Goal: Task Accomplishment & Management: Complete application form

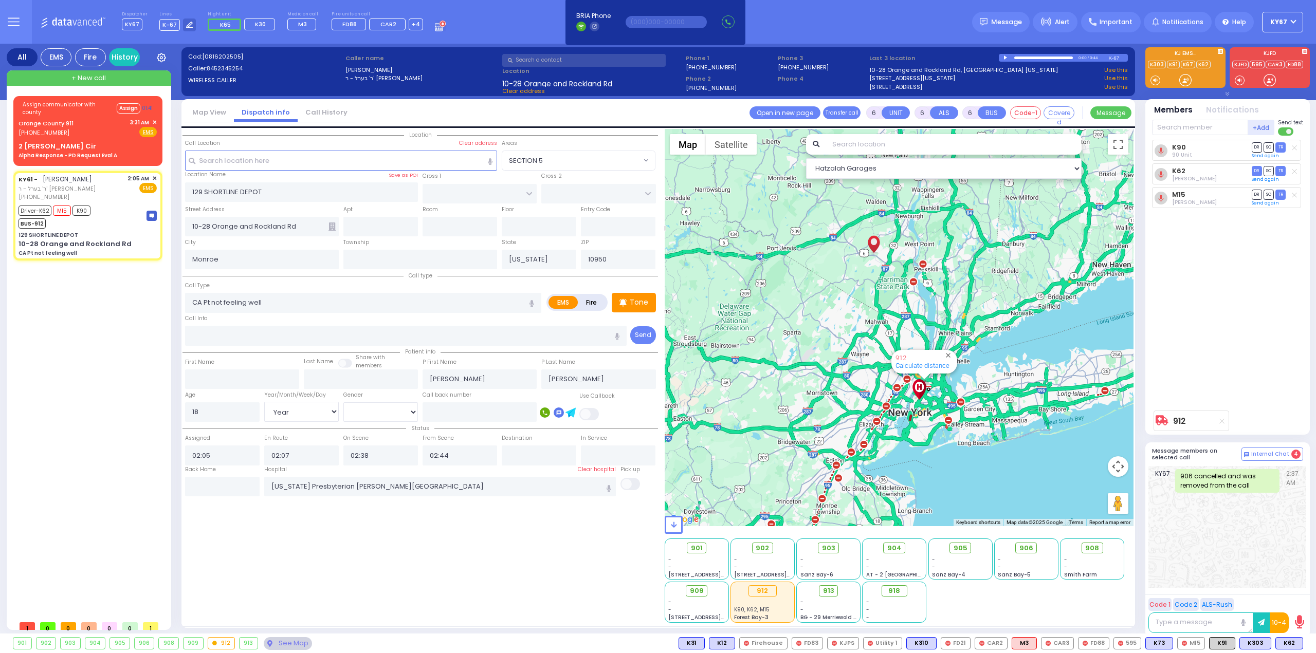
select select
select select "Year"
select select "[DEMOGRAPHIC_DATA]"
click at [82, 134] on div "Orange County 911 (845) 469-0911 3:31 AM ✕ Fire EMS" at bounding box center [88, 127] width 138 height 19
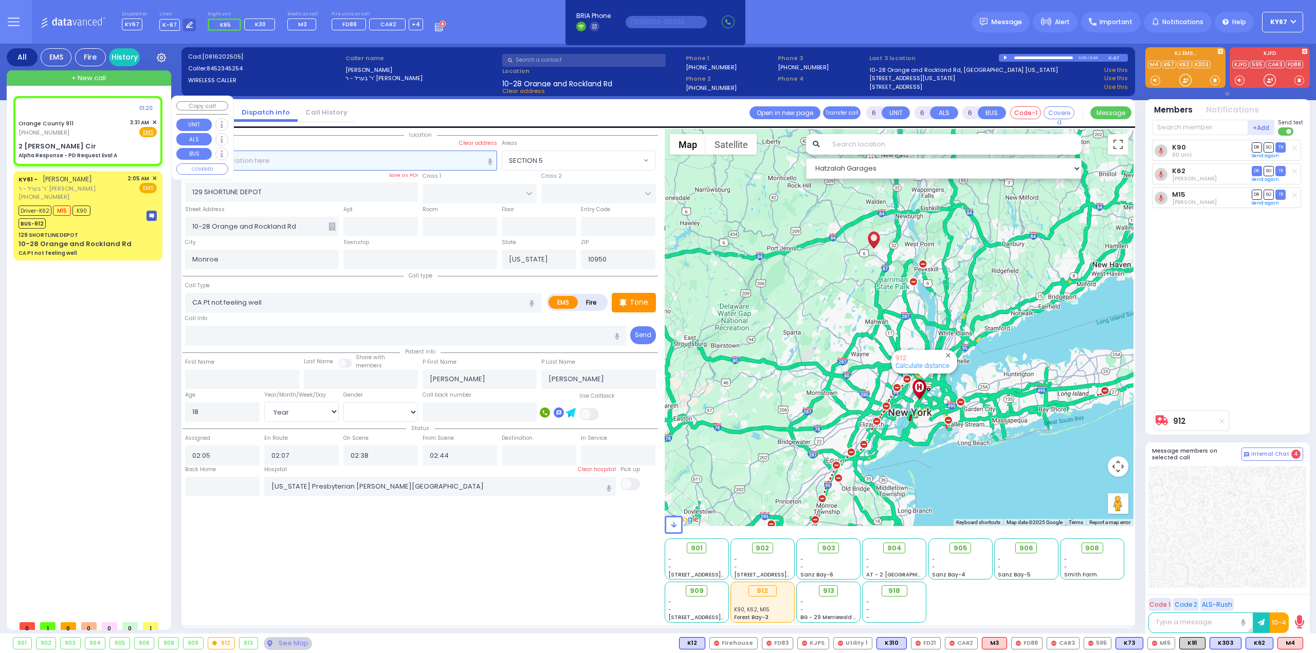
select select
type input "Alpha Response - PD Request Eval A"
radio input "true"
type input "Nature: : Alpha Response - PD Request Eval A Address: : 2 Beatty Cir, 10926 Cro…"
select select
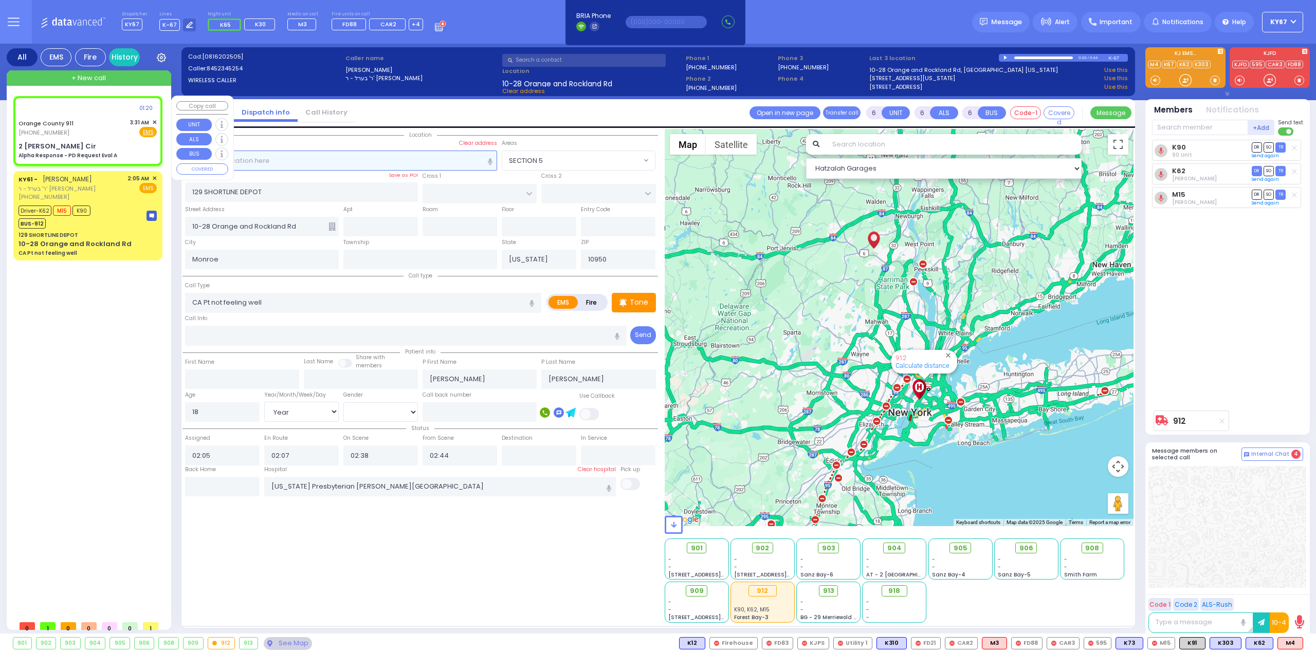
select select
select select "Hatzalah Garages"
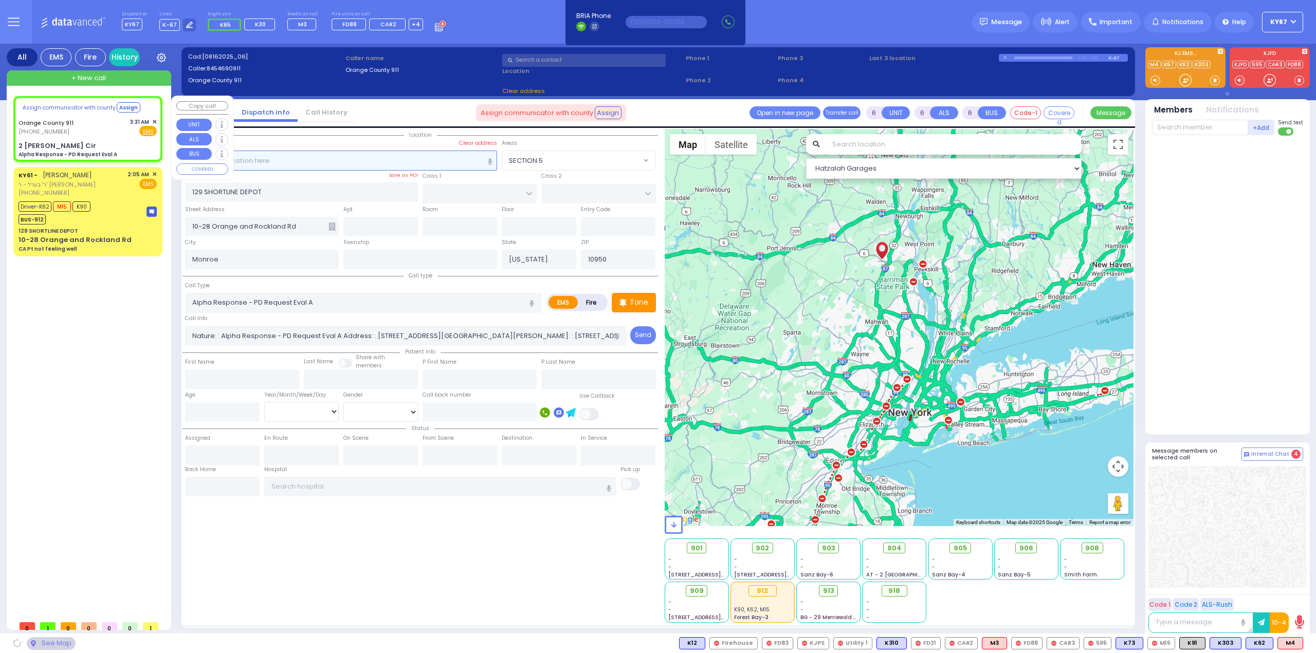
type input "2 [PERSON_NAME] Cir"
type input "10926"
select select
radio input "true"
select select
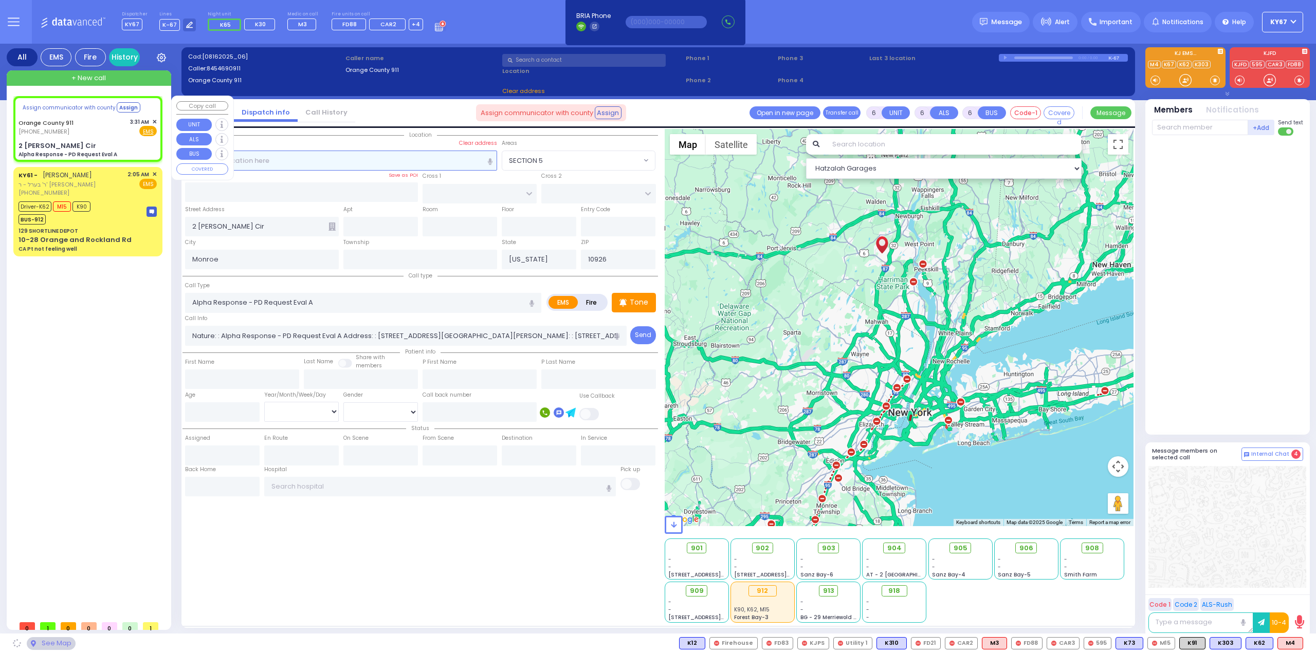
select select "Hatzalah Garages"
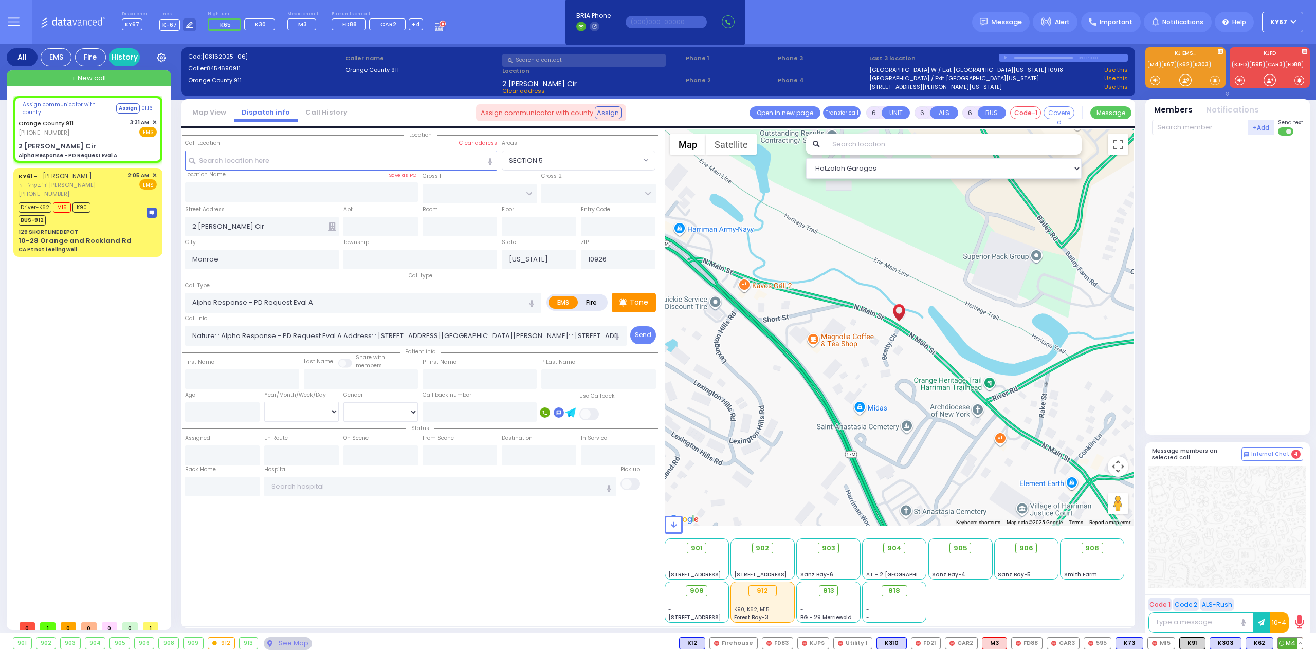
click at [1290, 640] on span "M4" at bounding box center [1290, 643] width 25 height 11
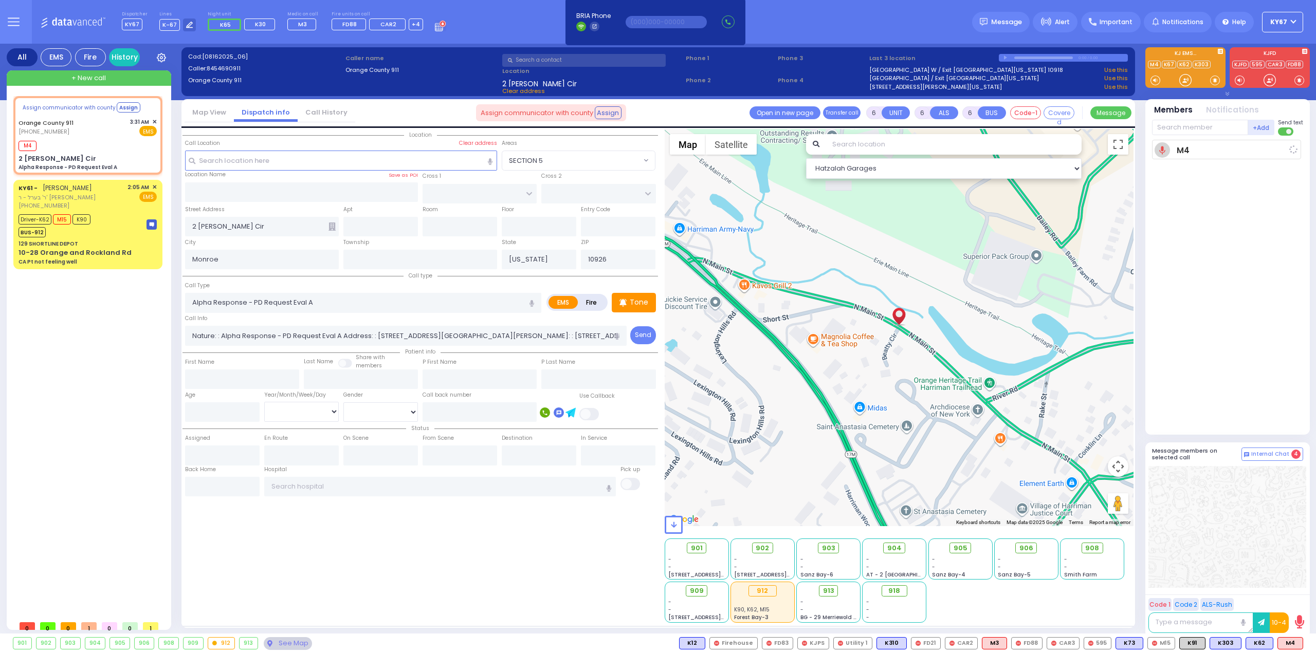
select select
radio input "true"
select select
type input "03:32"
select select "Hatzalah Garages"
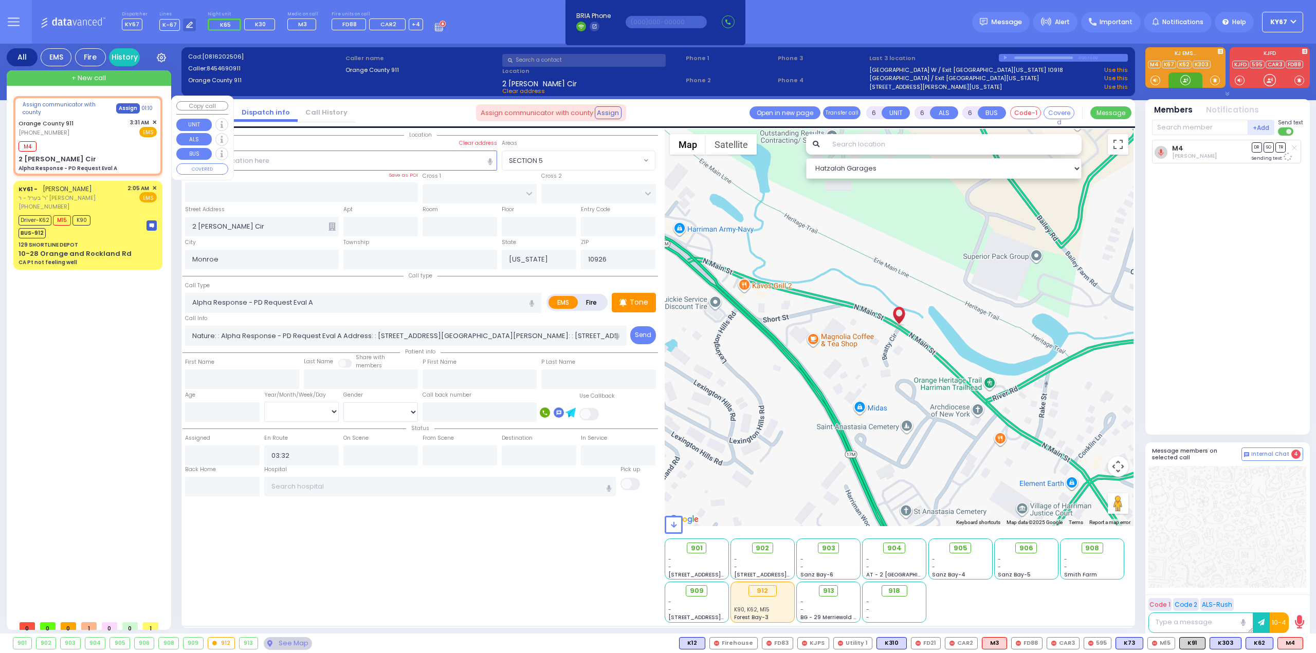
click at [116, 106] on button "Assign" at bounding box center [128, 108] width 24 height 10
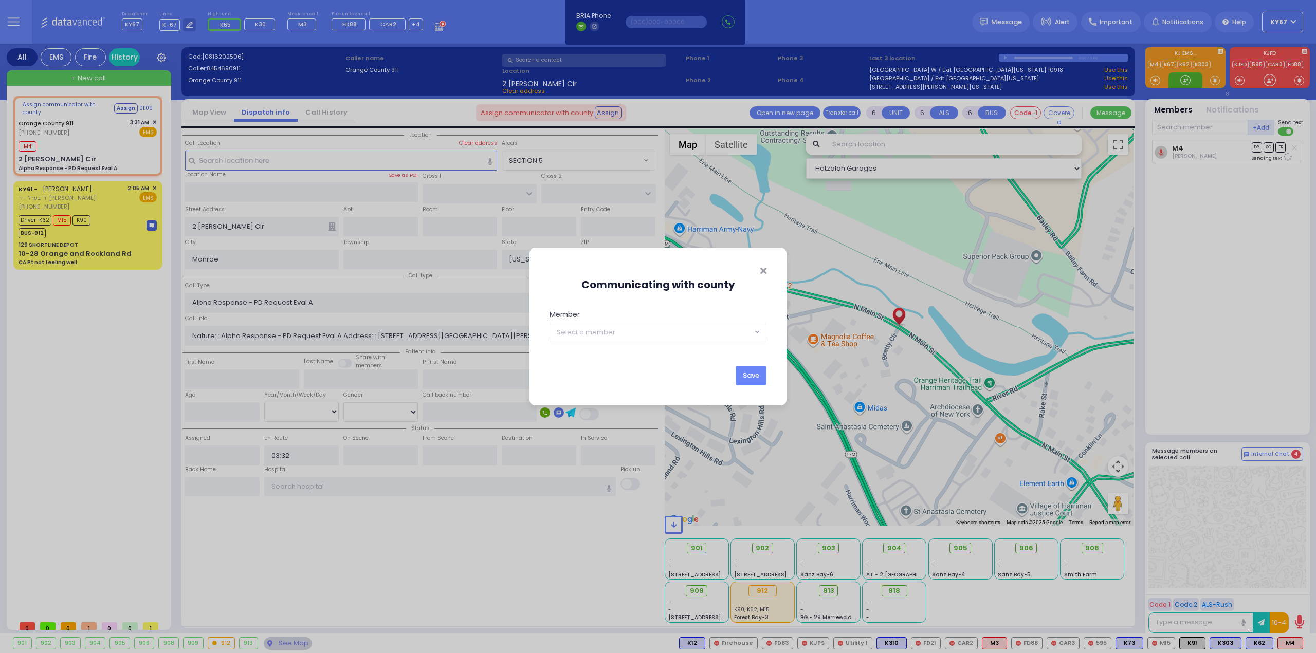
click at [644, 342] on body "Dashboard Home" at bounding box center [658, 326] width 1316 height 653
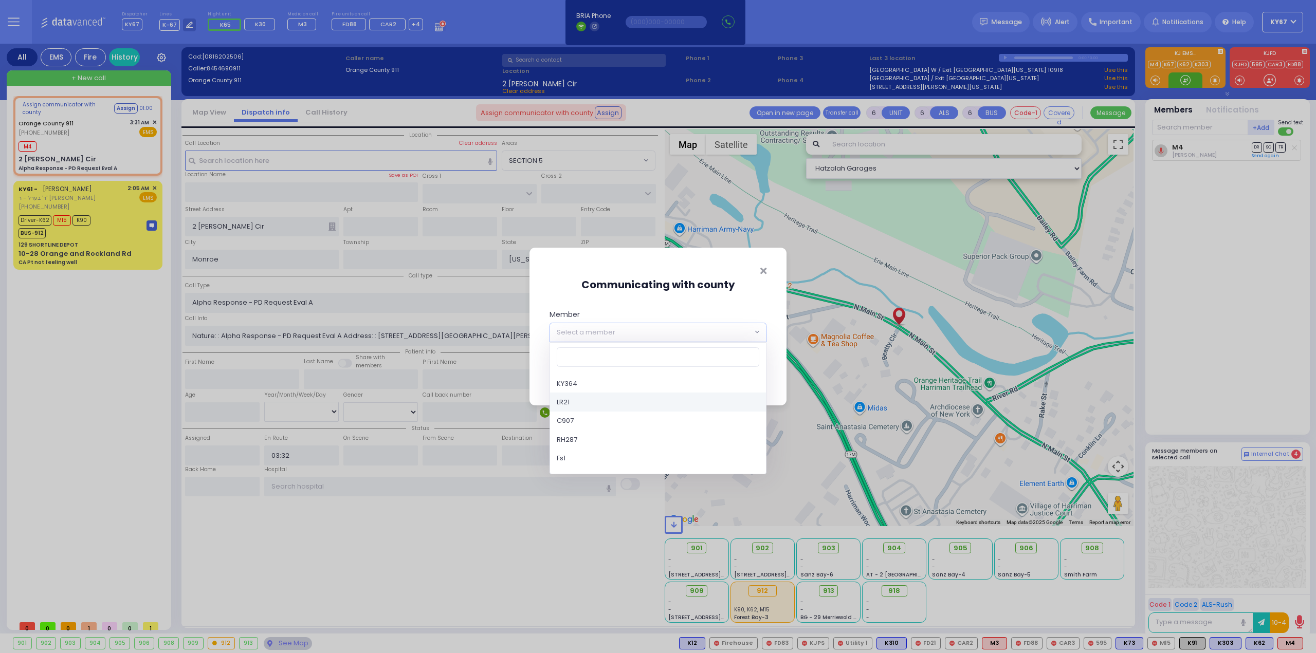
scroll to position [565, 0]
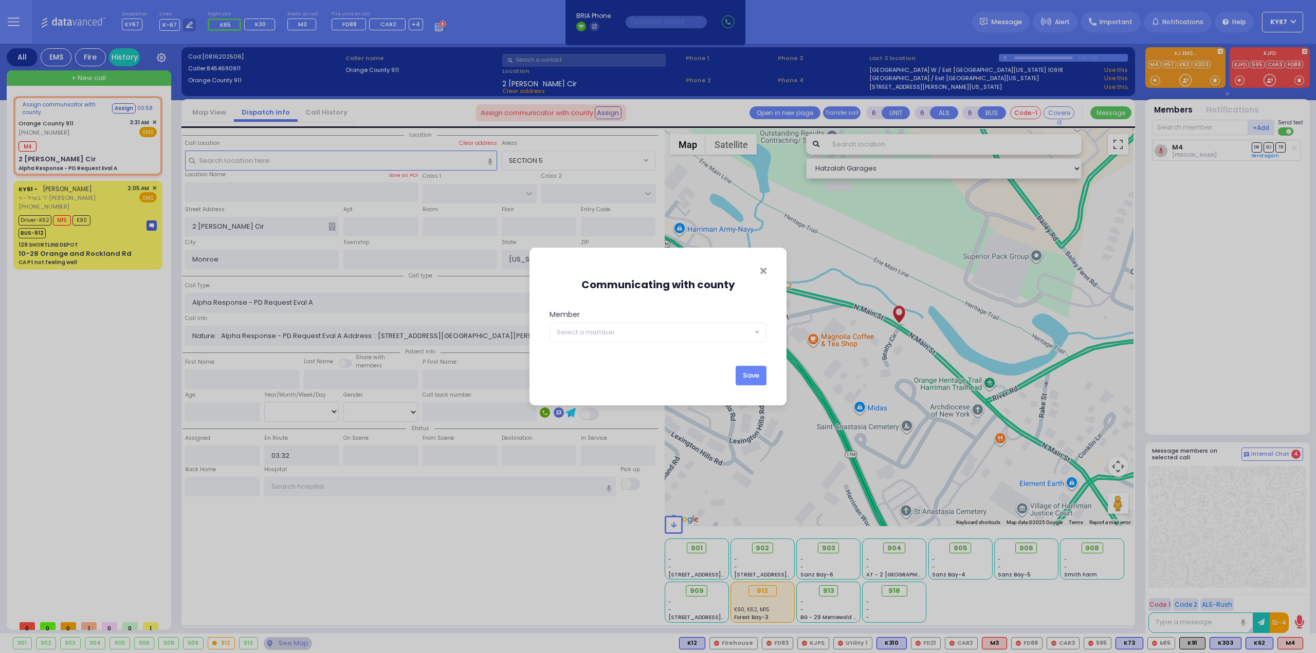
click at [775, 216] on div "Communicating with county Member KY396 KY15 KY348 KY57 KY39 KYn25 M45 MedicRH83…" at bounding box center [658, 326] width 1316 height 653
click at [764, 272] on icon "Close" at bounding box center [763, 270] width 6 height 9
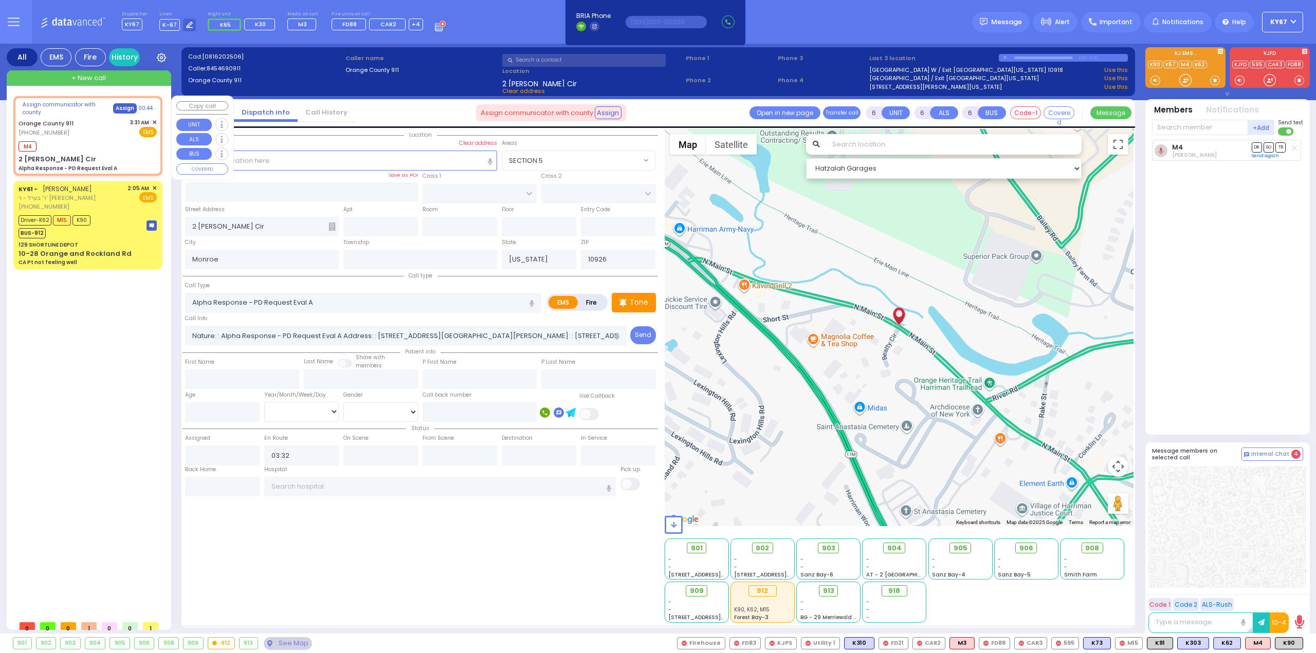
click at [122, 108] on button "Assign" at bounding box center [125, 108] width 24 height 10
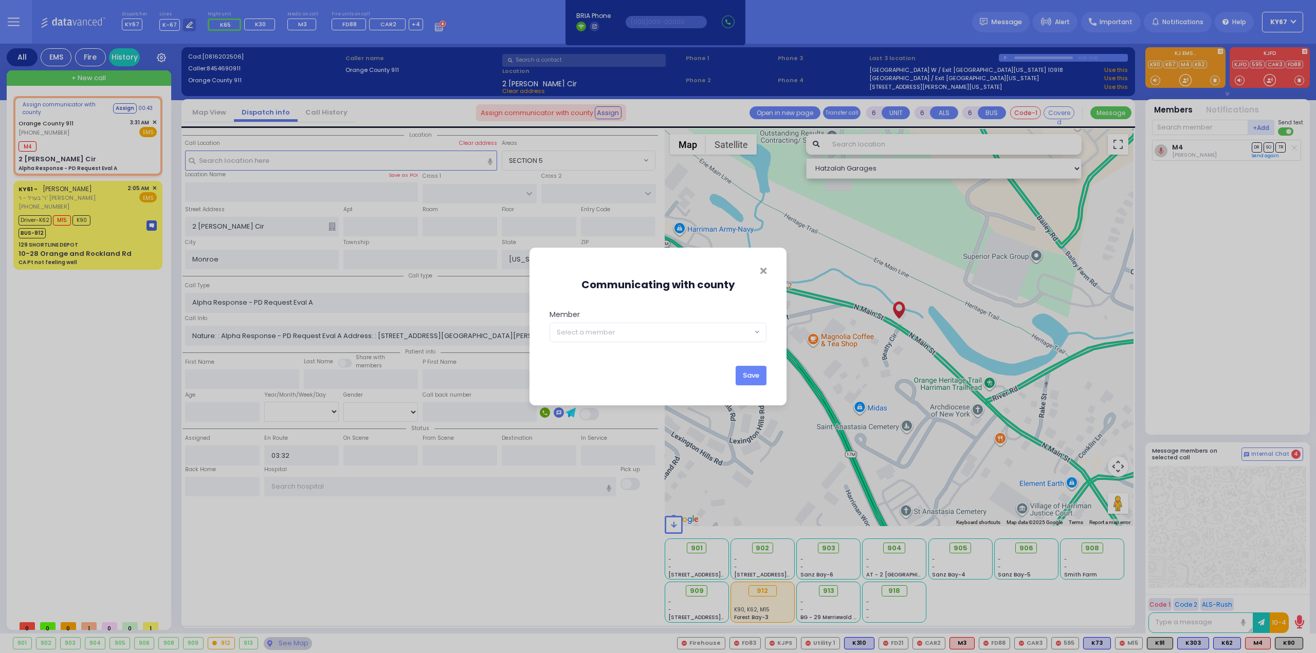
click at [618, 337] on span "Select a member" at bounding box center [651, 332] width 202 height 19
type input "0"
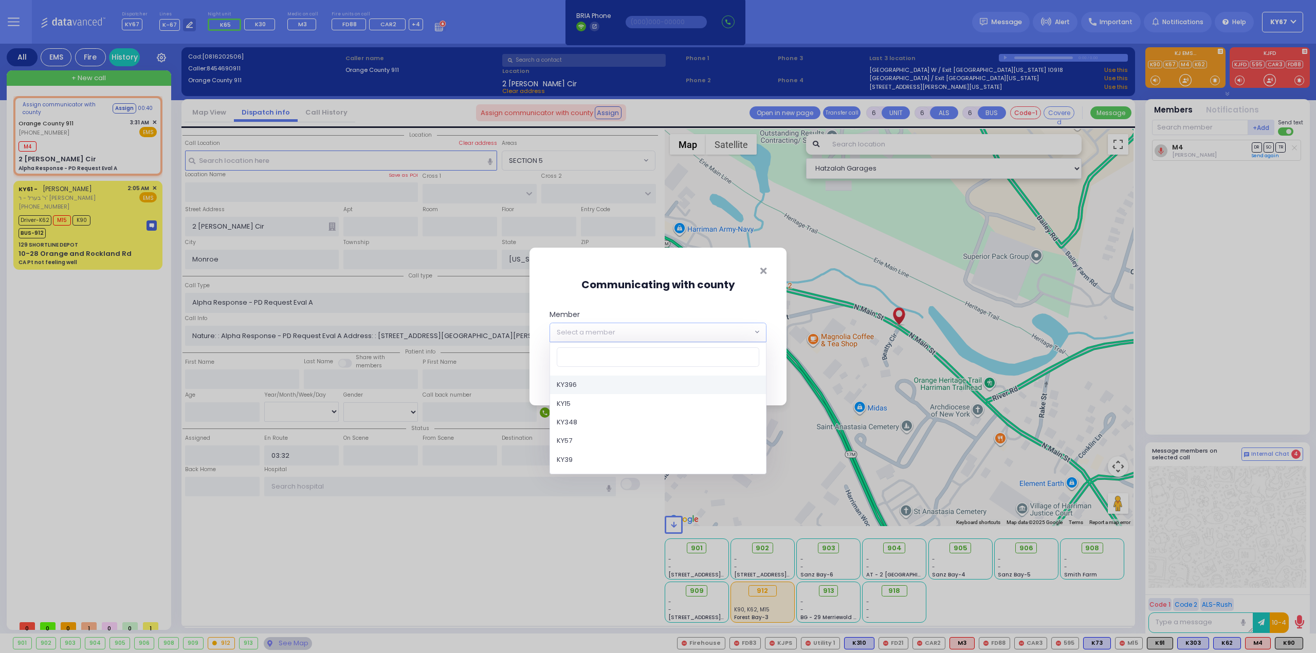
type input "4"
select select "Medic4"
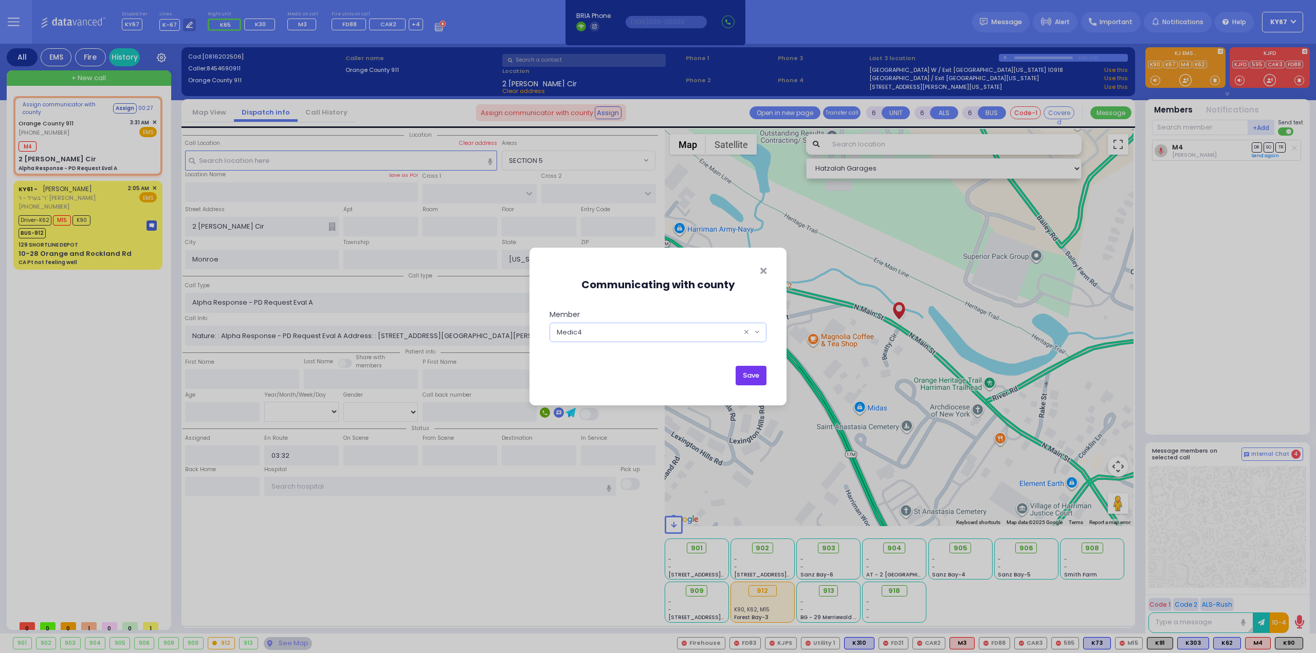
click at [758, 373] on button "Save" at bounding box center [751, 376] width 31 height 20
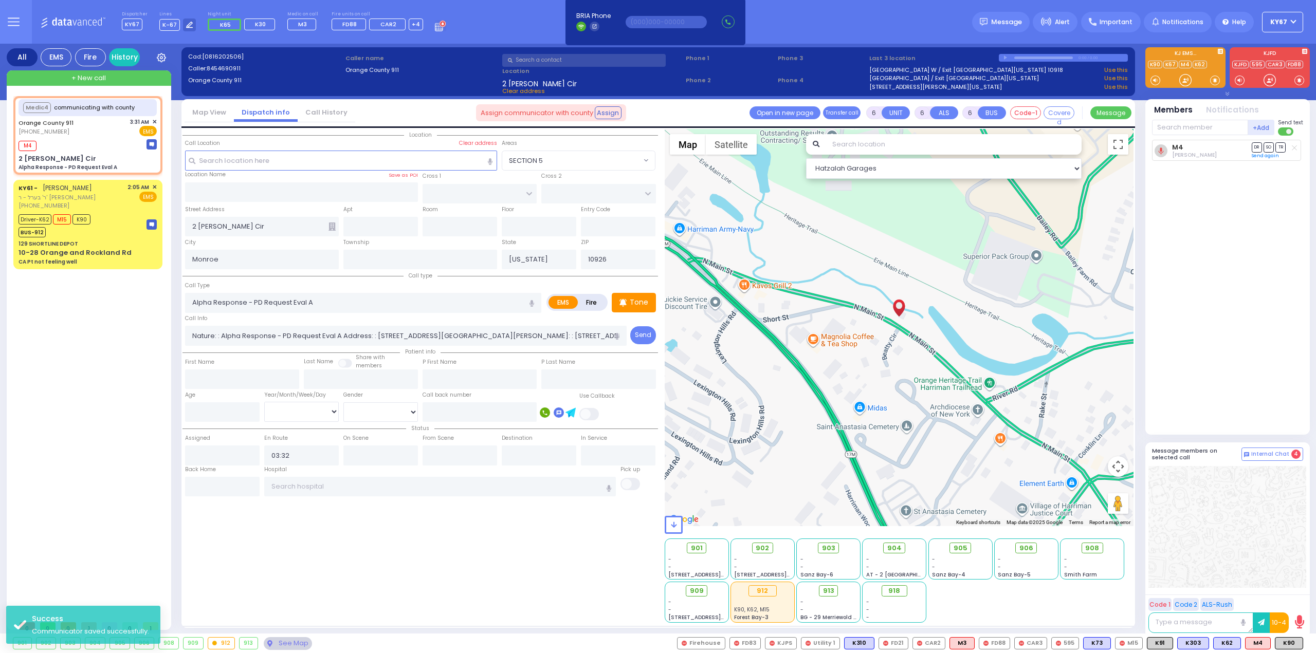
select select
radio input "true"
select select
select select "Hatzalah Garages"
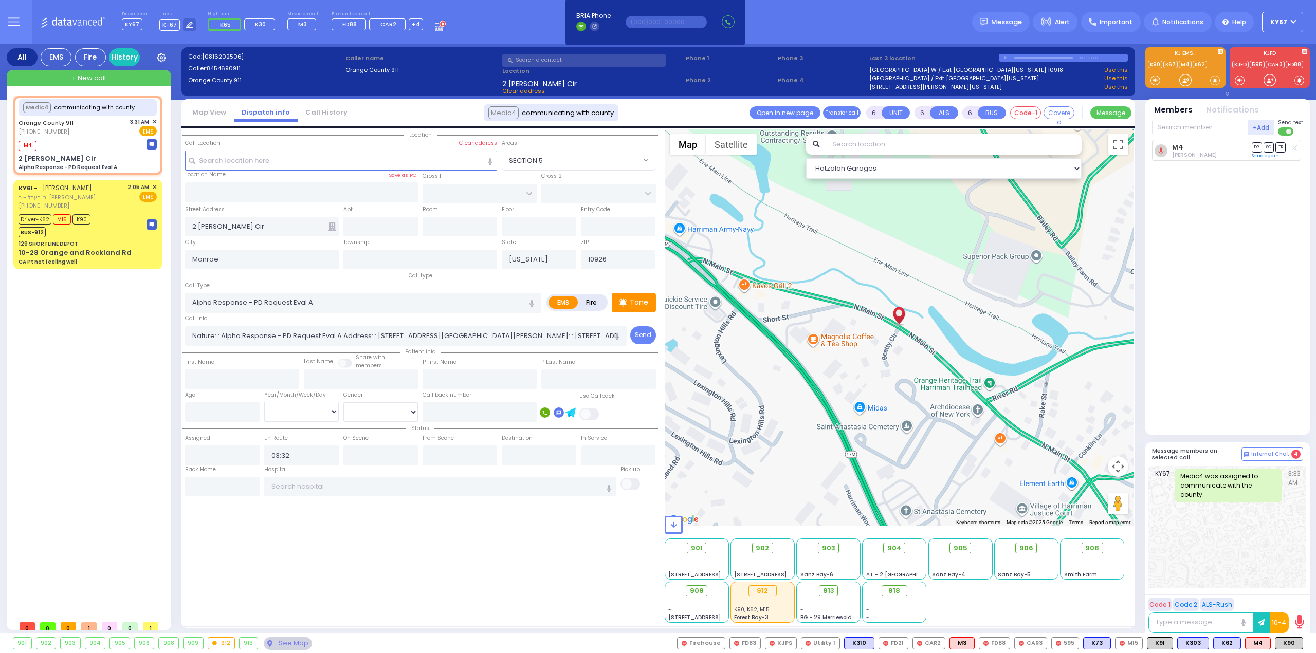
click at [80, 362] on div "Medic4 communicating with county Orange County 911 (845) 469-0911" at bounding box center [89, 356] width 153 height 520
click at [78, 144] on div "M4" at bounding box center [88, 144] width 138 height 13
select select
radio input "true"
select select
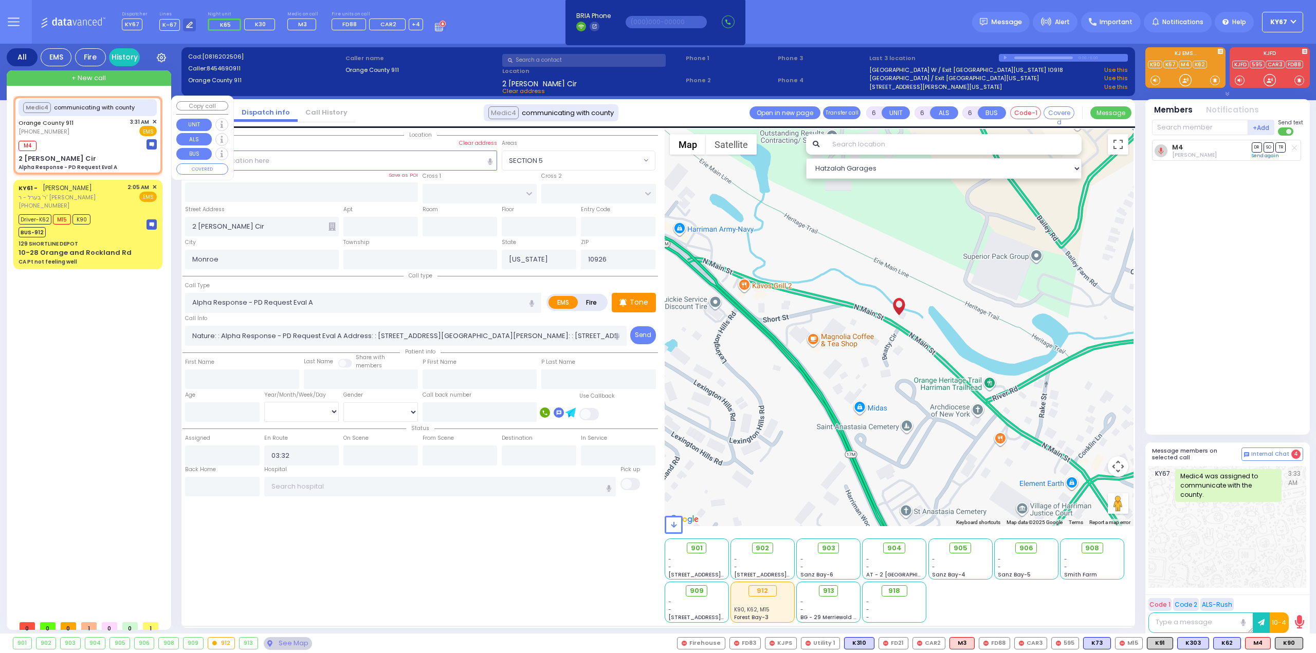
select select "Hatzalah Garages"
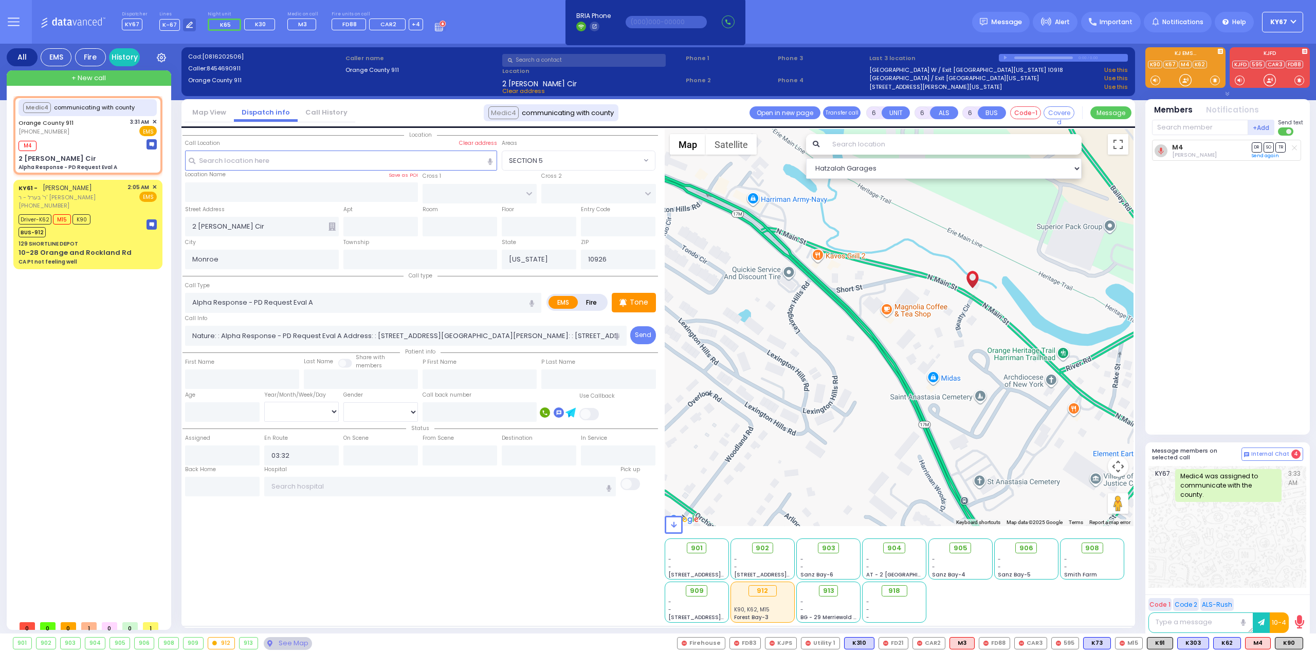
drag, startPoint x: 1054, startPoint y: 434, endPoint x: 1096, endPoint y: 392, distance: 59.2
click at [1096, 392] on div "Loading..." at bounding box center [899, 327] width 469 height 397
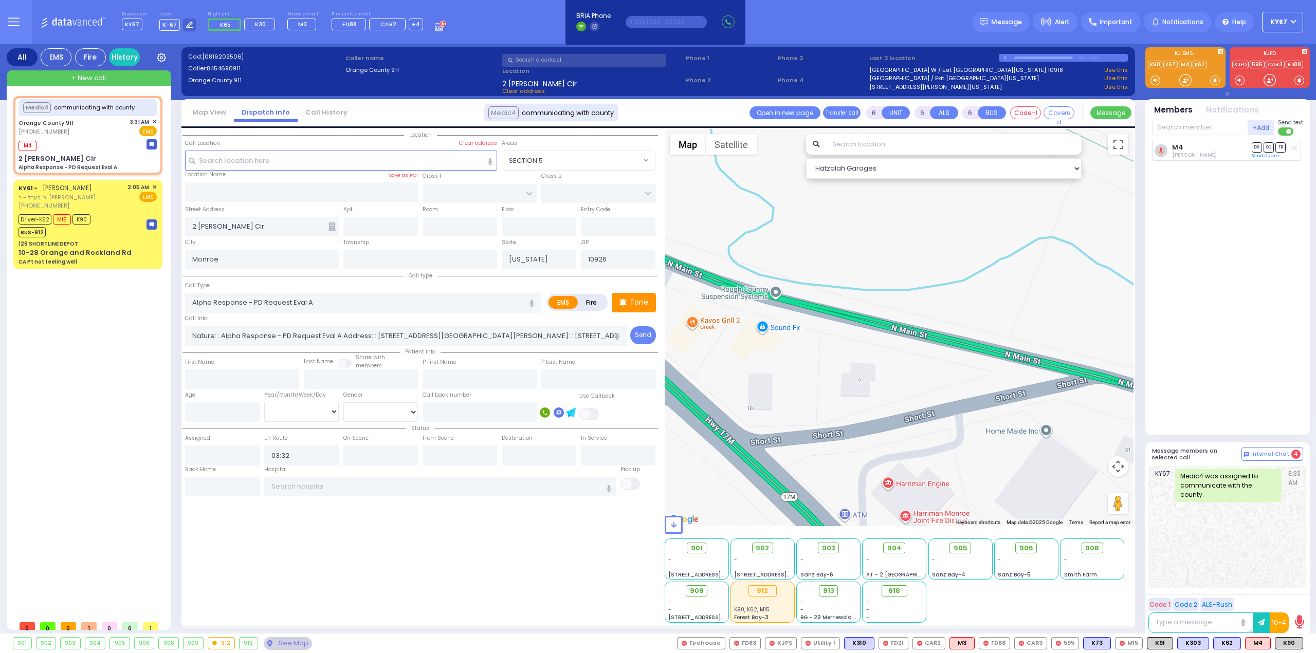
drag, startPoint x: 969, startPoint y: 292, endPoint x: 685, endPoint y: 254, distance: 286.3
click at [685, 254] on div "Loading..." at bounding box center [899, 327] width 469 height 397
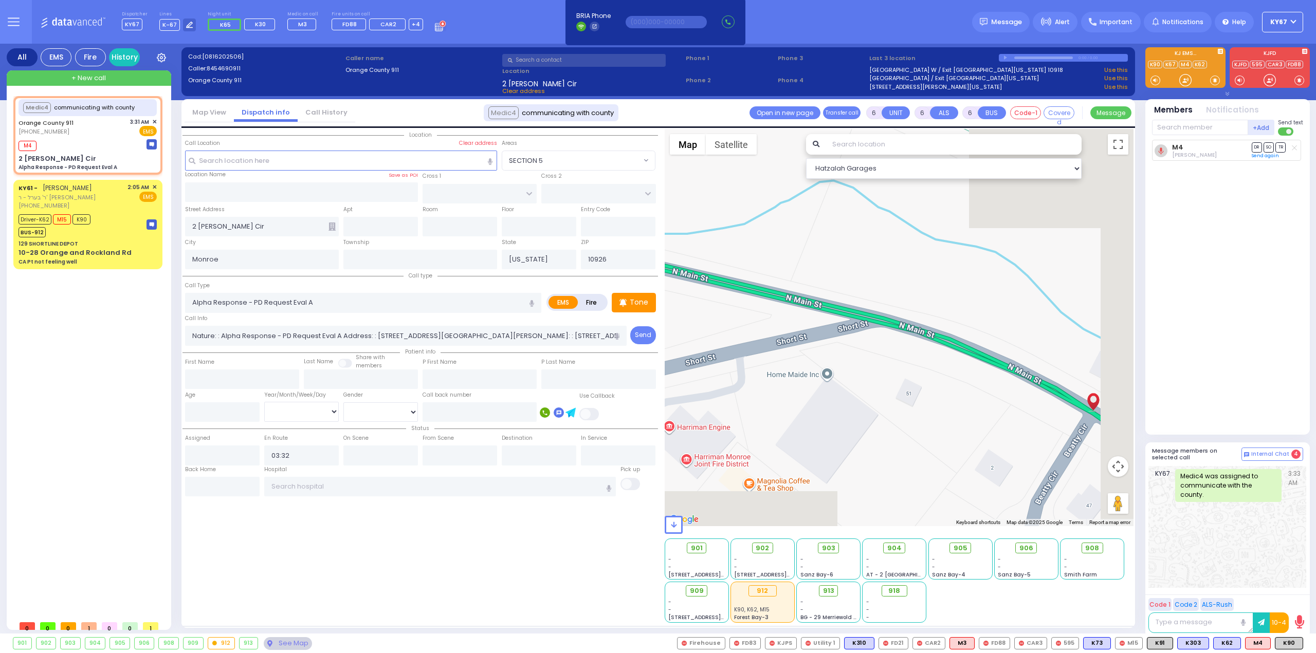
drag, startPoint x: 1051, startPoint y: 373, endPoint x: 814, endPoint y: 303, distance: 247.4
click at [814, 303] on div "Loading..." at bounding box center [899, 327] width 469 height 397
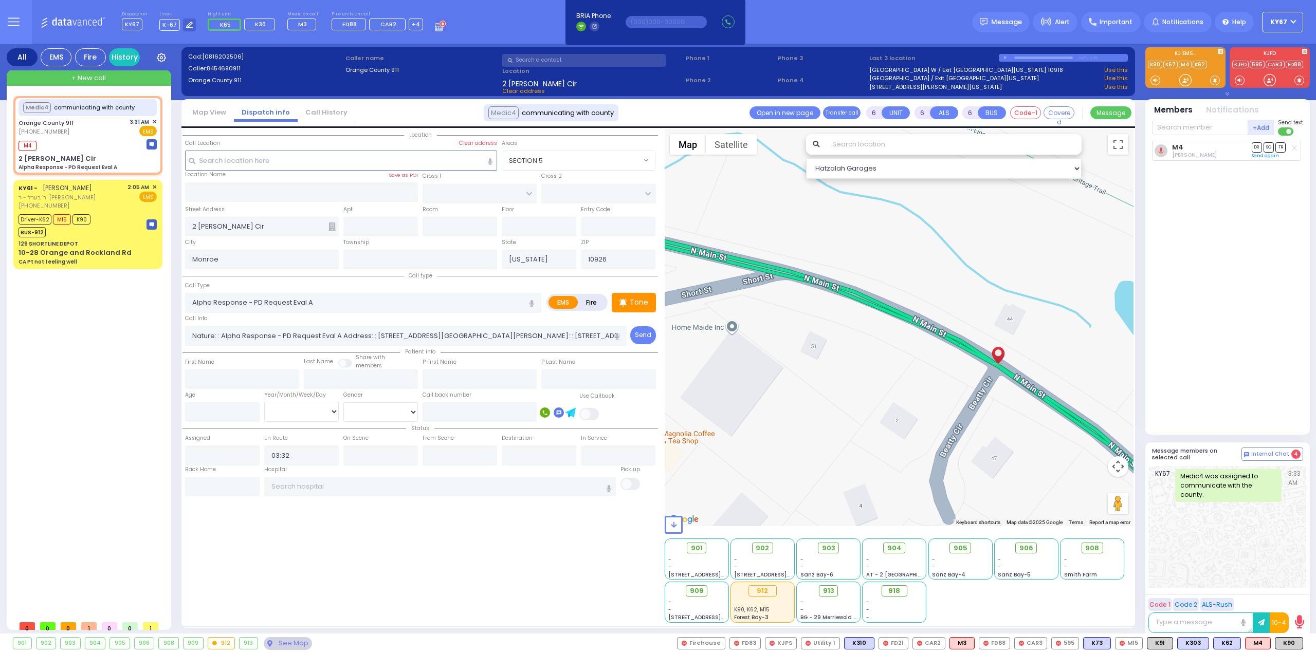
drag, startPoint x: 1010, startPoint y: 383, endPoint x: 859, endPoint y: 323, distance: 162.0
click at [863, 322] on div "Loading..." at bounding box center [899, 327] width 469 height 397
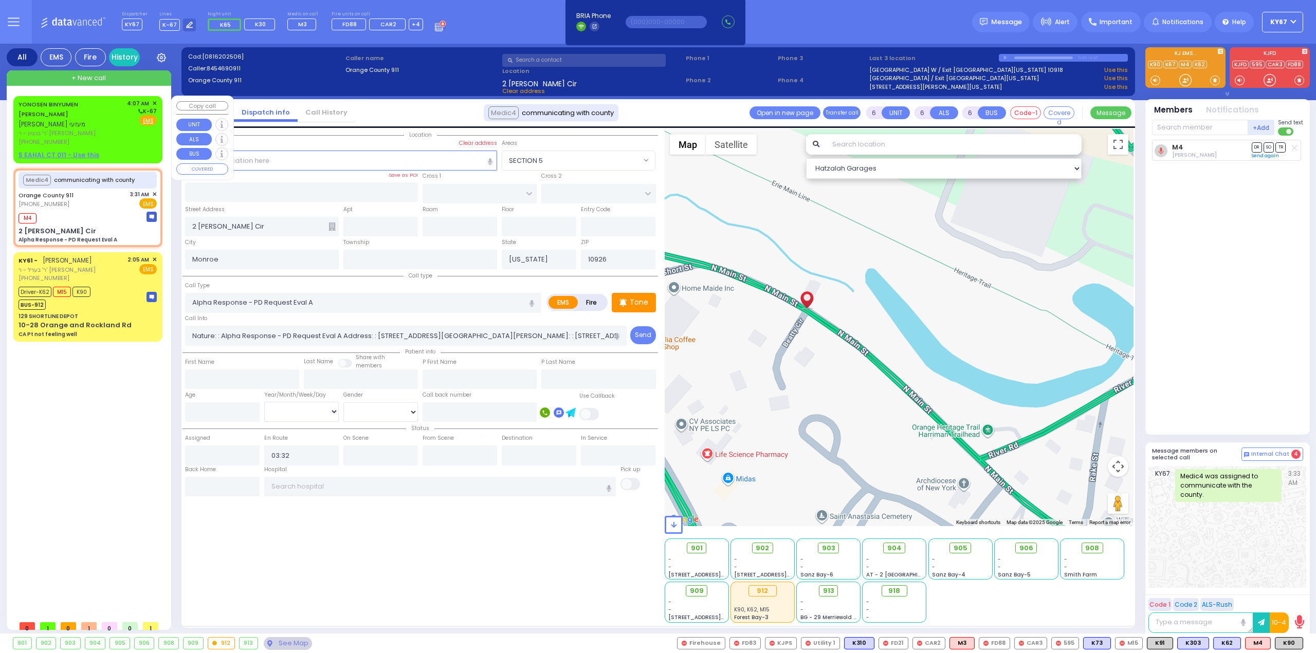
click at [103, 112] on div "YONOSEN BINYUMEN MEZEI יונתן בנימין מעזעי" at bounding box center [71, 114] width 105 height 30
type input "2"
type input "1"
select select
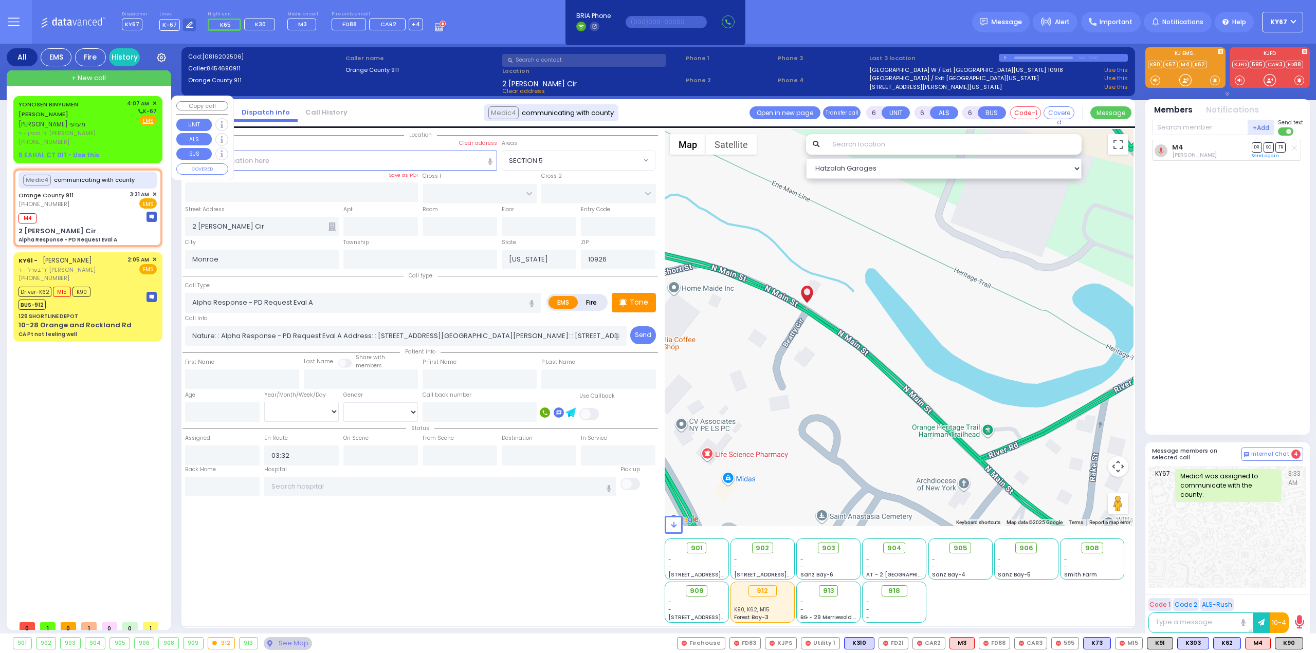
radio input "true"
type input "[PERSON_NAME]"
select select
type input "04:07"
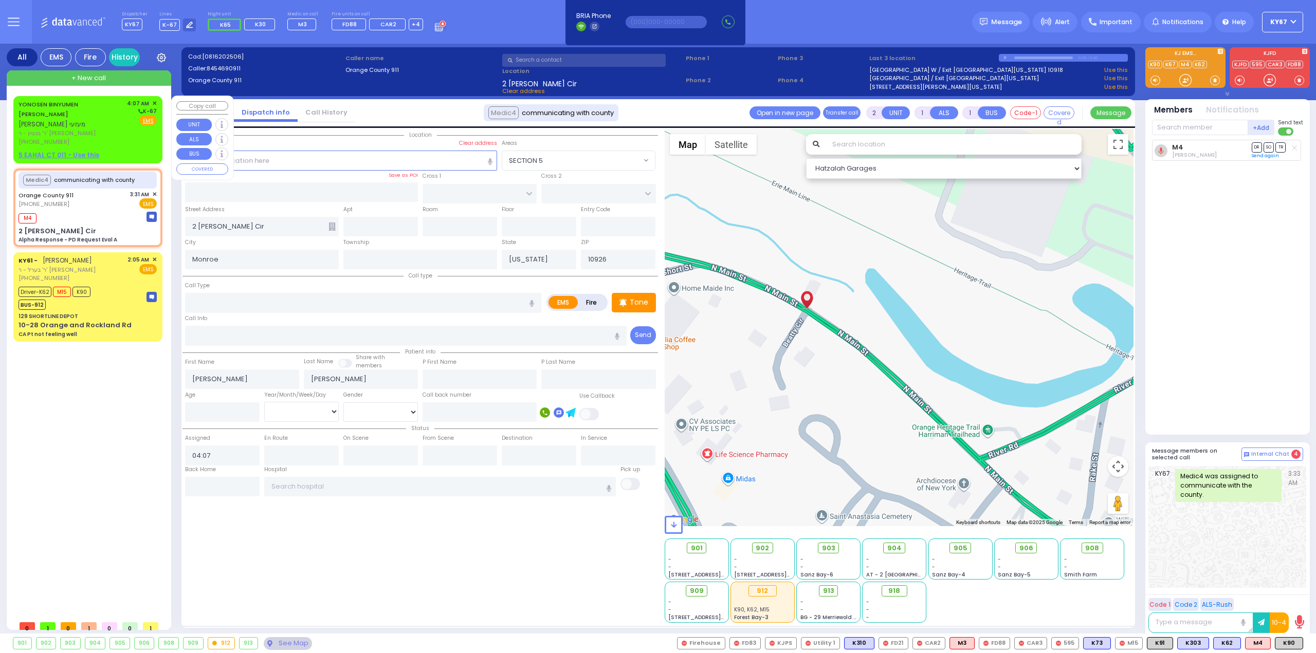
select select "Hatzalah Garages"
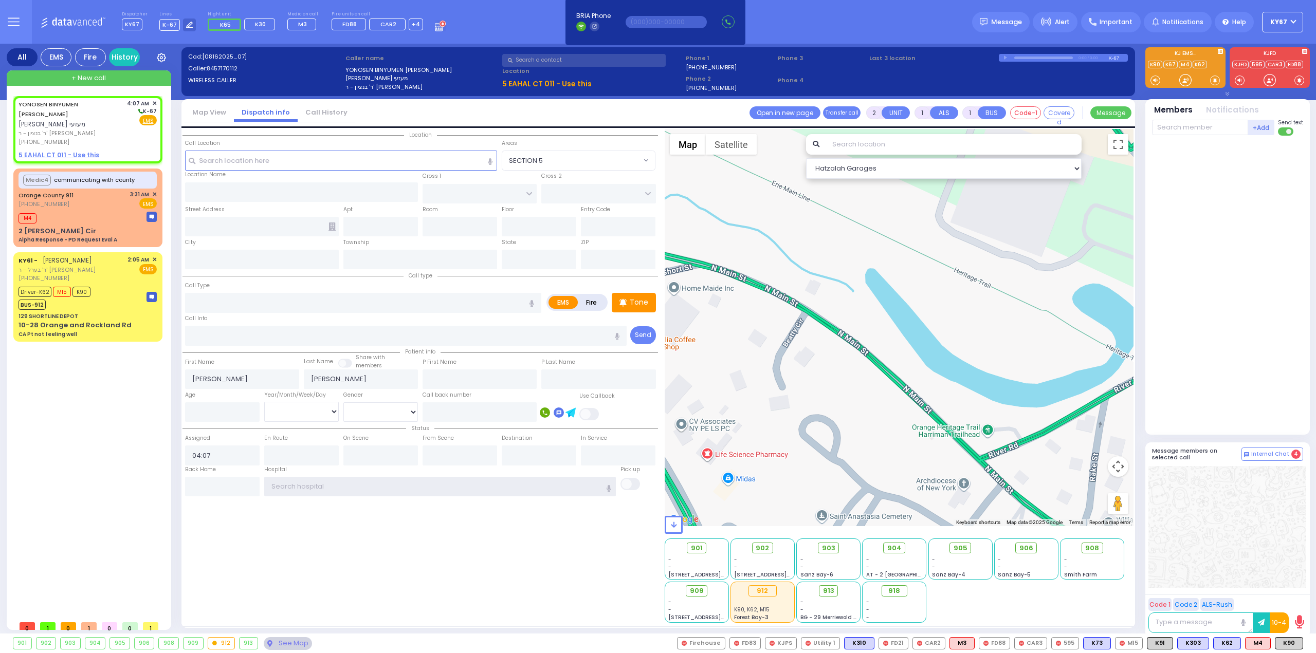
click at [349, 481] on input "text" at bounding box center [440, 487] width 352 height 20
click at [333, 162] on input "text" at bounding box center [341, 161] width 313 height 20
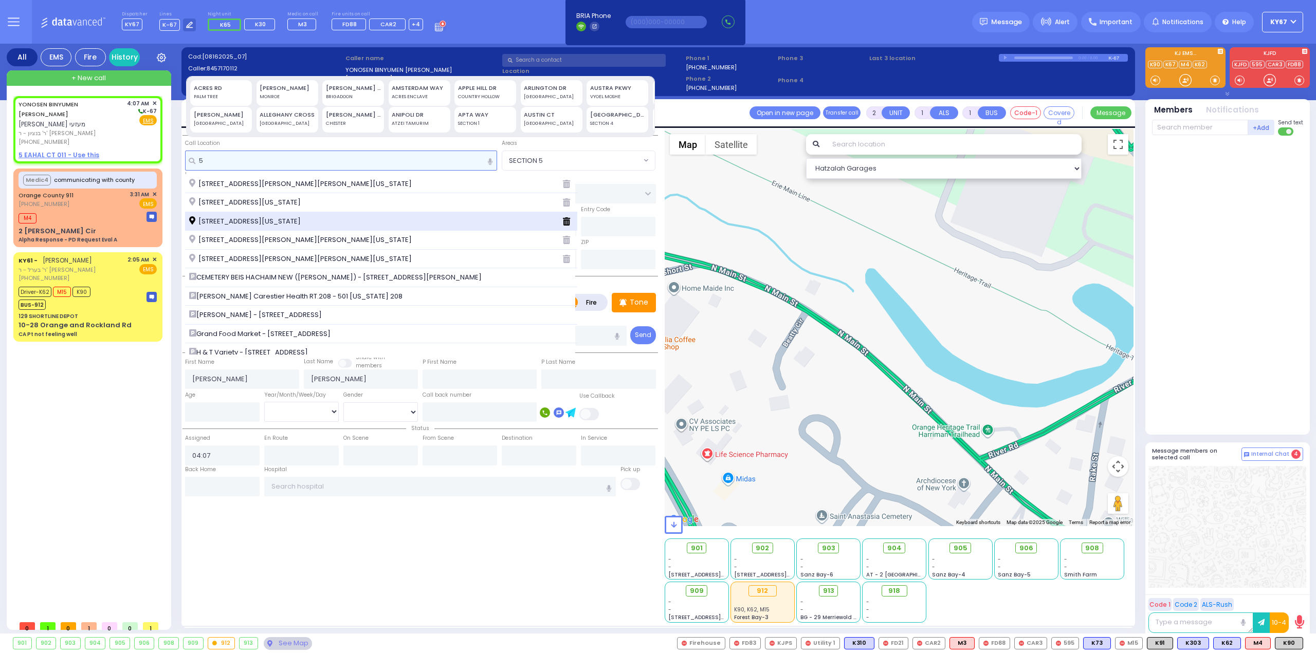
type input "5 s"
select select
radio input "true"
select select
select select "Hatzalah Garages"
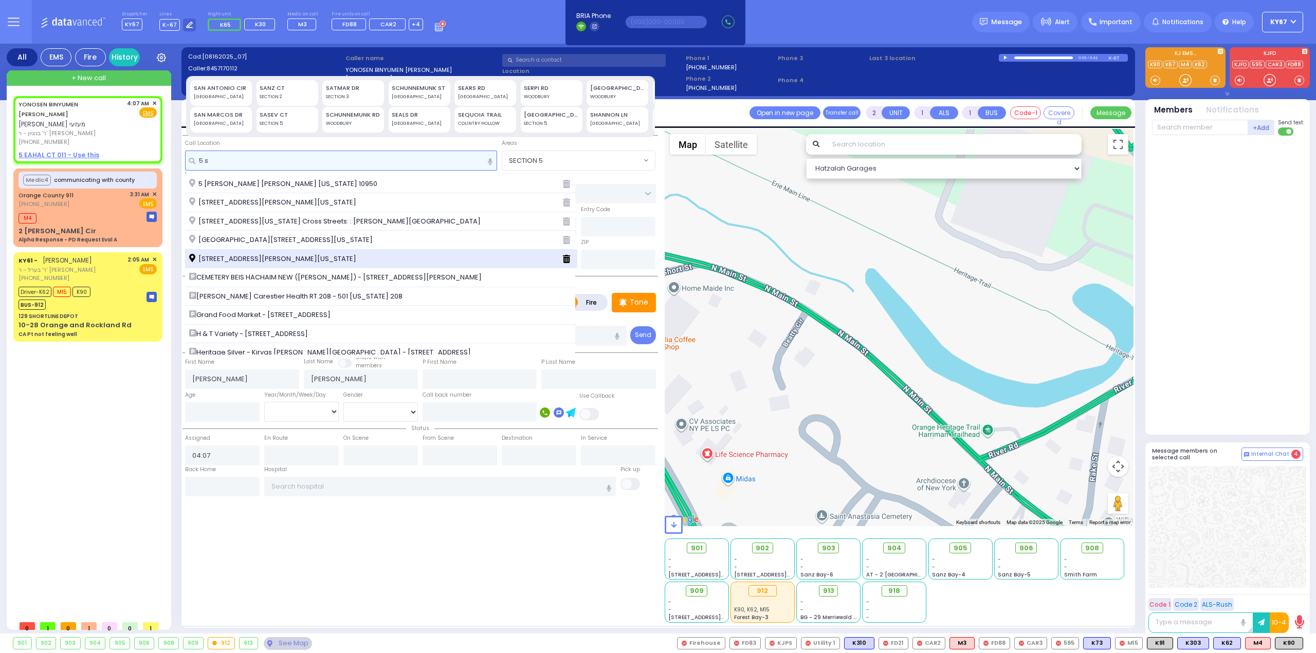
type input "5 s"
click at [245, 256] on span "[STREET_ADDRESS][PERSON_NAME][US_STATE]" at bounding box center [274, 259] width 171 height 10
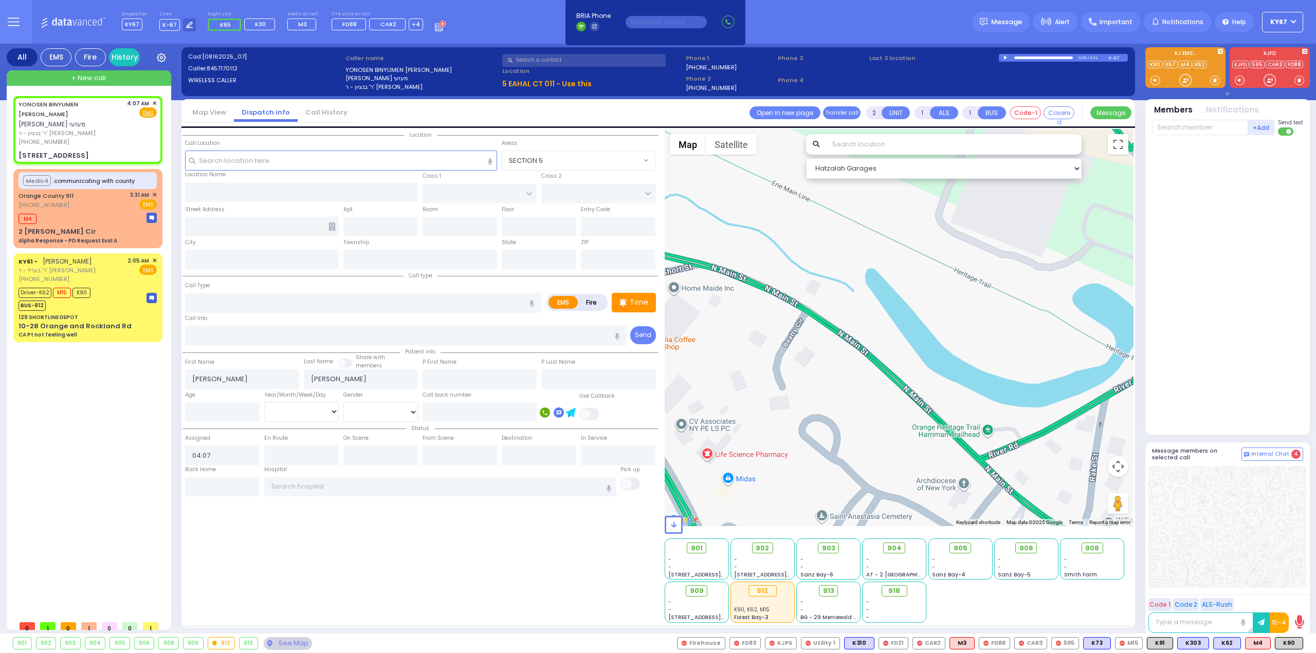
select select
radio input "true"
select select
type input "[PERSON_NAME] DR"
type input "[STREET_ADDRESS]"
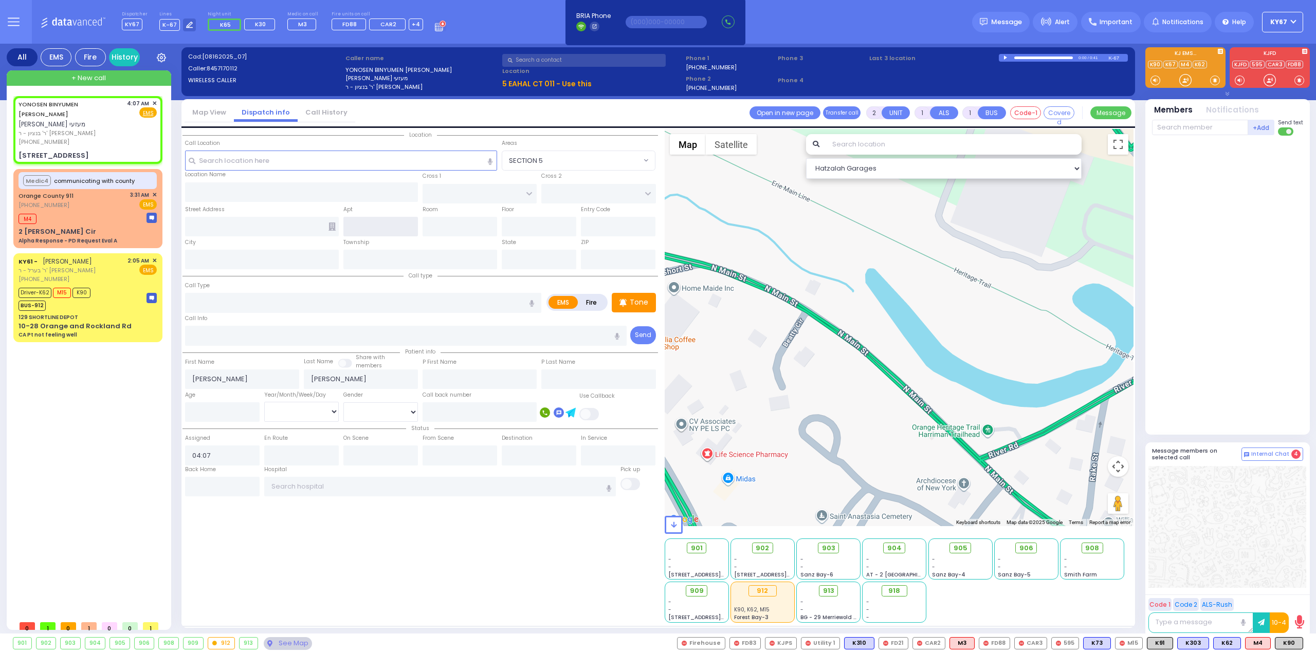
type input "[PERSON_NAME]"
type input "[US_STATE]"
type input "10950"
select select "Hatzalah Garages"
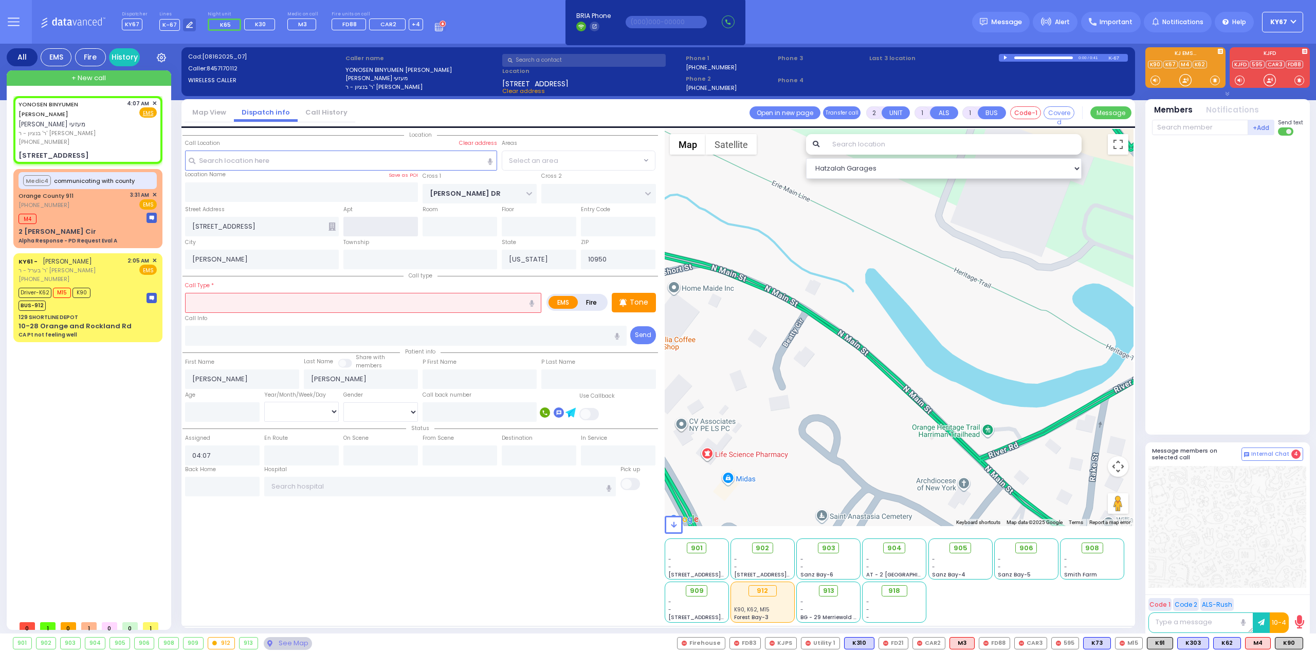
select select "SECTION 2"
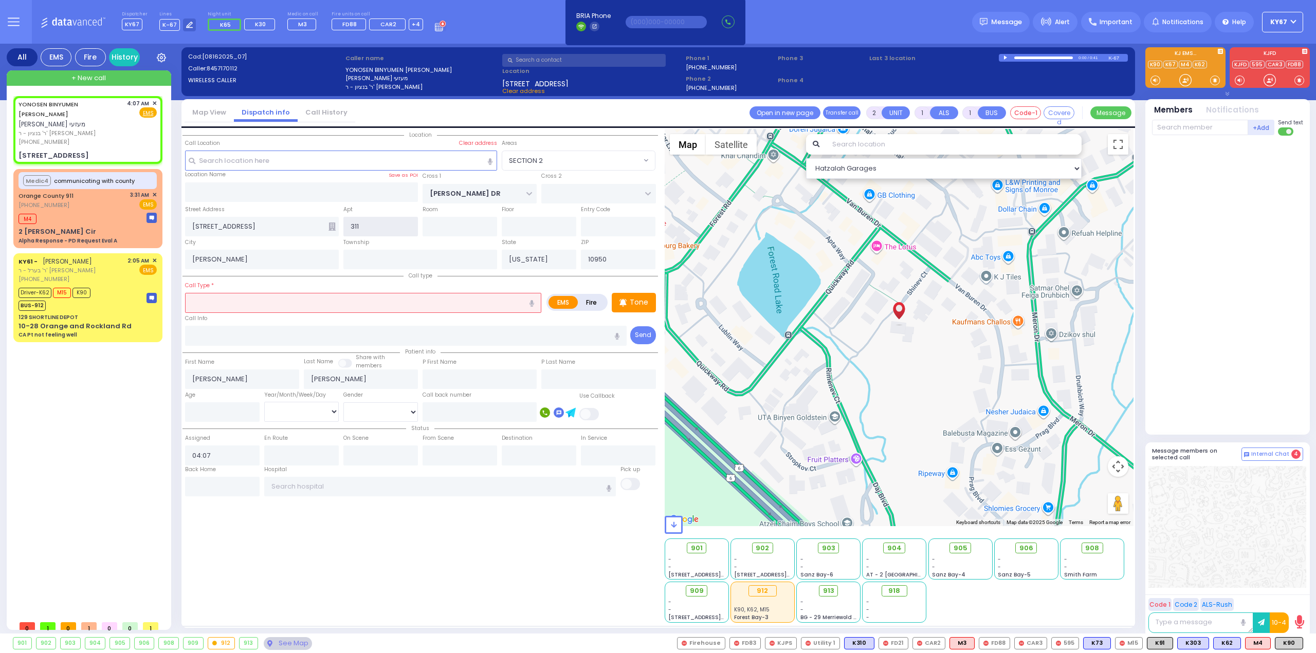
type input "311"
click at [241, 302] on input "text" at bounding box center [363, 303] width 356 height 20
type input "ob"
select select
radio input "true"
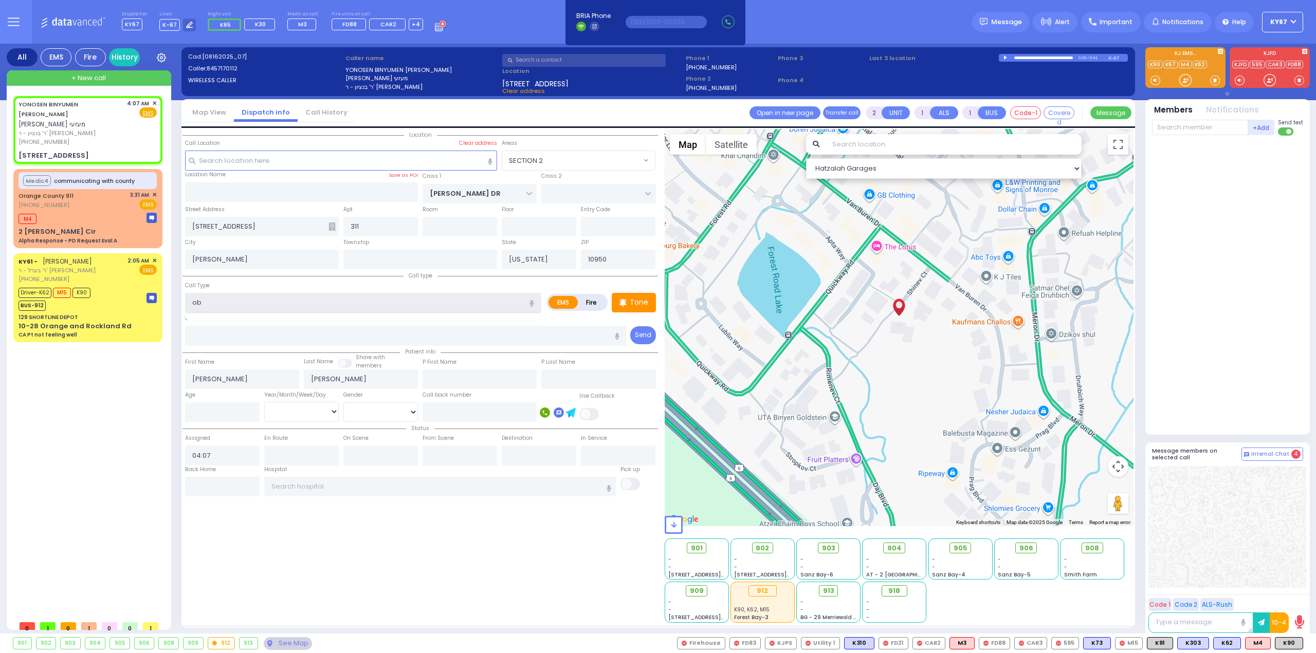
select select
select select "Hatzalah Garages"
select select "SECTION 2"
select select
radio input "true"
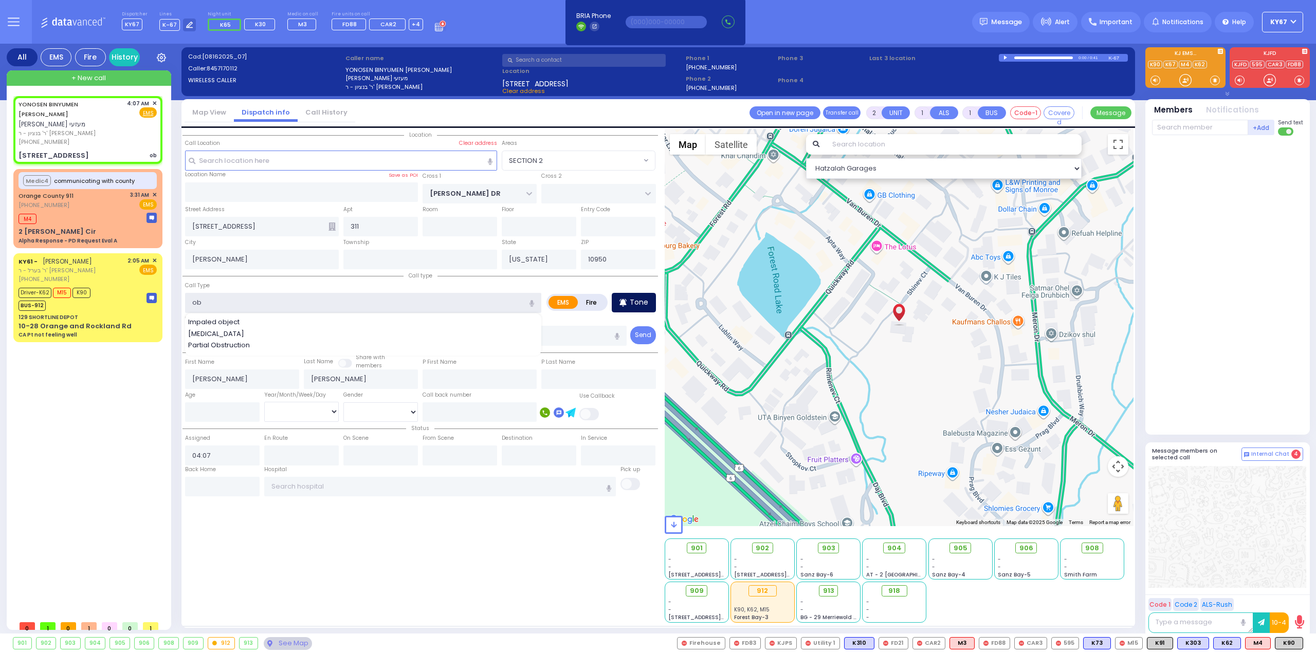
select select
select select "Hatzalah Garages"
select select "SECTION 2"
type input "ob"
click at [640, 300] on p "Tone" at bounding box center [639, 302] width 19 height 11
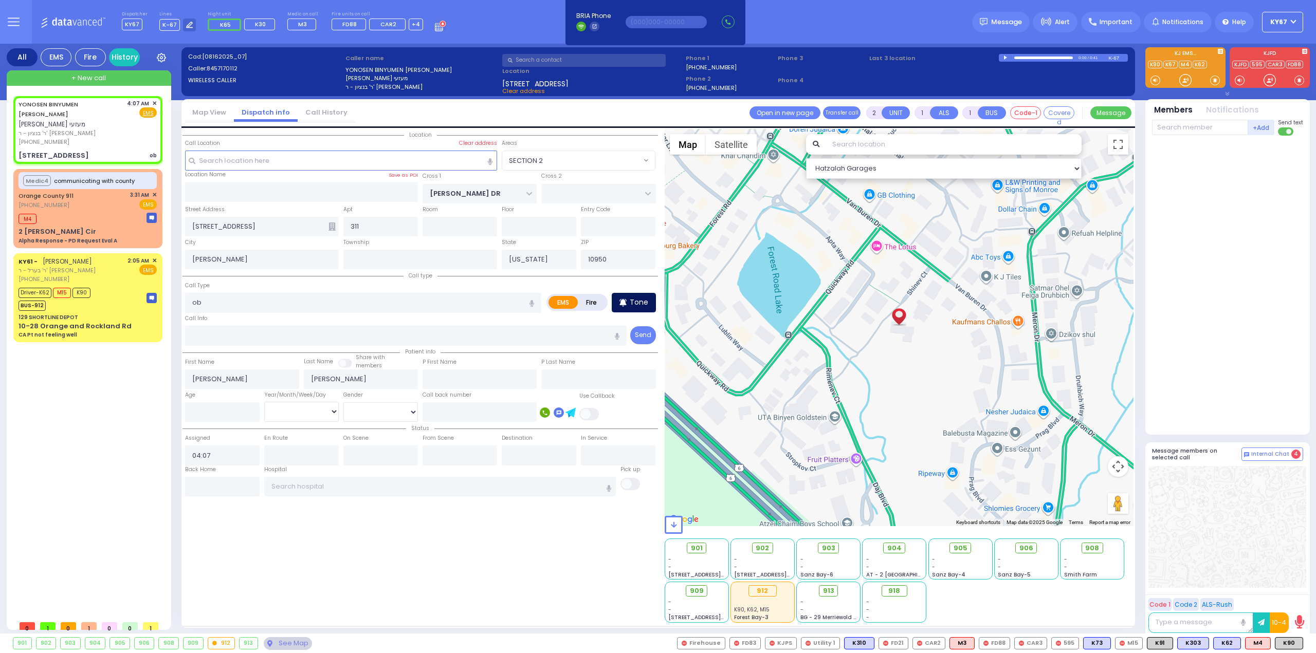
select select
radio input "true"
select select
select select "Hatzalah Garages"
select select "SECTION 2"
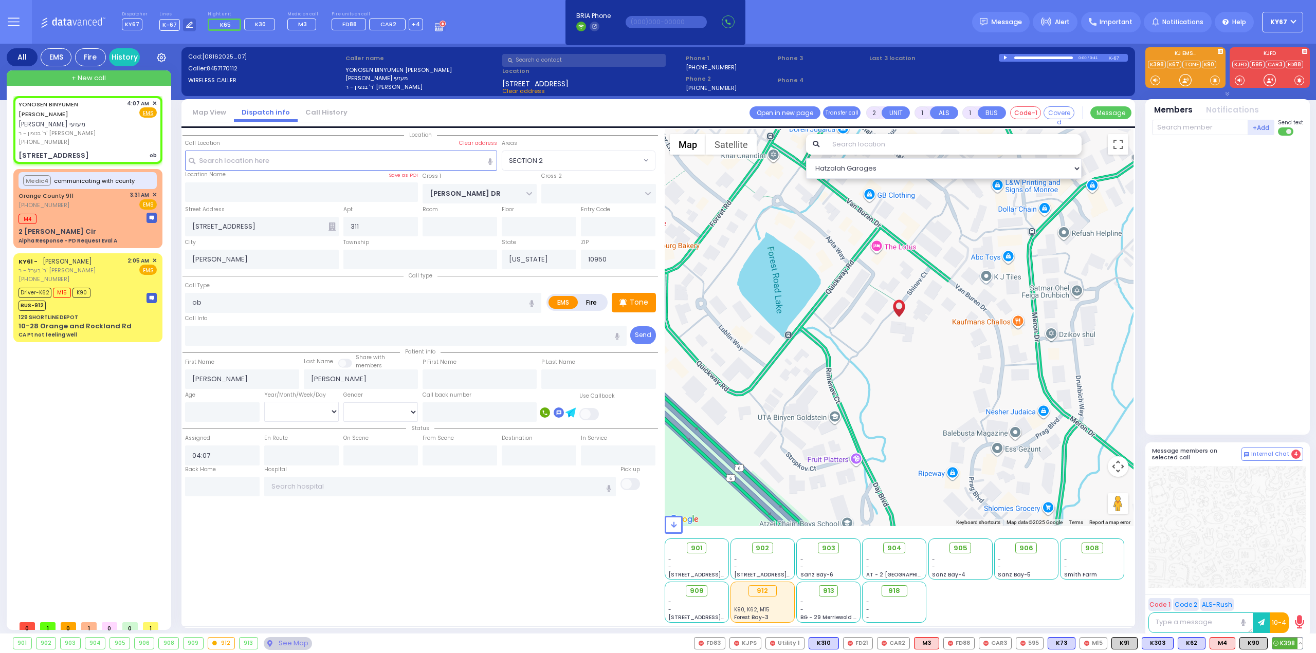
click at [1288, 642] on span "K398" at bounding box center [1287, 643] width 30 height 11
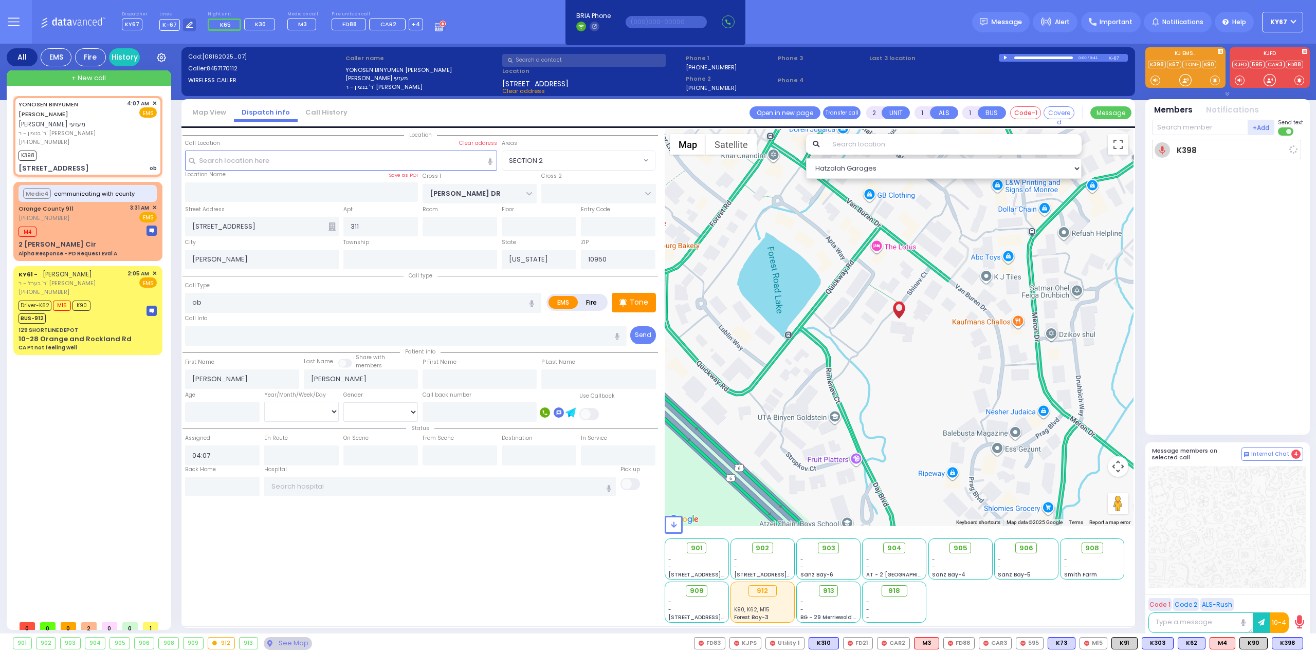
select select
radio input "true"
select select
type input "04:09"
select select "Hatzalah Garages"
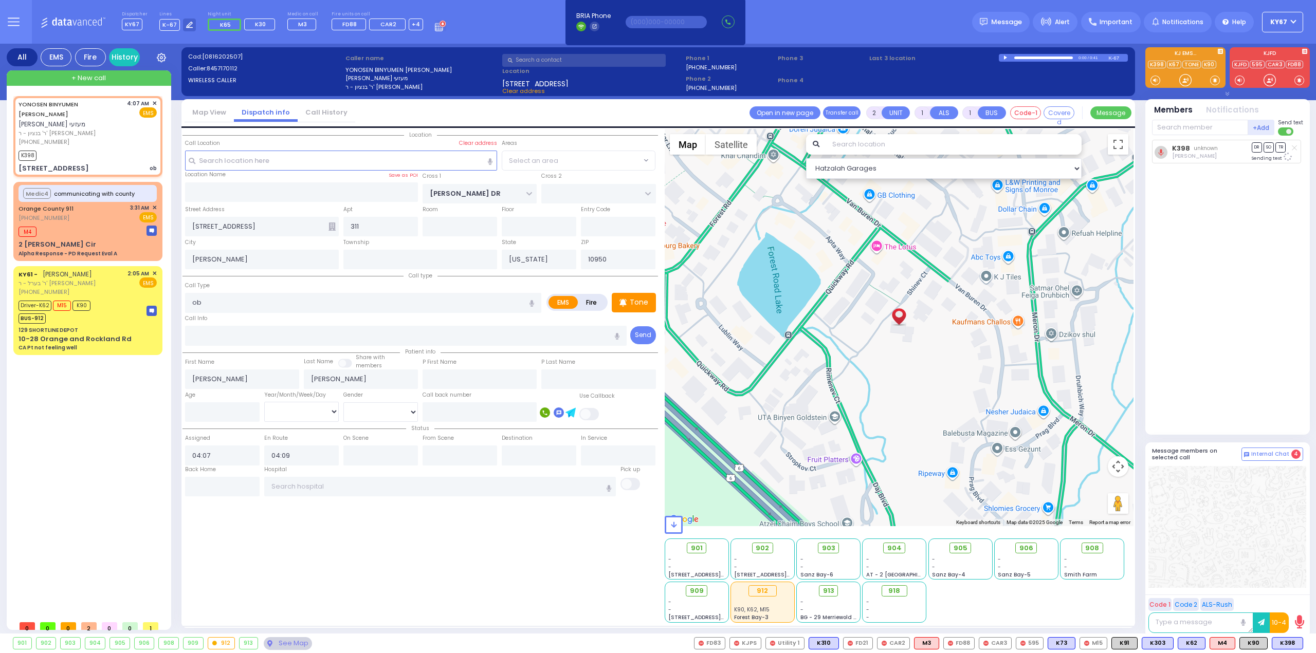
select select "SECTION 2"
click at [1253, 644] on span "K90" at bounding box center [1253, 643] width 27 height 11
select select
radio input "true"
select select
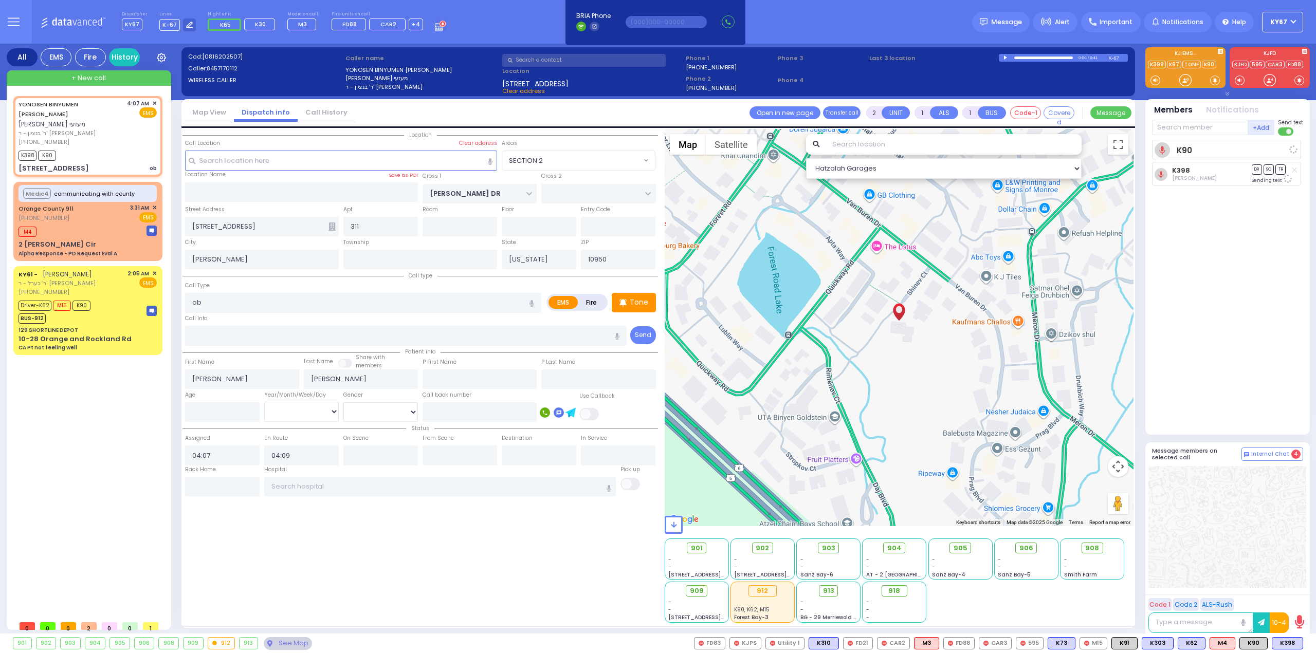
select select "Hatzalah Garages"
select select "SECTION 2"
drag, startPoint x: 1292, startPoint y: 646, endPoint x: 1293, endPoint y: 640, distance: 6.3
click at [1292, 646] on span "K54" at bounding box center [1288, 643] width 27 height 11
select select
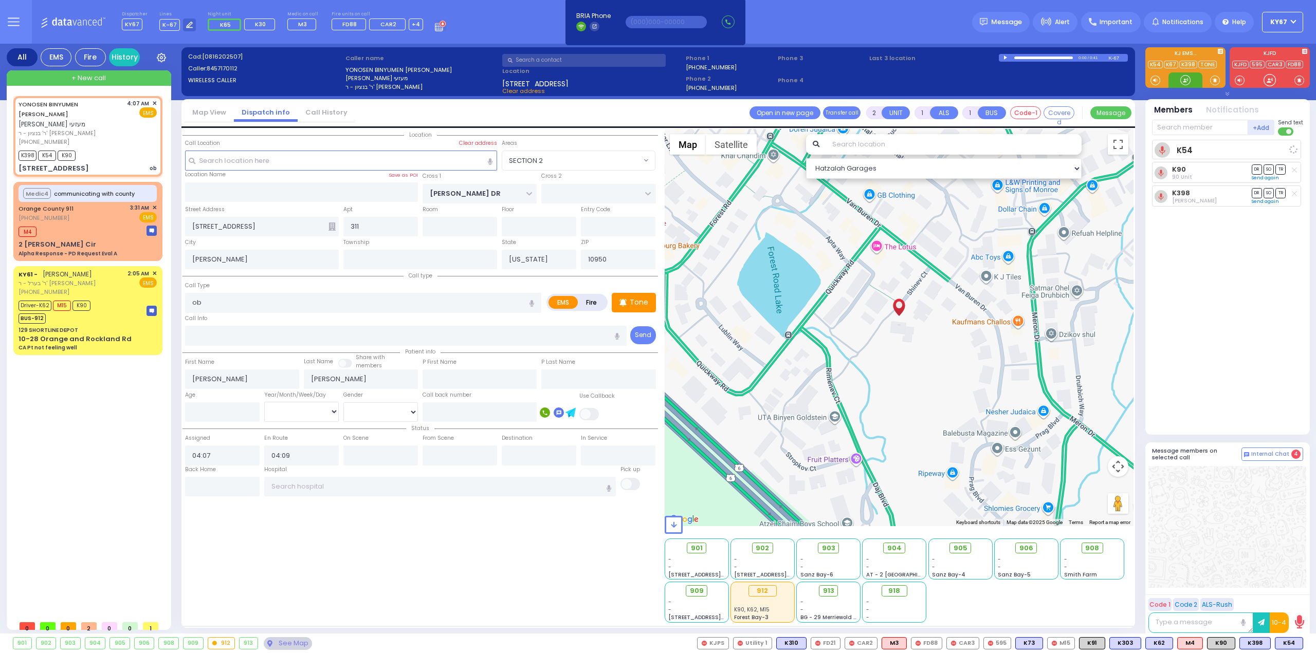
radio input "true"
select select
select select "Hatzalah Garages"
select select "SECTION 2"
click at [1285, 640] on span "M16" at bounding box center [1289, 643] width 26 height 11
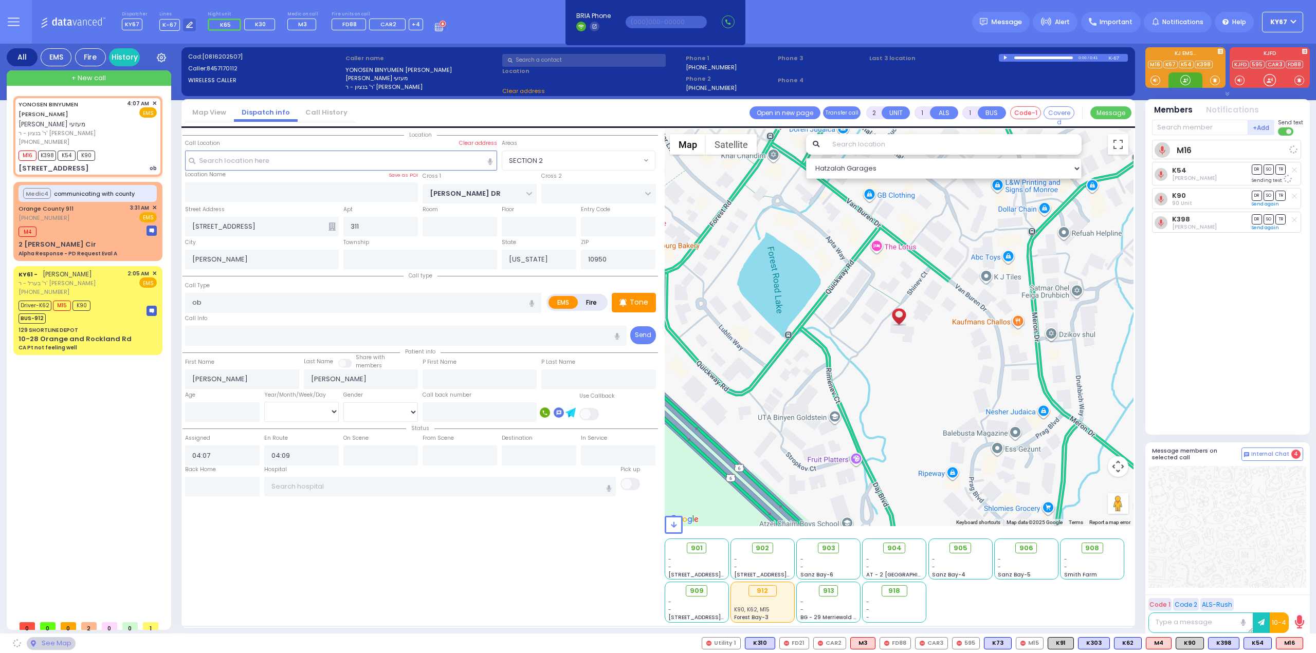
select select
radio input "true"
select select
select select "Hatzalah Garages"
select select "SECTION 2"
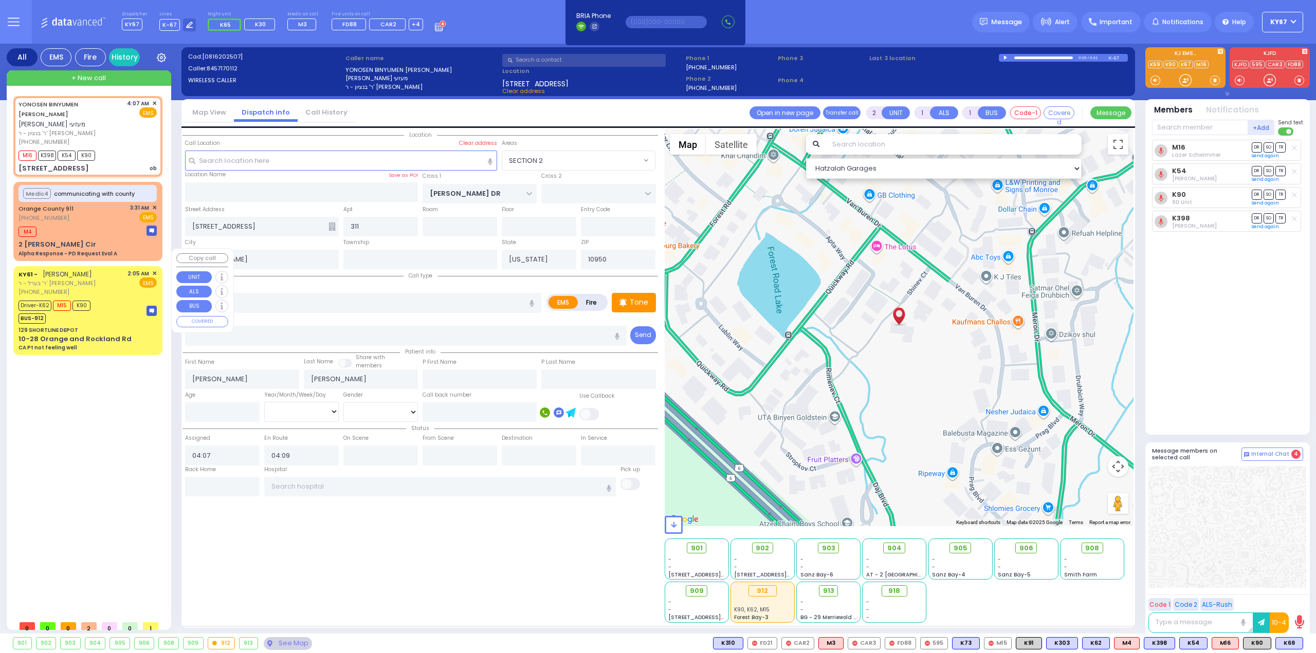
click at [119, 298] on div "Driver-K62 M15 K90 BUS-912" at bounding box center [88, 311] width 138 height 26
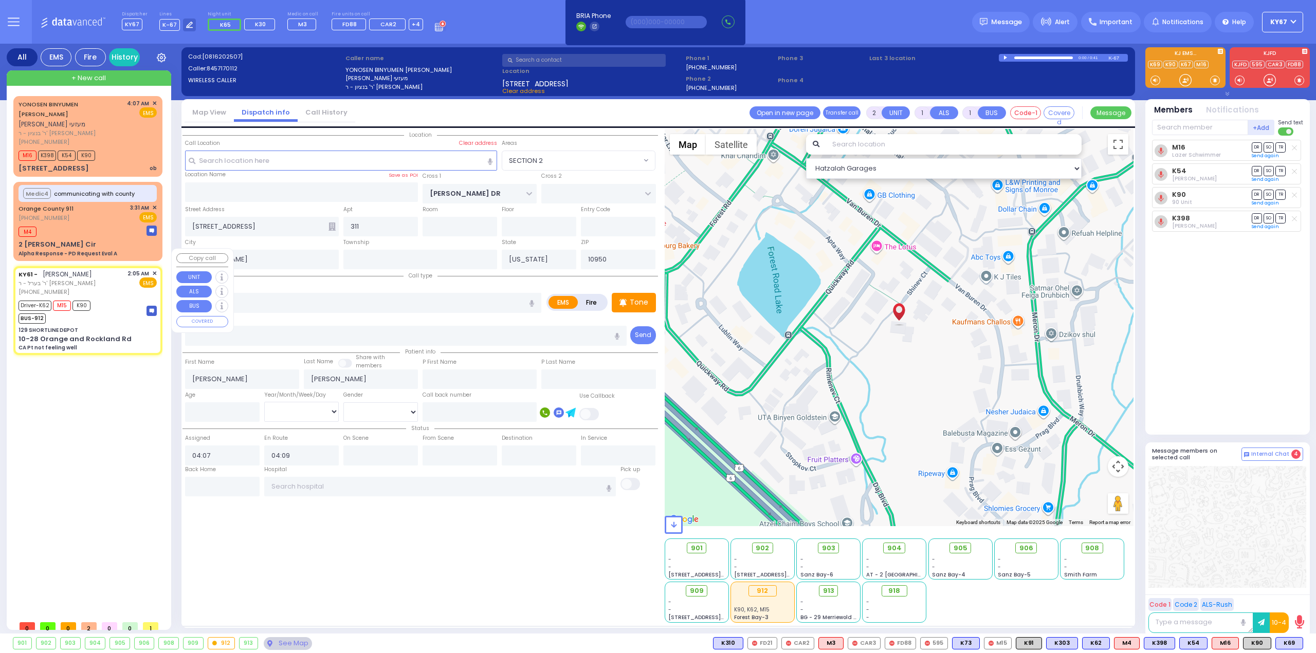
type input "6"
select select
type input "CA Pt not feeling well"
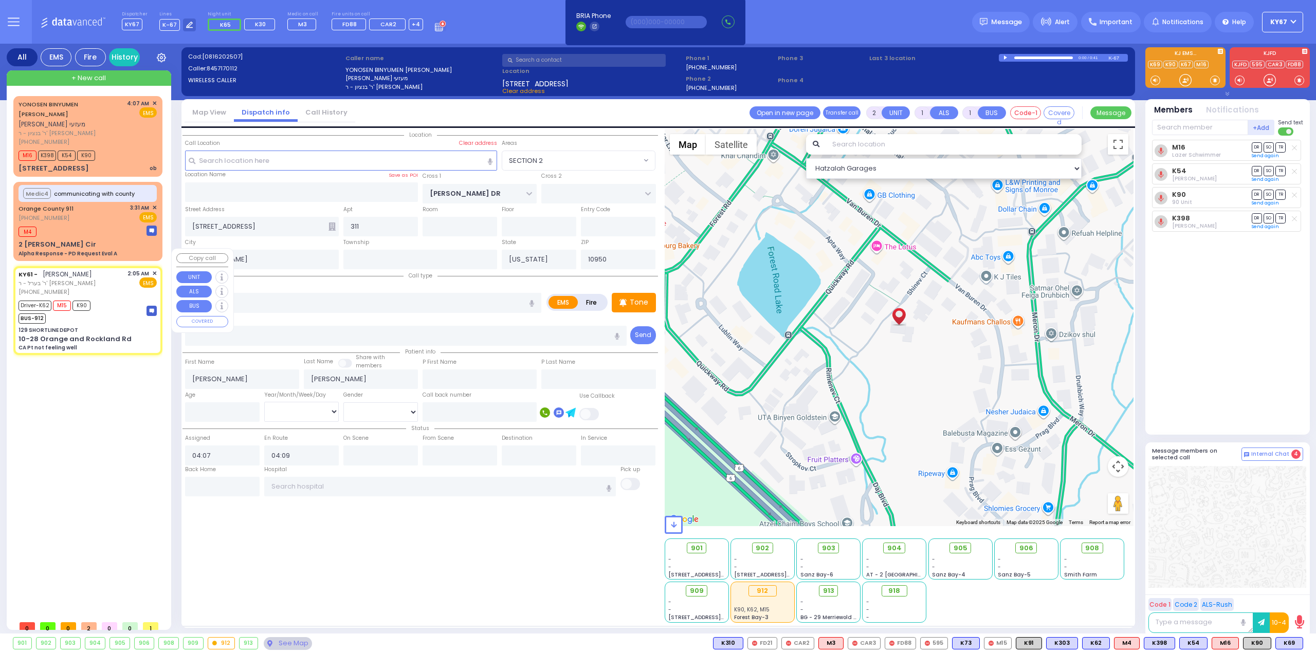
radio input "true"
type input "[PERSON_NAME]"
type input "18"
select select "Year"
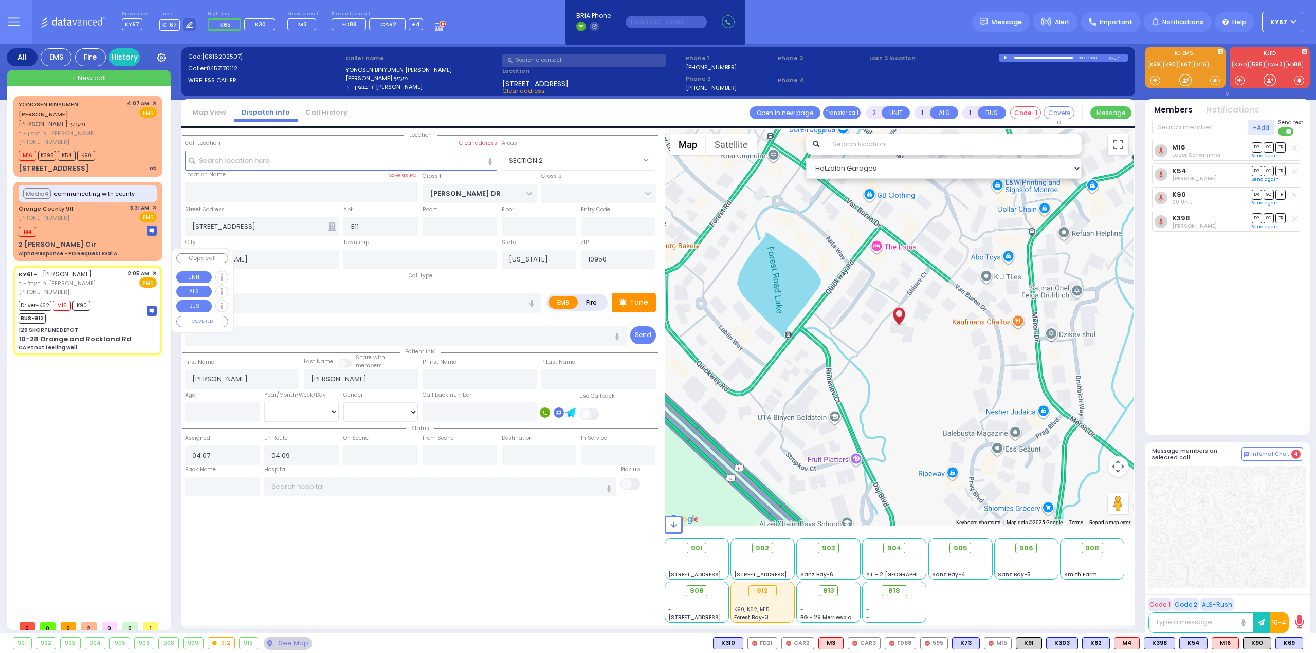
select select "[DEMOGRAPHIC_DATA]"
type input "02:05"
type input "02:07"
type input "02:38"
type input "02:44"
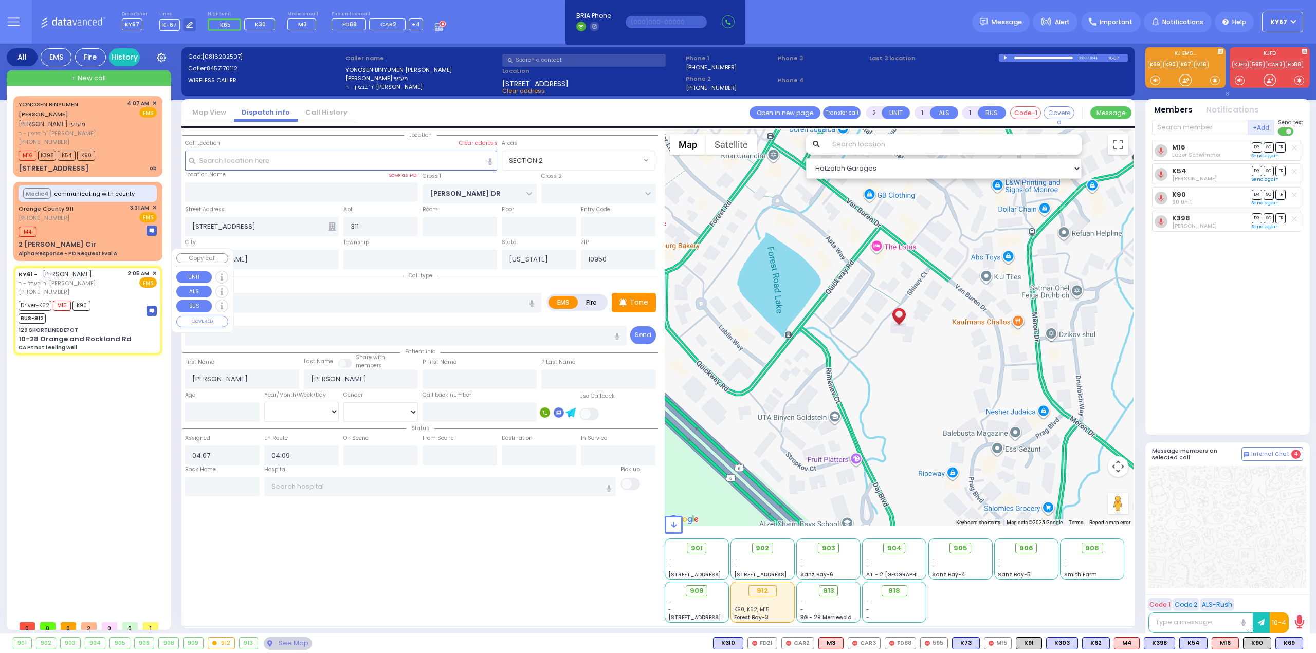
type input "[US_STATE] Presbyterian [PERSON_NAME][GEOGRAPHIC_DATA]"
select select "Hatzalah Garages"
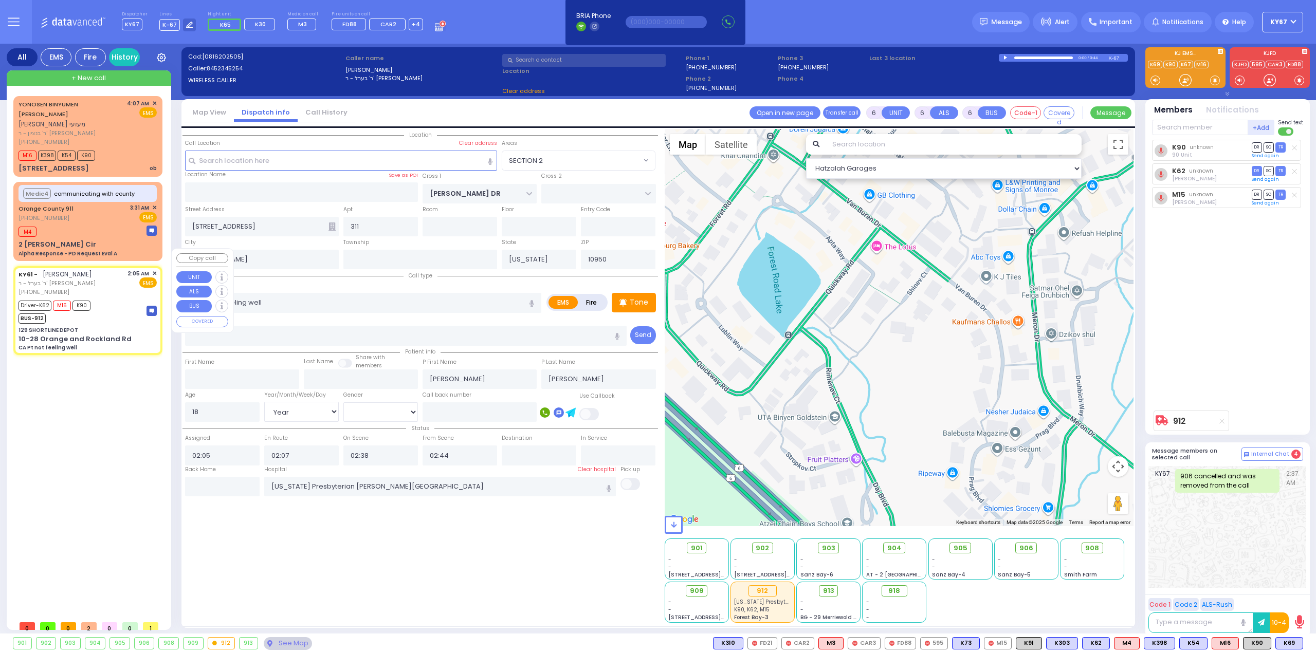
type input "129 SHORTLINE DEPOT"
type input "10-28 Orange and Rockland Rd"
type input "Monroe"
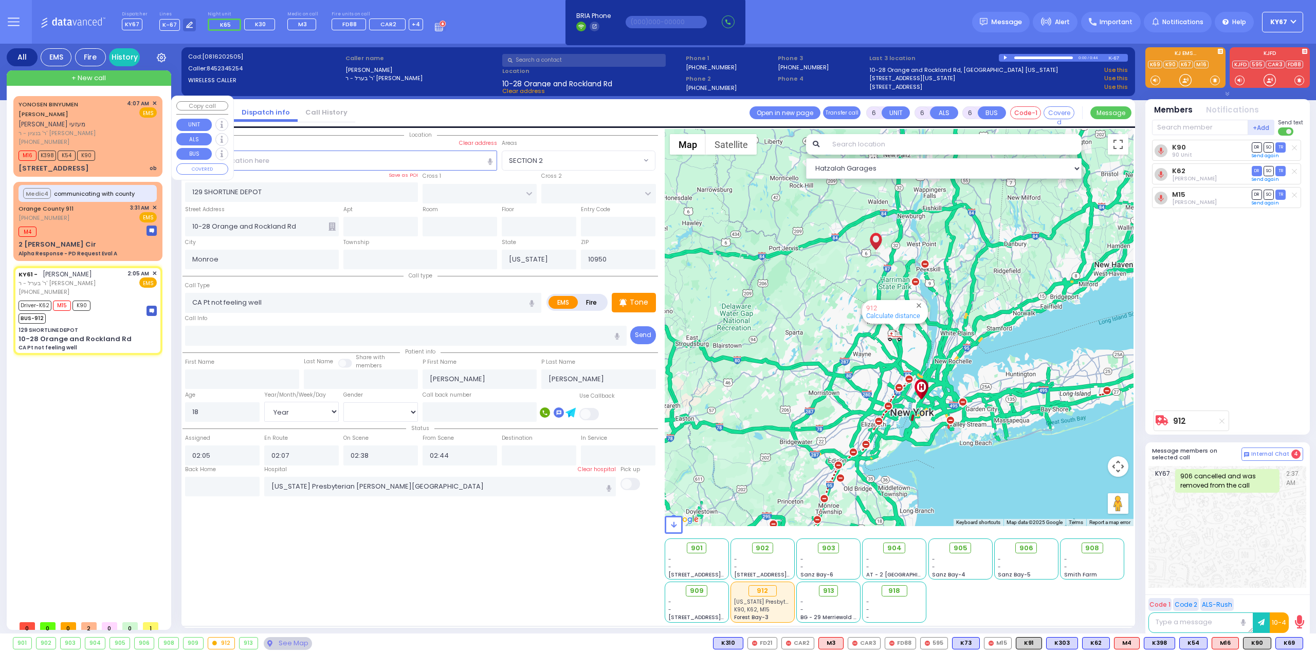
click at [141, 134] on div "4:07 AM ✕ EMS" at bounding box center [142, 122] width 30 height 47
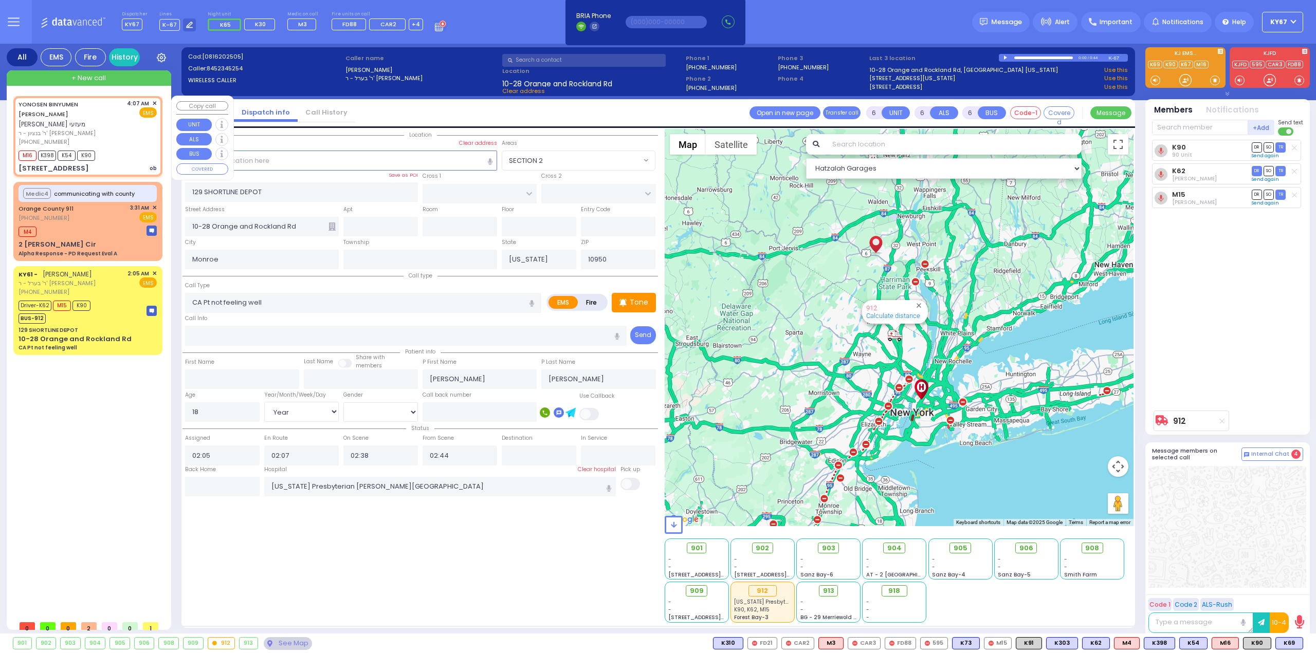
type input "2"
type input "1"
select select
type input "ob"
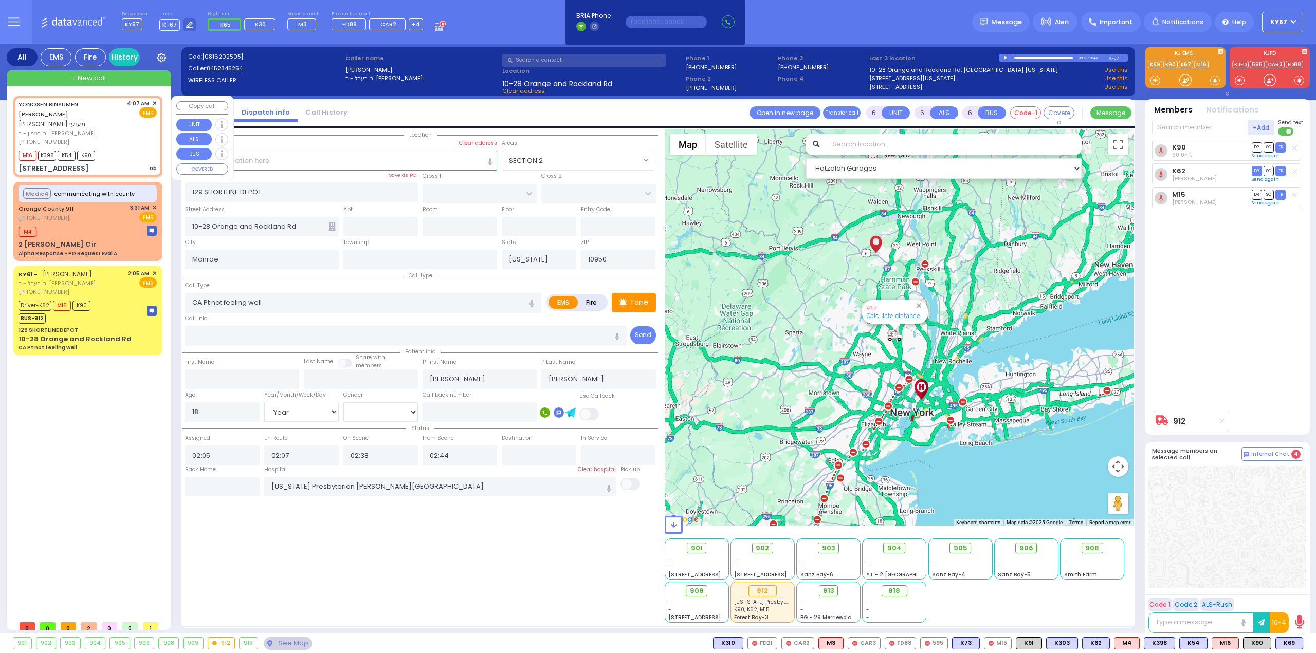
radio input "true"
type input "[PERSON_NAME]"
select select
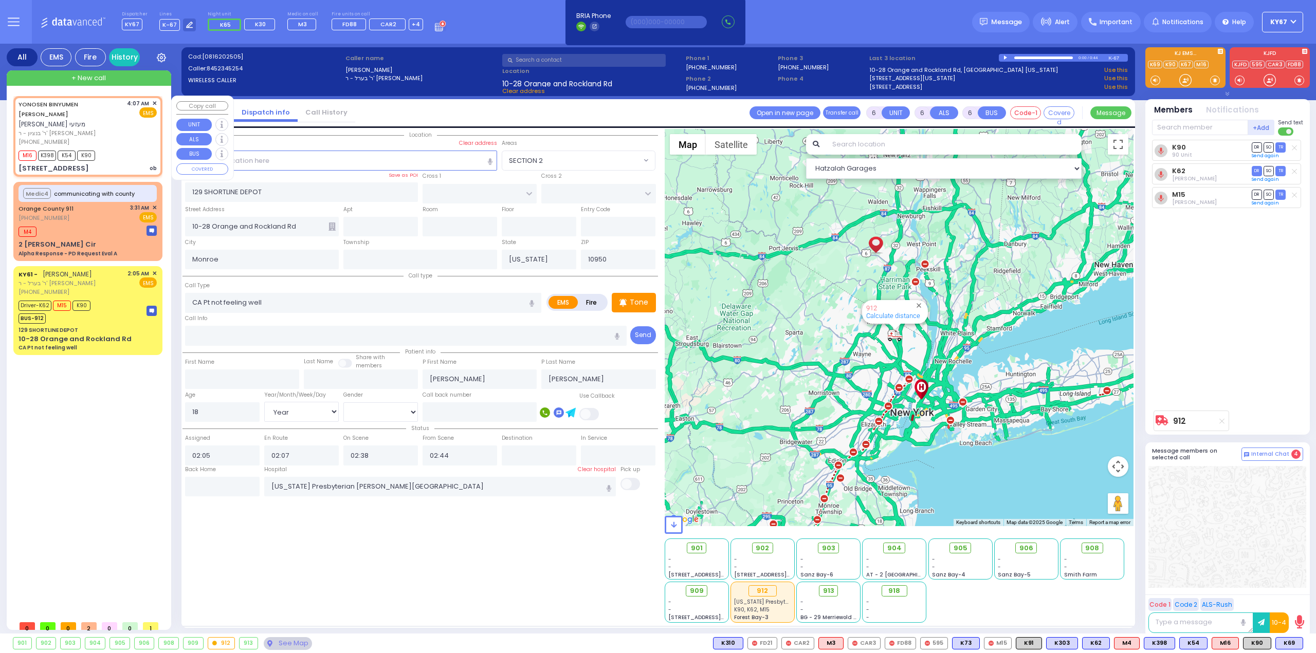
type input "04:07"
type input "04:09"
type input "[PERSON_NAME] DR"
type input "[STREET_ADDRESS]"
type input "311"
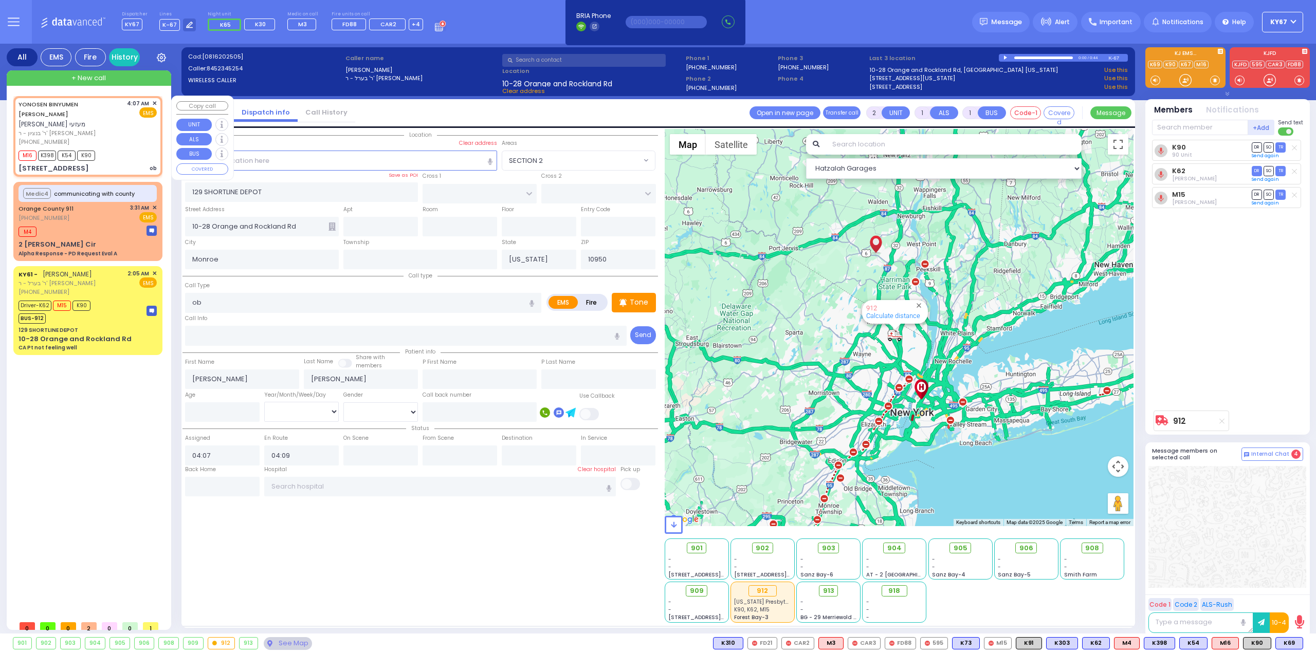
type input "[PERSON_NAME]"
select select "Hatzalah Garages"
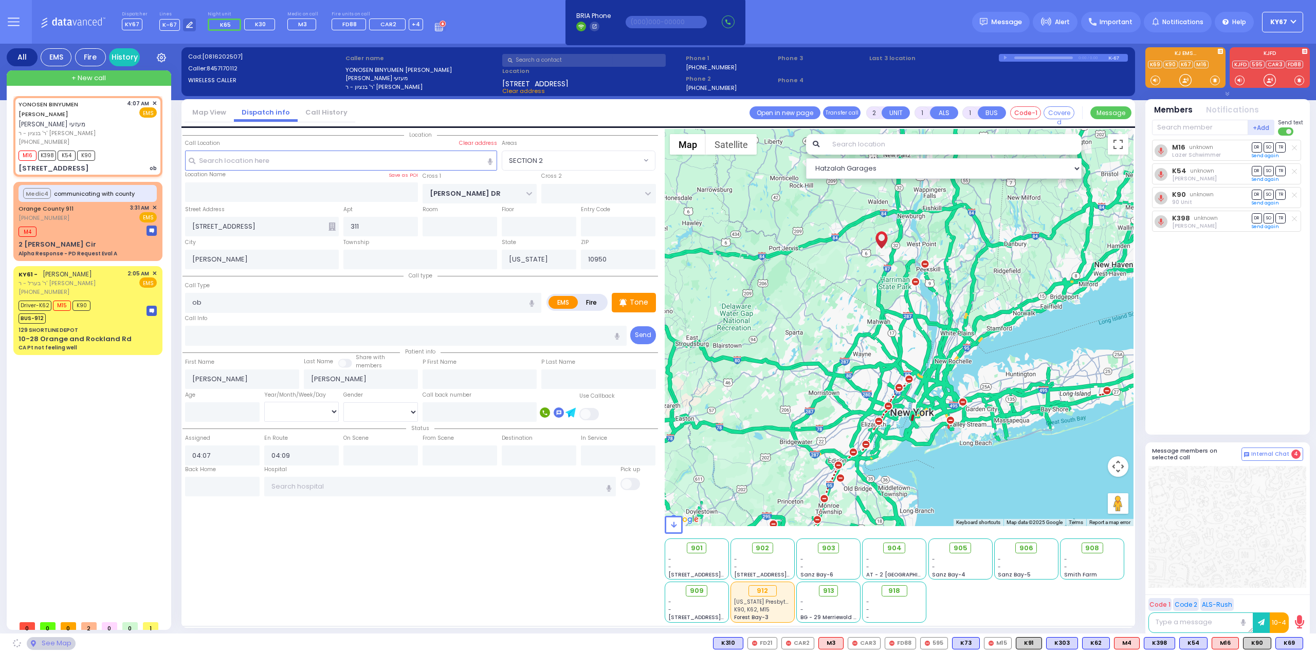
select select "SECTION 2"
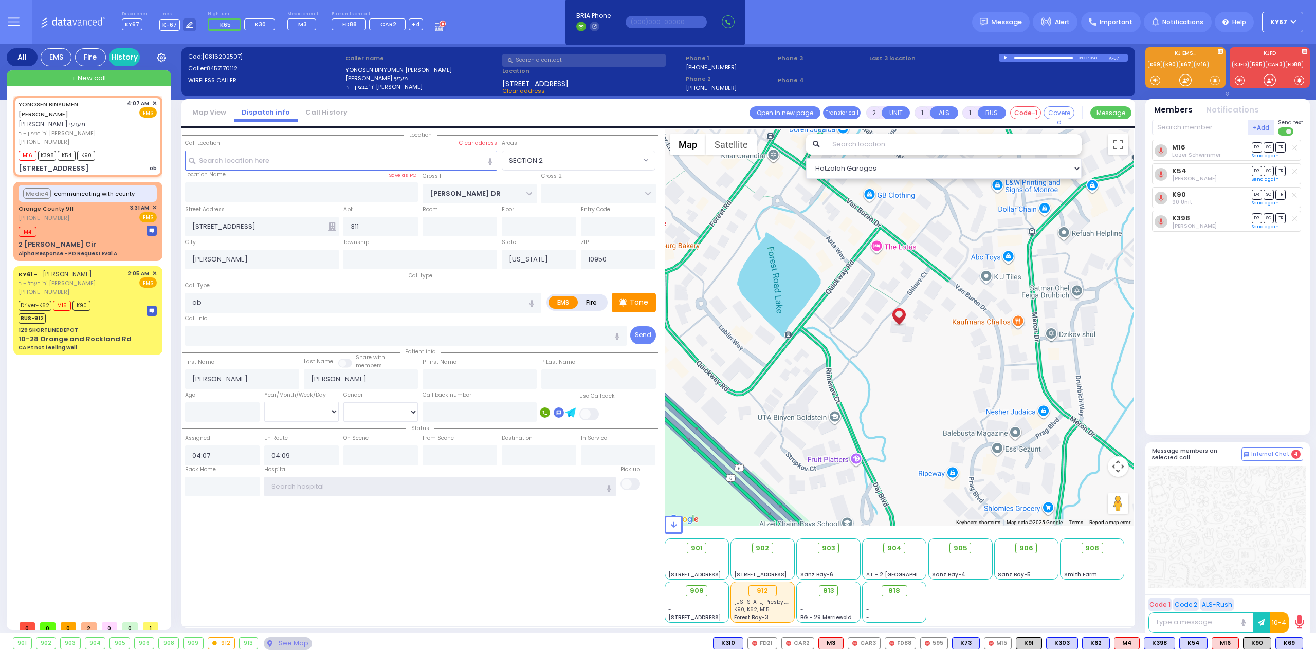
click at [359, 487] on input "text" at bounding box center [440, 487] width 352 height 20
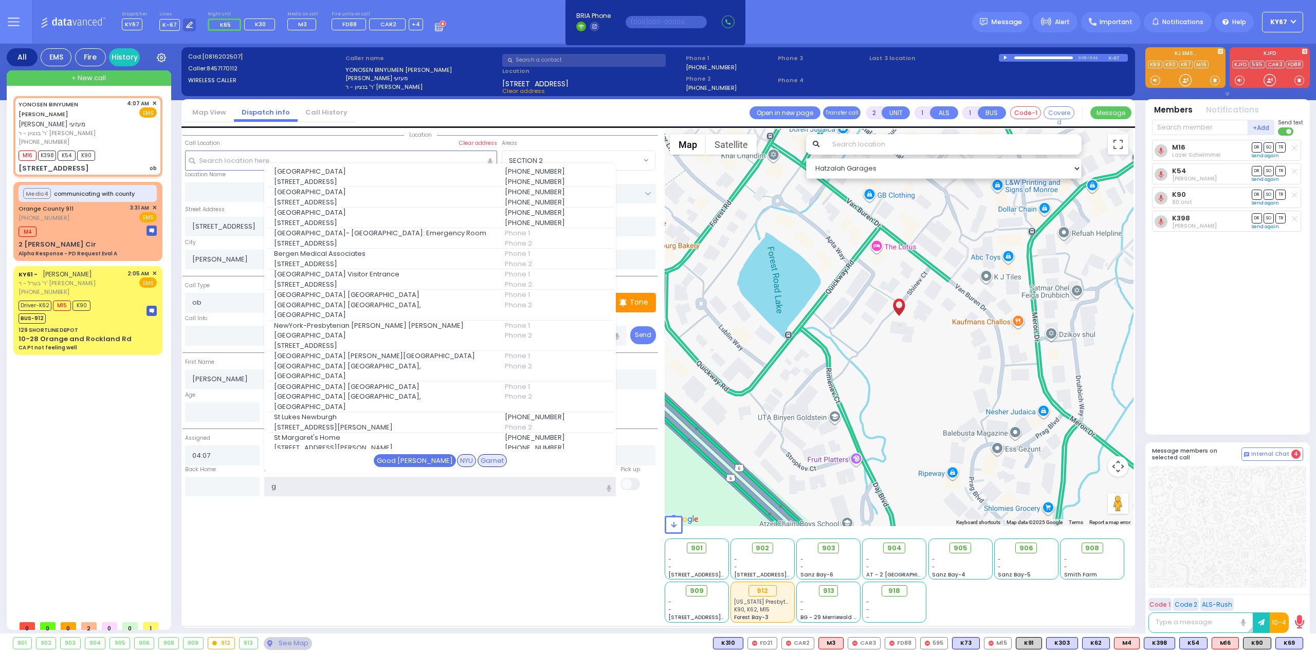
type input "g"
click at [410, 457] on div "Good [PERSON_NAME]" at bounding box center [415, 460] width 82 height 13
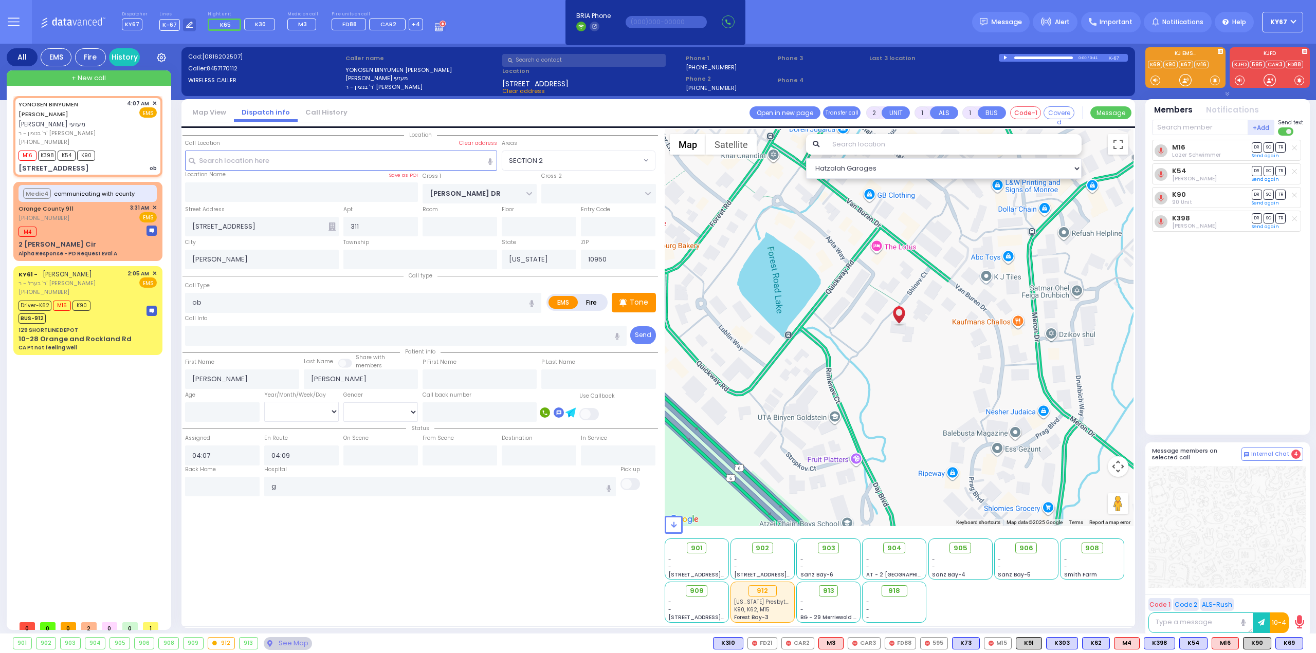
select select
radio input "true"
select select
type input "[GEOGRAPHIC_DATA]"
select select "Hatzalah Garages"
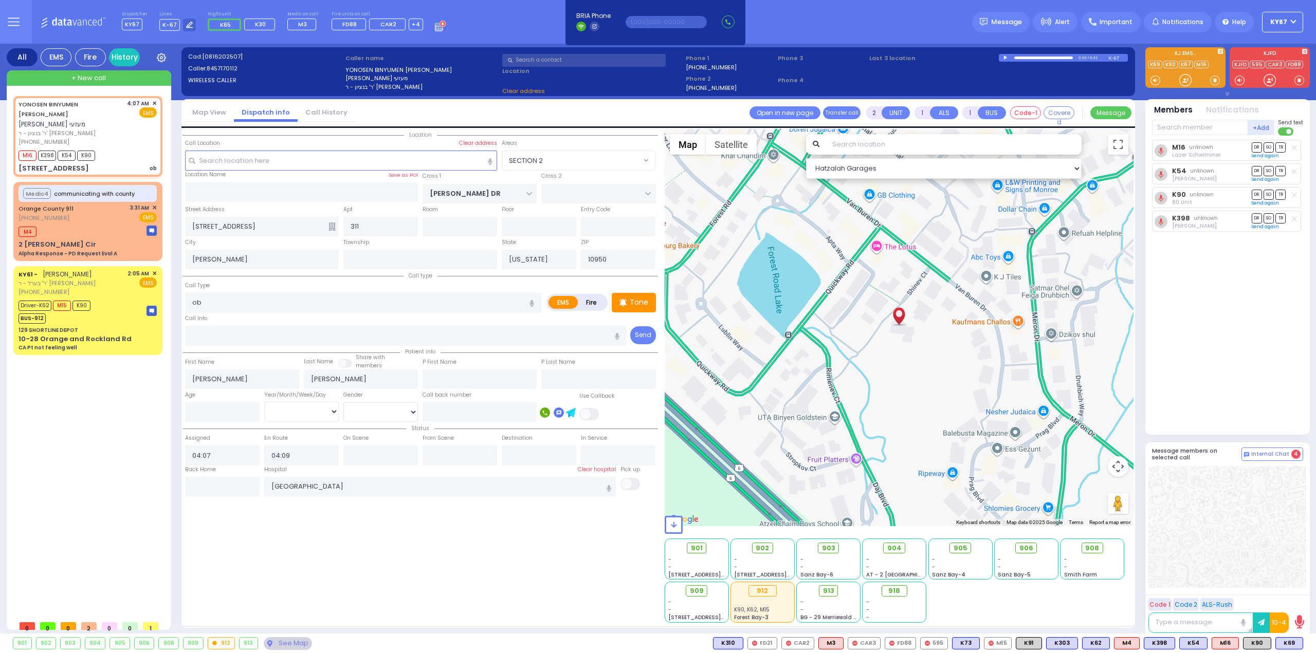
select select "SECTION 2"
click at [1254, 171] on span "DR" at bounding box center [1257, 171] width 10 height 10
click at [1280, 148] on span "TR" at bounding box center [1280, 147] width 10 height 10
click at [1283, 193] on span "TR" at bounding box center [1280, 195] width 10 height 10
select select
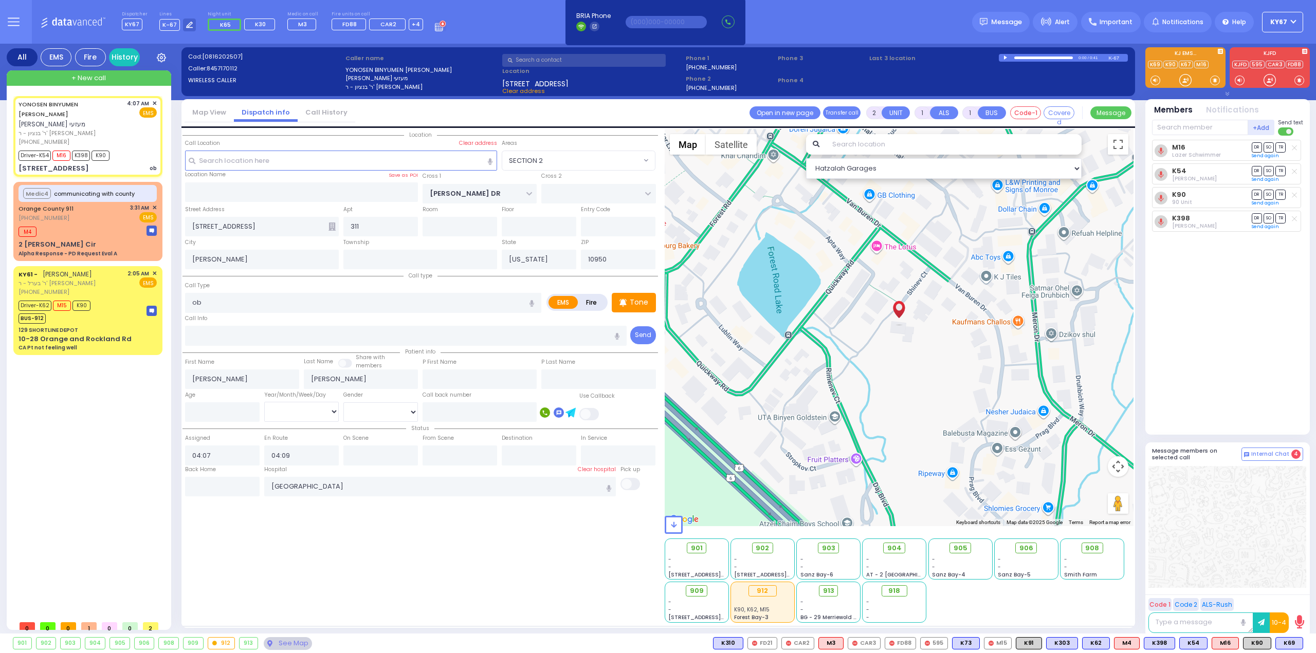
radio input "true"
select select
type input "04:15"
select select "Hatzalah Garages"
select select
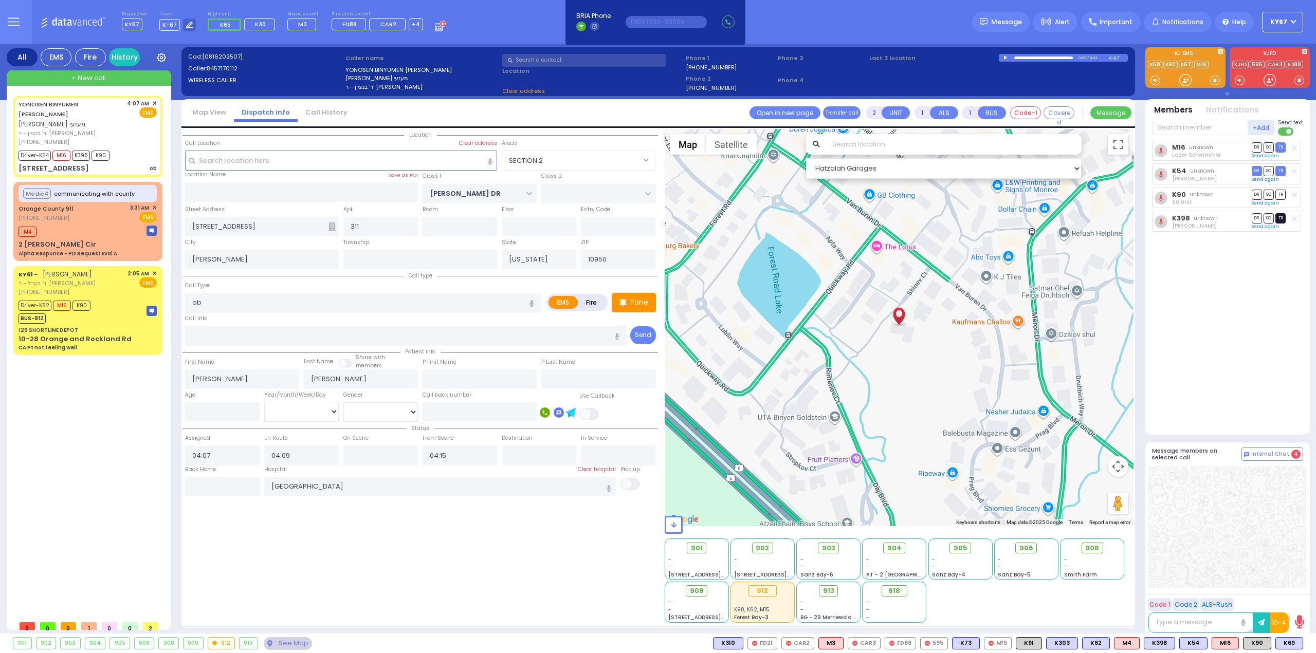
radio input "true"
select select
select select "Hatzalah Garages"
click at [1283, 219] on span "TR" at bounding box center [1280, 218] width 10 height 10
select select
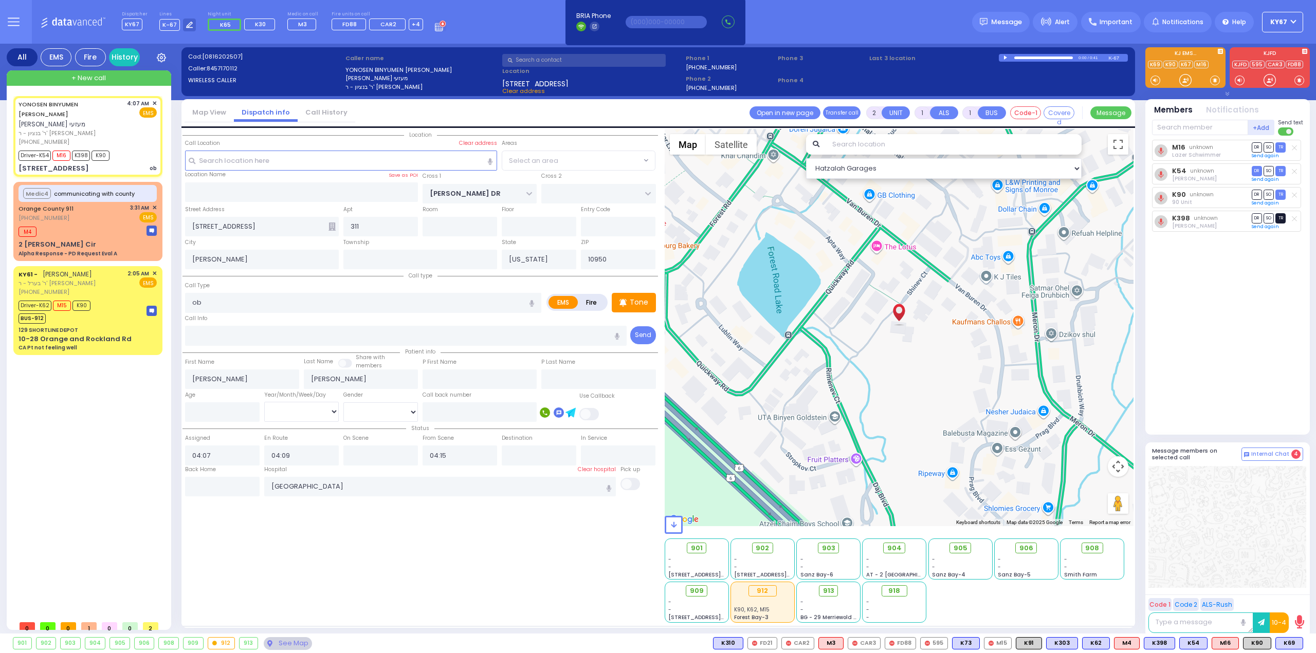
radio input "true"
select select
select select "Hatzalah Garages"
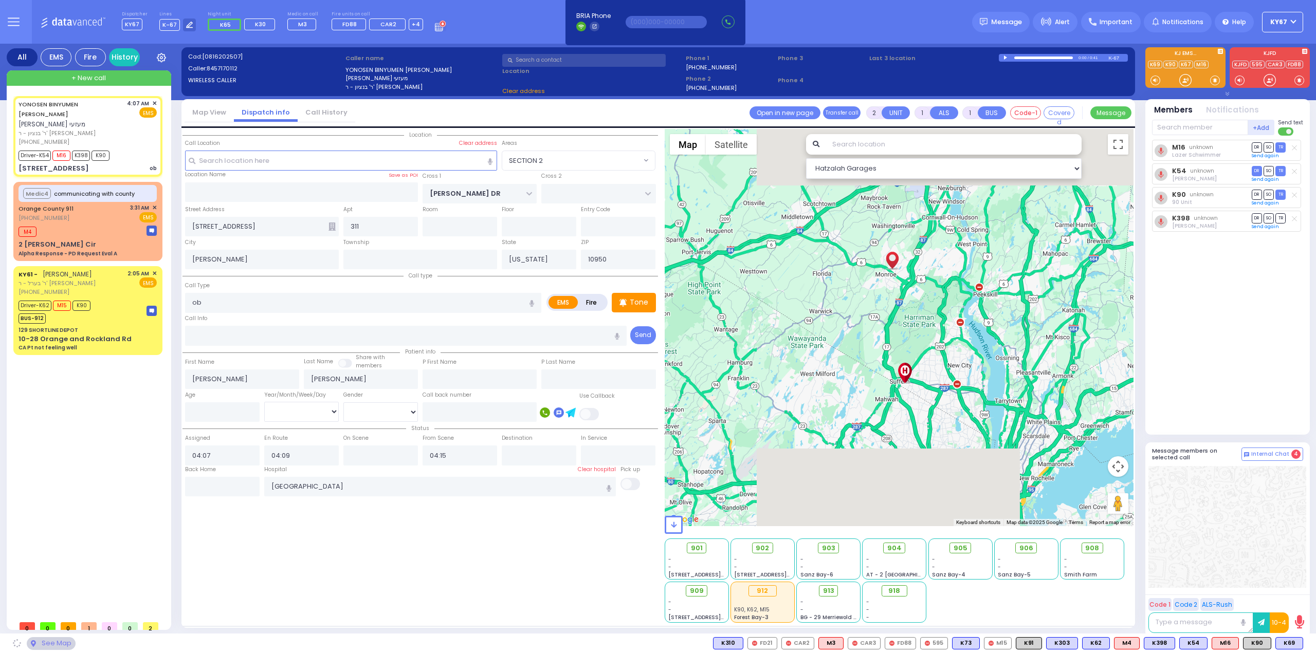
select select "SECTION 2"
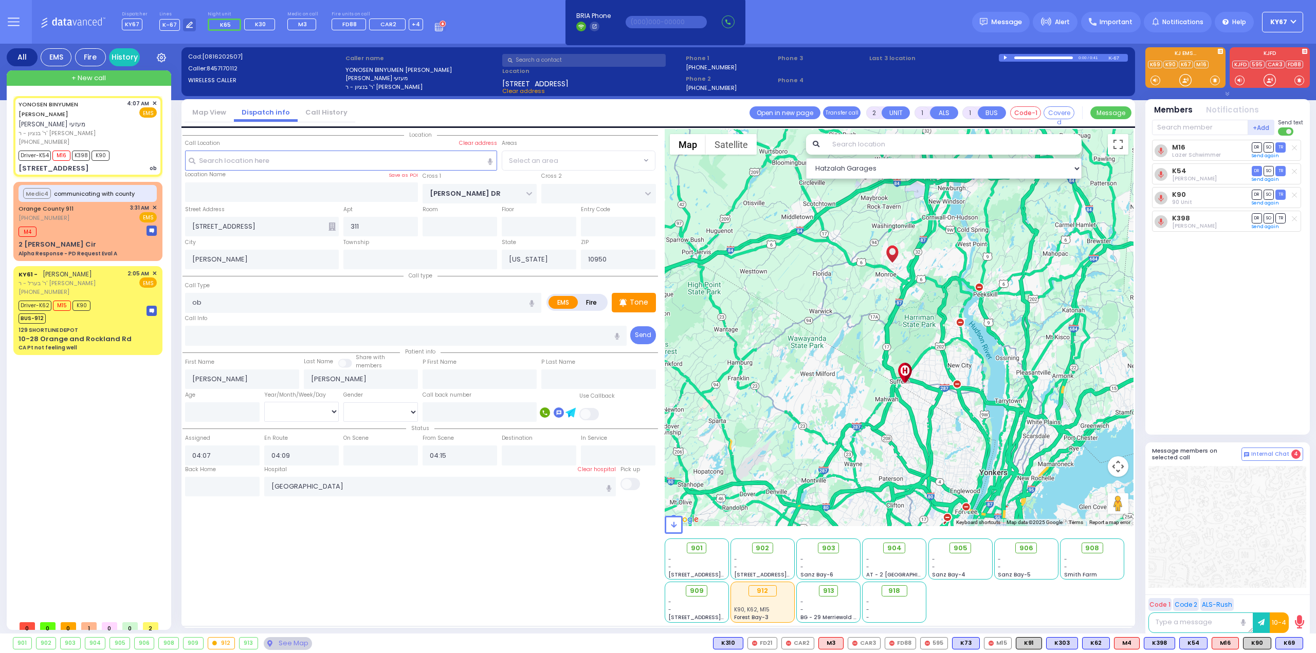
select select
radio input "true"
select select
select select "SECTION 2"
select select "Hatzalah Garages"
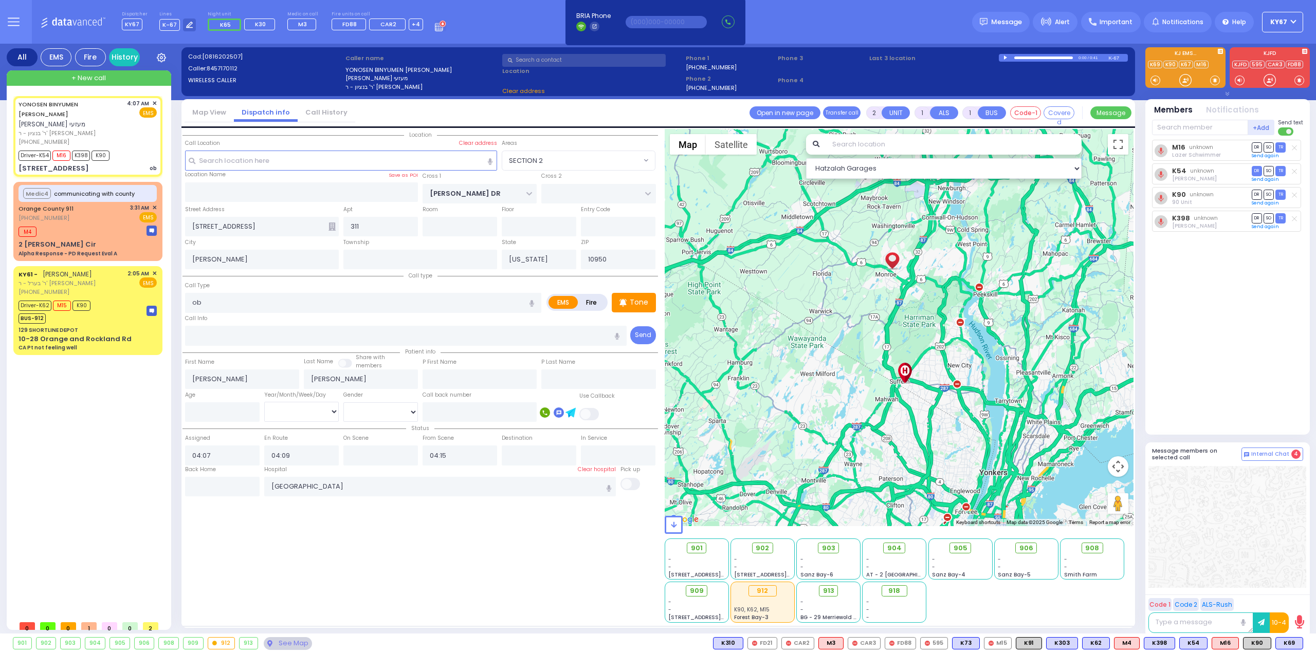
select select "SECTION 2"
select select
radio input "true"
select select
drag, startPoint x: 430, startPoint y: 451, endPoint x: 357, endPoint y: 445, distance: 72.7
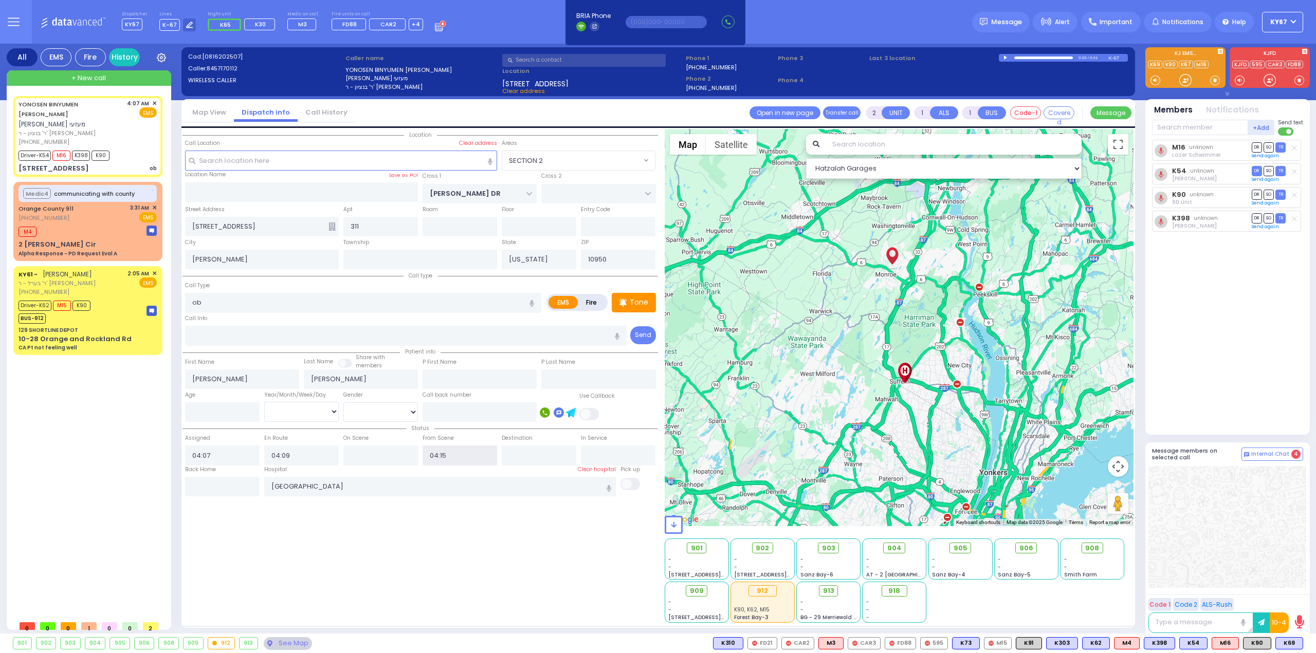
click at [357, 447] on div "Status Assigned 04:07 En Route 04:09 04:15" at bounding box center [419, 444] width 475 height 43
select select "Hatzalah Garages"
select select "SECTION 2"
select select
radio input "true"
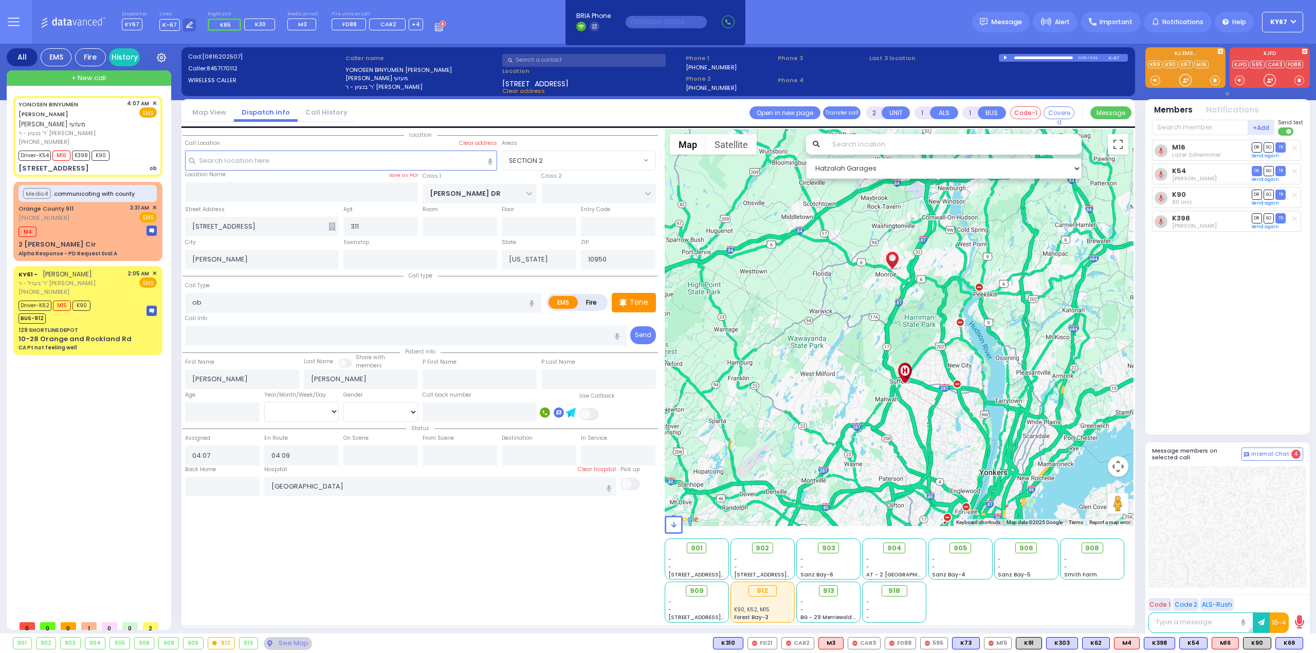
select select
select select "Hatzalah Garages"
click at [827, 548] on span "903" at bounding box center [832, 548] width 13 height 10
click at [1247, 530] on div at bounding box center [1227, 527] width 158 height 122
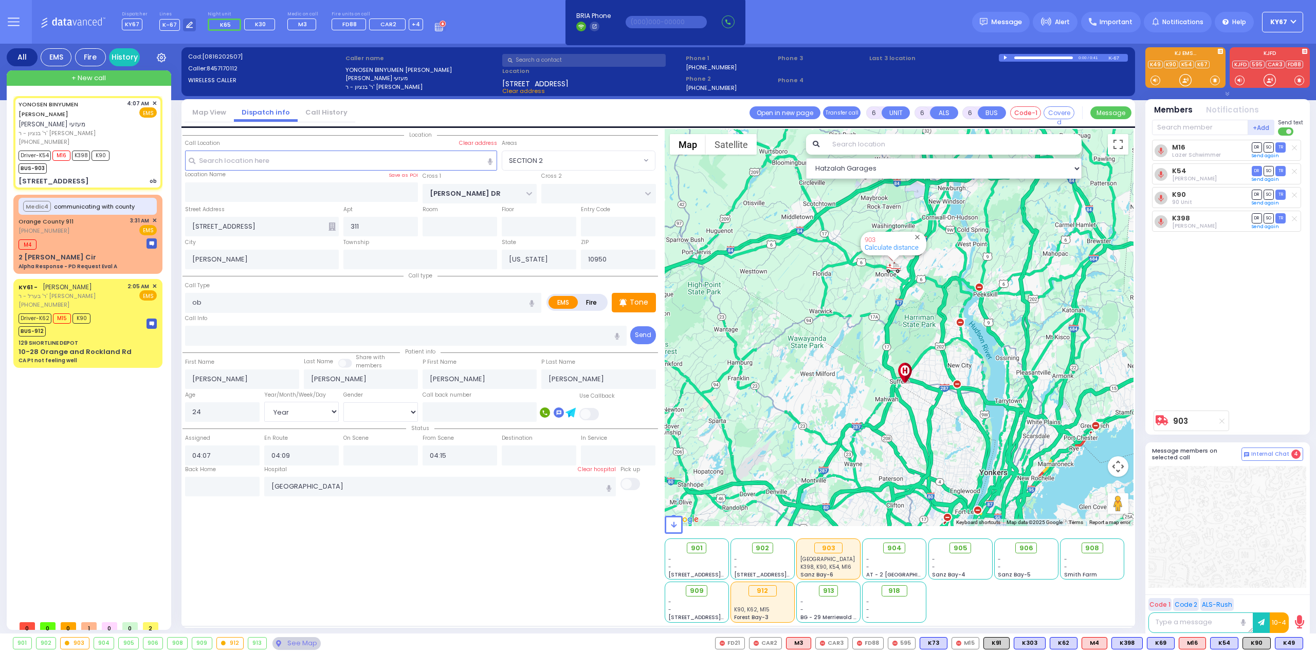
select select "SECTION 2"
select select "Year"
select select "[DEMOGRAPHIC_DATA]"
select select
radio input "true"
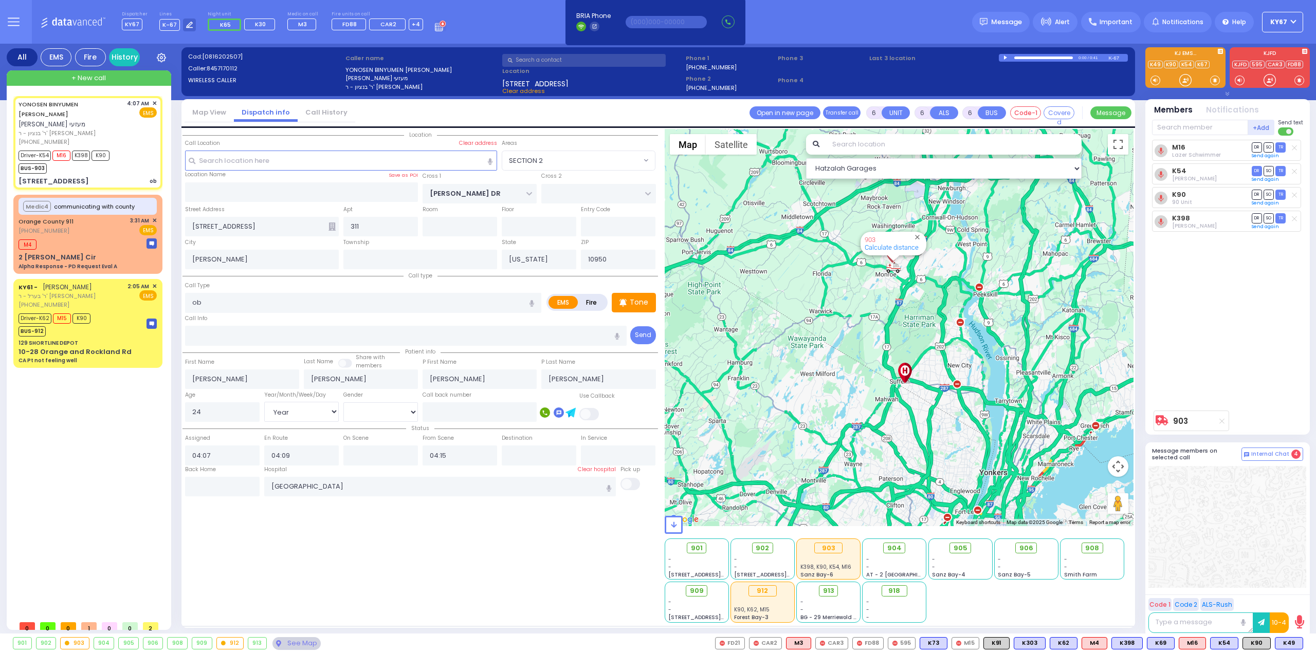
select select "Year"
select select "[DEMOGRAPHIC_DATA]"
select select "Hatzalah Garages"
select select "SECTION 2"
select select
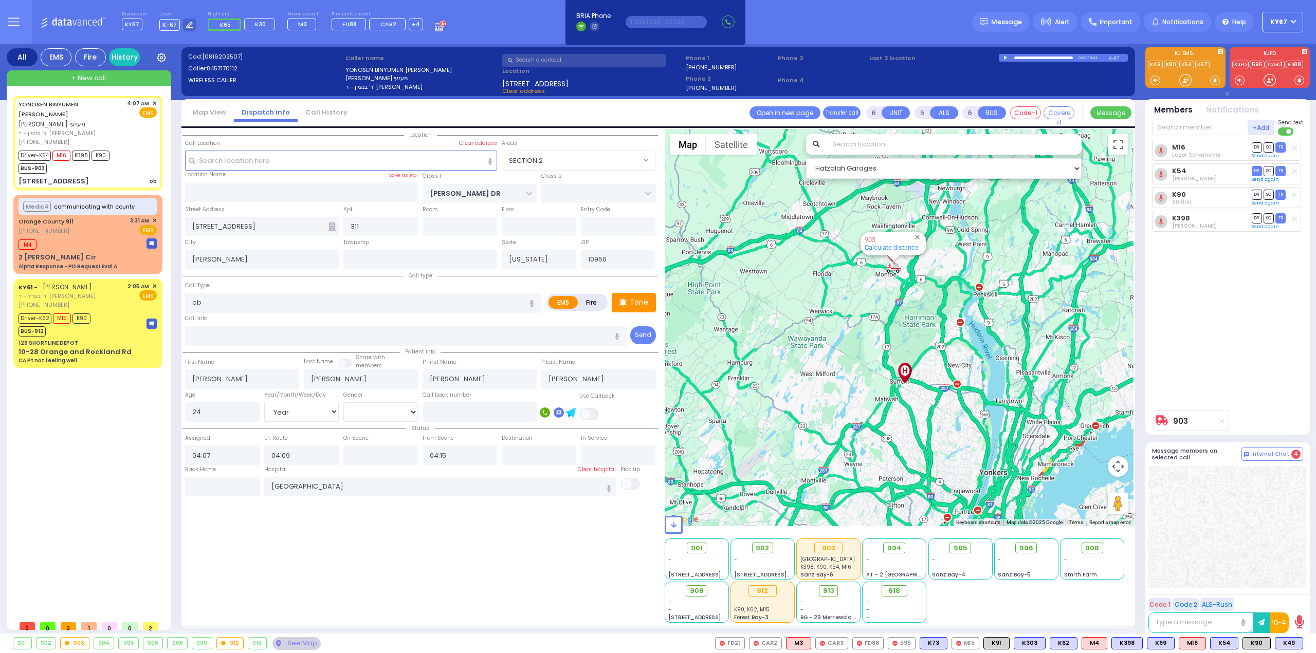
radio input "true"
select select "Year"
select select "[DEMOGRAPHIC_DATA]"
type input "04:12"
type input "04:31"
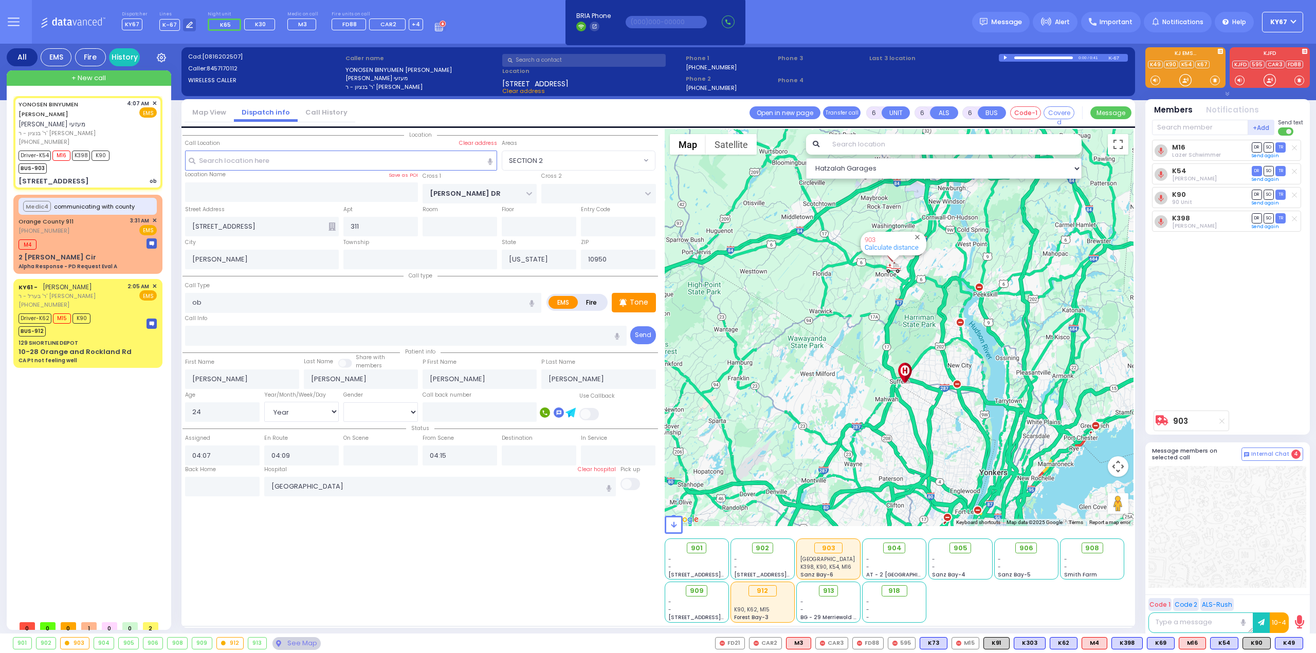
type input "05:03"
type input "05:30"
select select "Hatzalah Garages"
select select "SECTION 2"
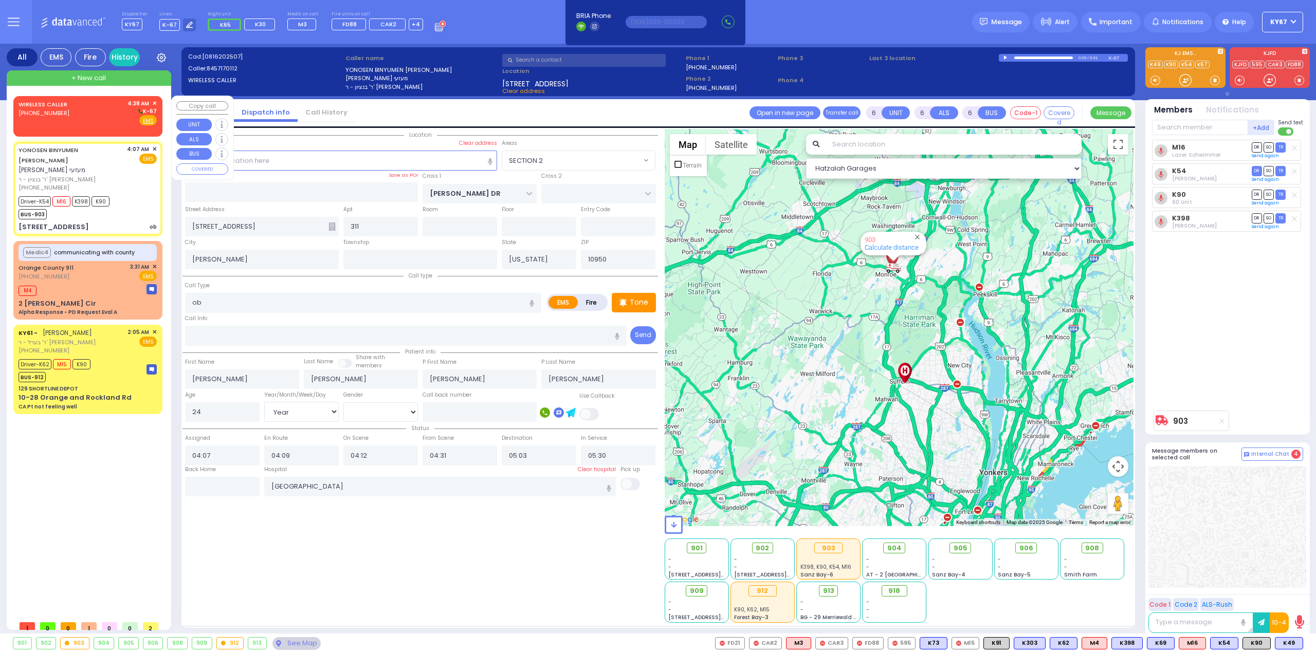
click at [87, 108] on div "WIRELESS CALLER [PHONE_NUMBER] 4:38 AM ✕ K-67" at bounding box center [88, 112] width 138 height 27
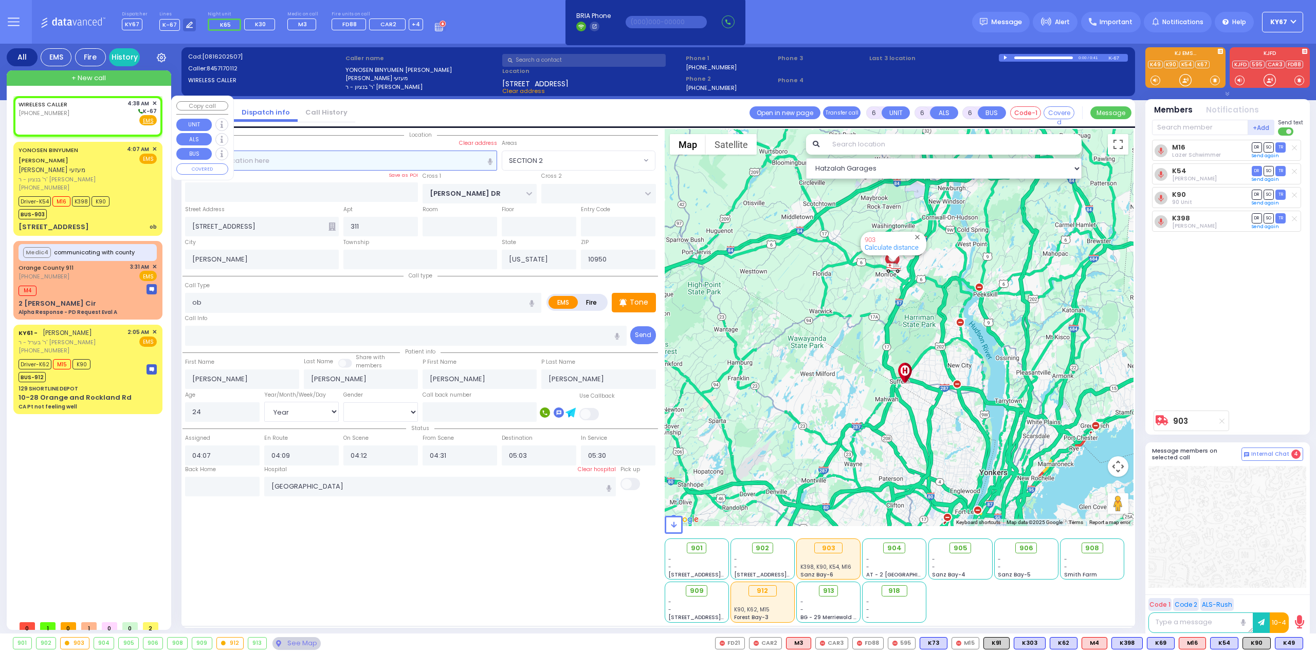
type input "2"
type input "1"
select select
radio input "true"
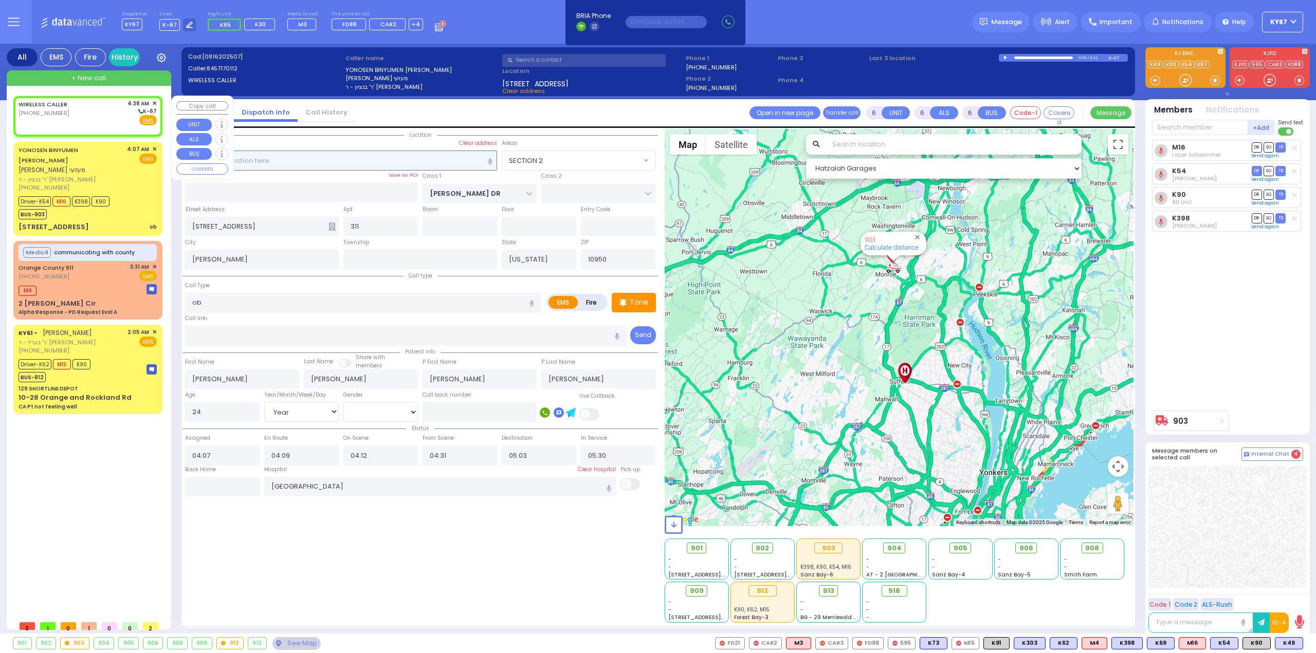
select select
type input "04:38"
select select "Hatzalah Garages"
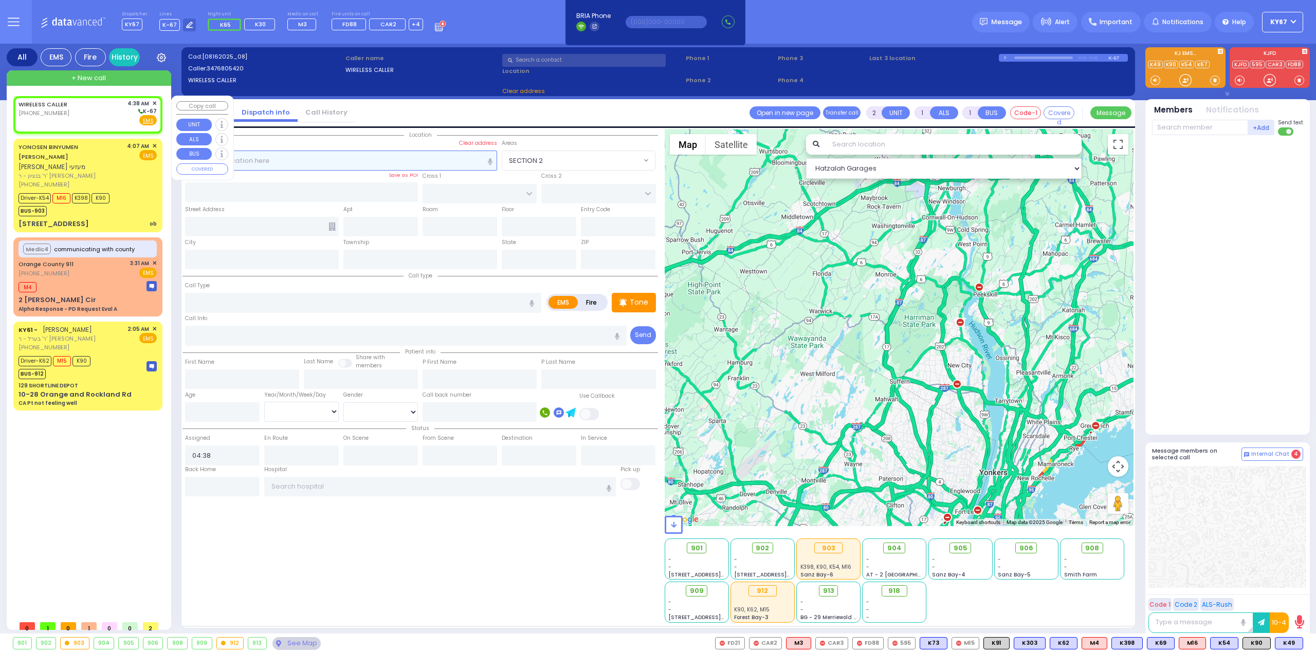
select select
radio input "true"
select select
select select "Hatzalah Garages"
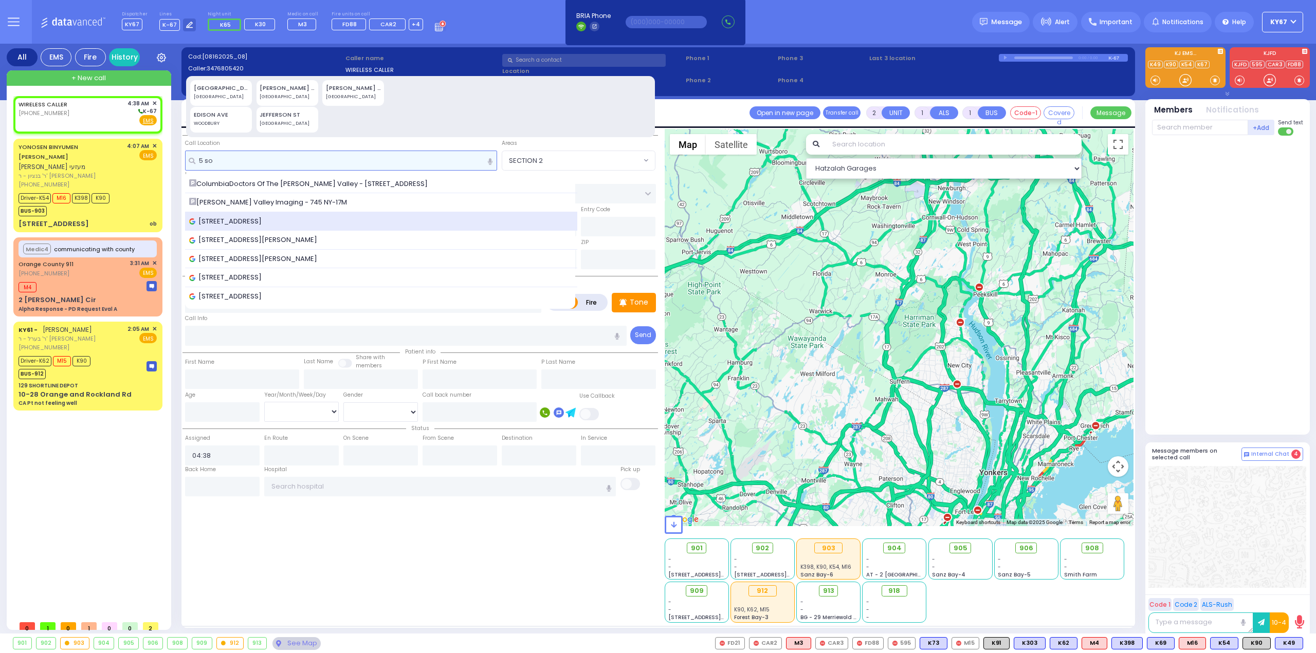
type input "5 so"
click at [235, 221] on span "[STREET_ADDRESS]" at bounding box center [227, 221] width 76 height 10
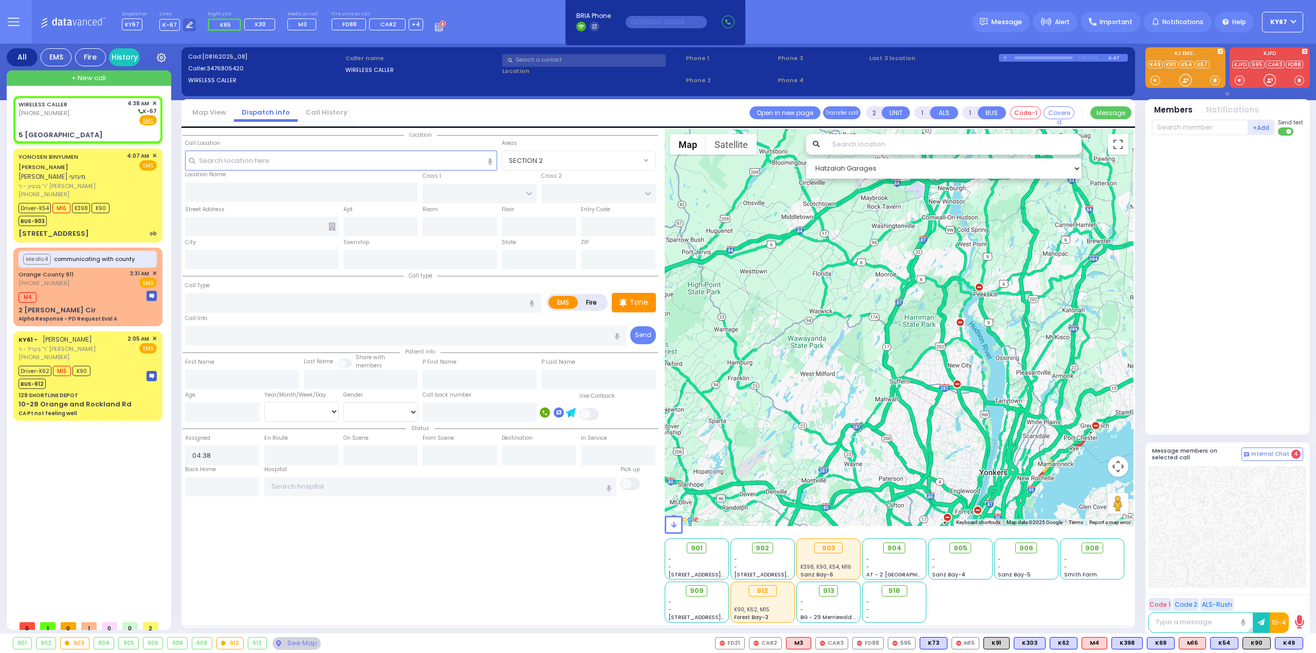
select select
radio input "true"
select select
select select "Hatzalah Garages"
type input "CATSKILL HIGH RAIL"
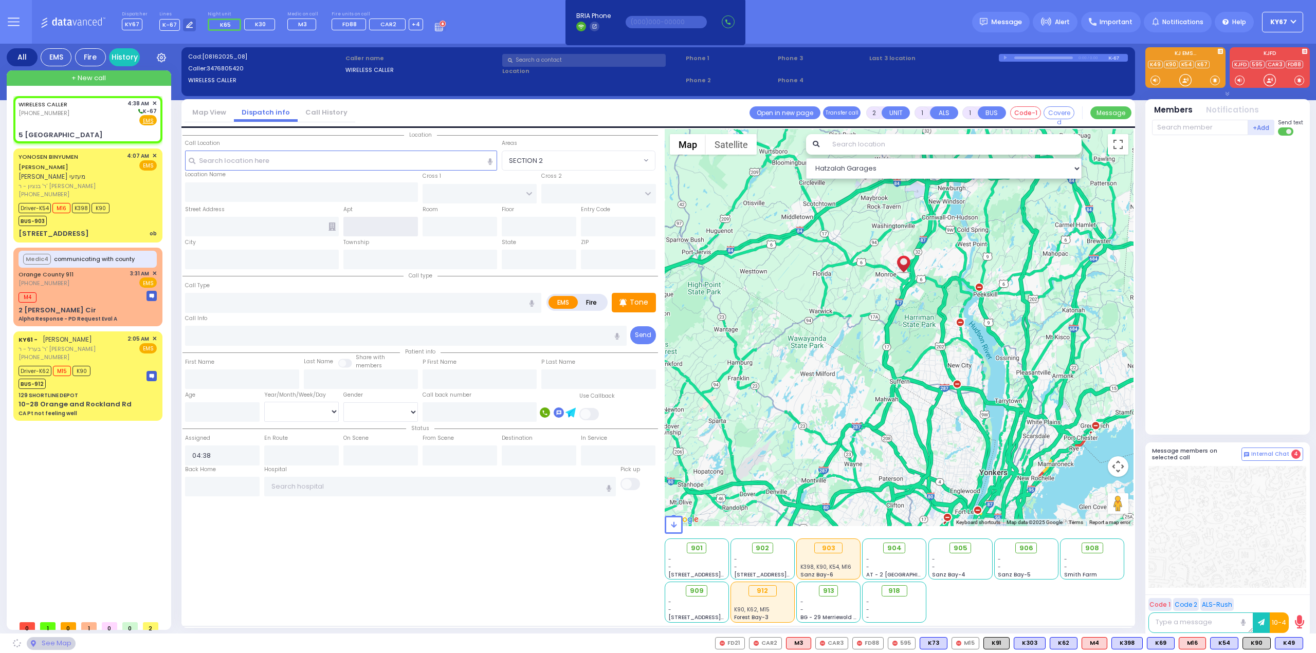
type input "CLONTON COURT"
type input "5 [GEOGRAPHIC_DATA]"
type input "Monroe"
type input "[US_STATE]"
type input "10950"
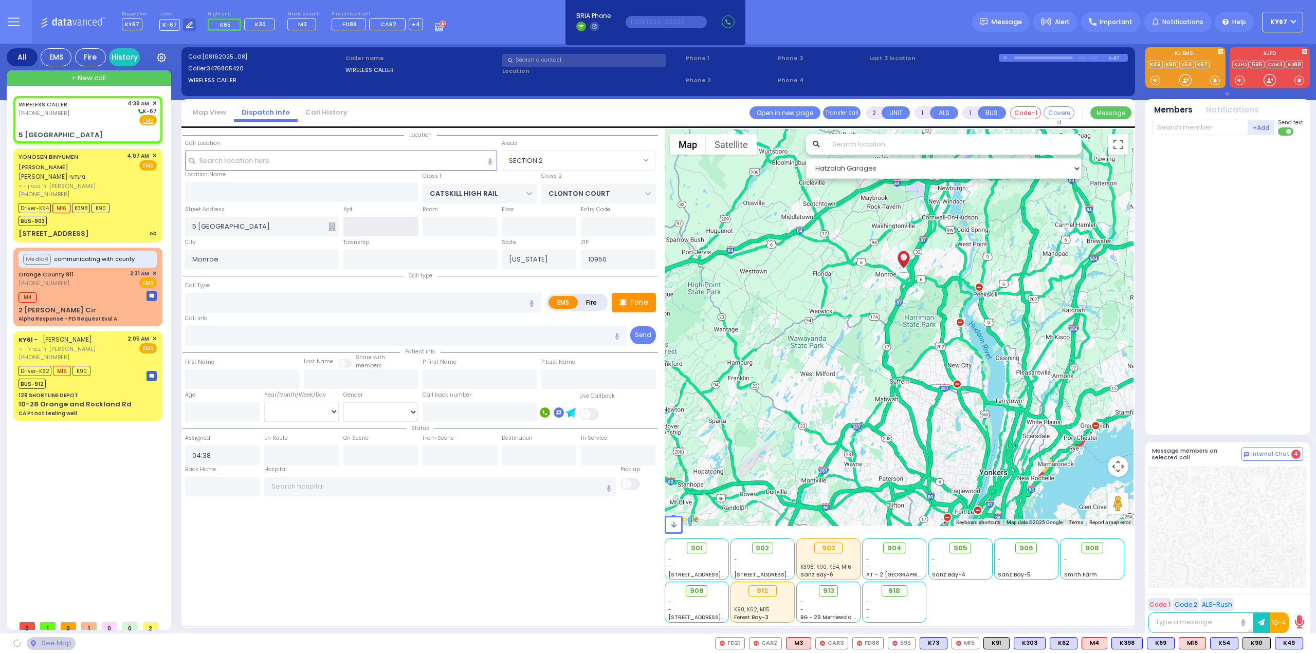
select select "[GEOGRAPHIC_DATA]"
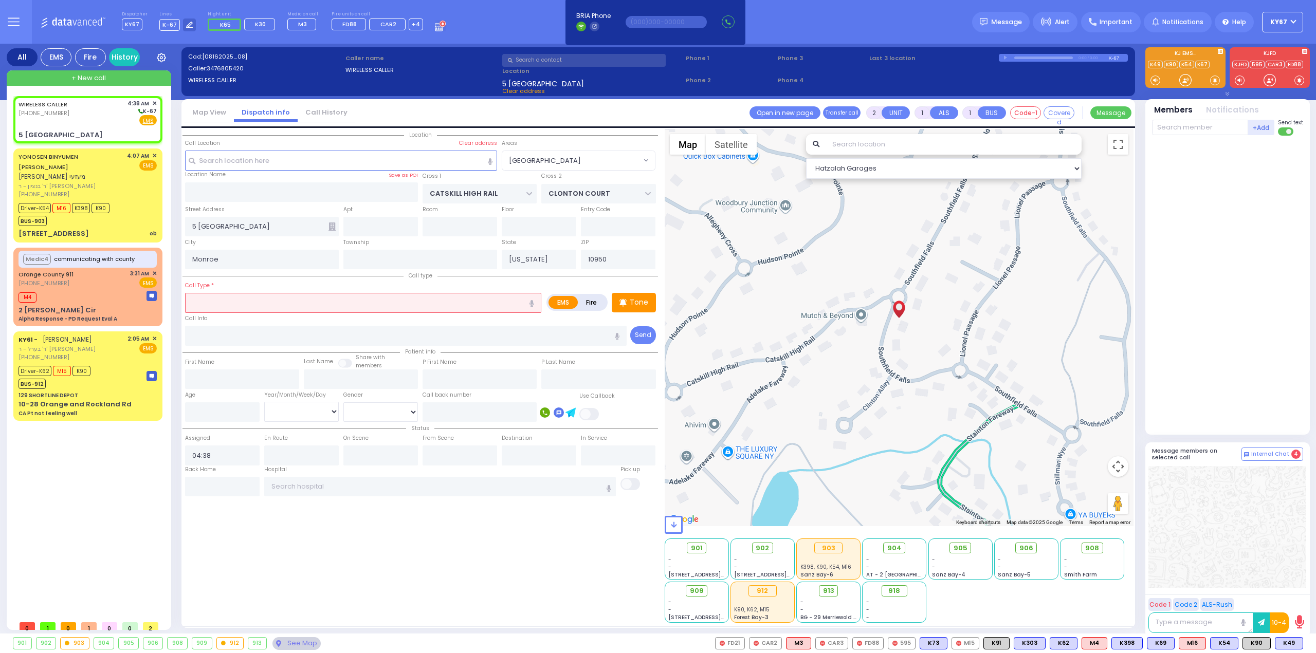
click at [592, 413] on span at bounding box center [589, 414] width 21 height 12
click at [66, 407] on input "checkbox" at bounding box center [66, 407] width 0 height 0
click at [474, 414] on input "text" at bounding box center [480, 412] width 114 height 20
select select
radio input "true"
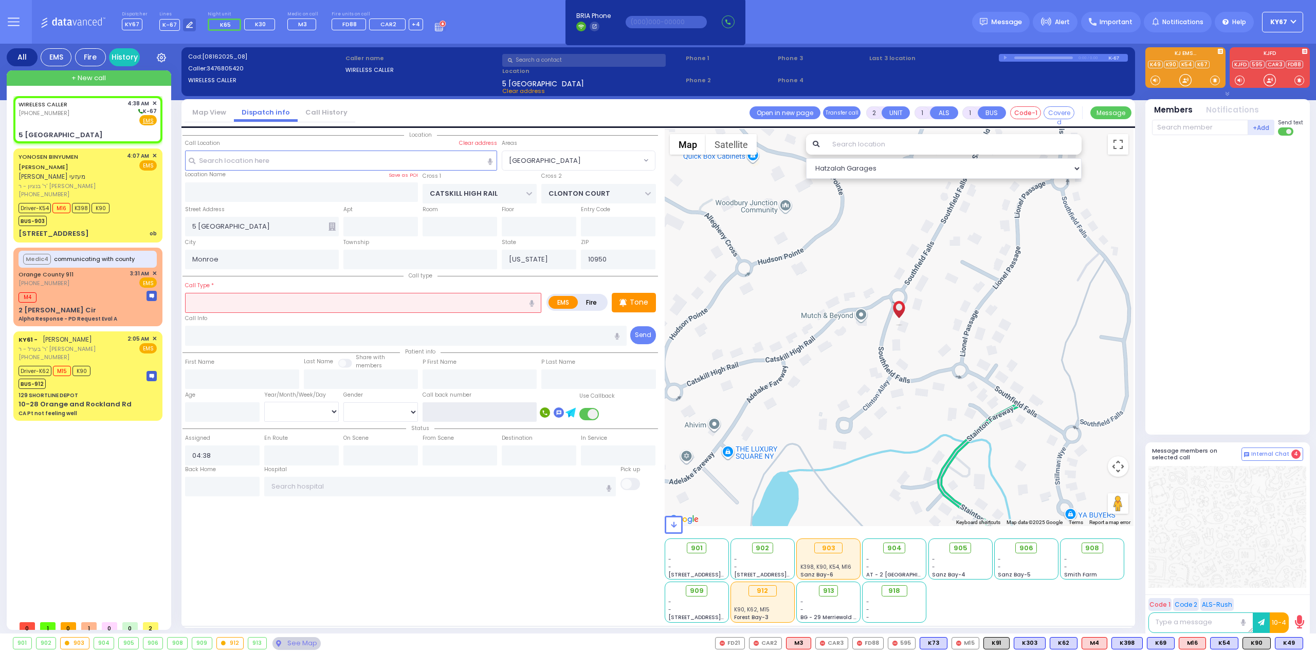
select select
select select "Hatzalah Garages"
select select "[GEOGRAPHIC_DATA]"
type input "3473519994"
drag, startPoint x: 538, startPoint y: 534, endPoint x: 516, endPoint y: 521, distance: 25.4
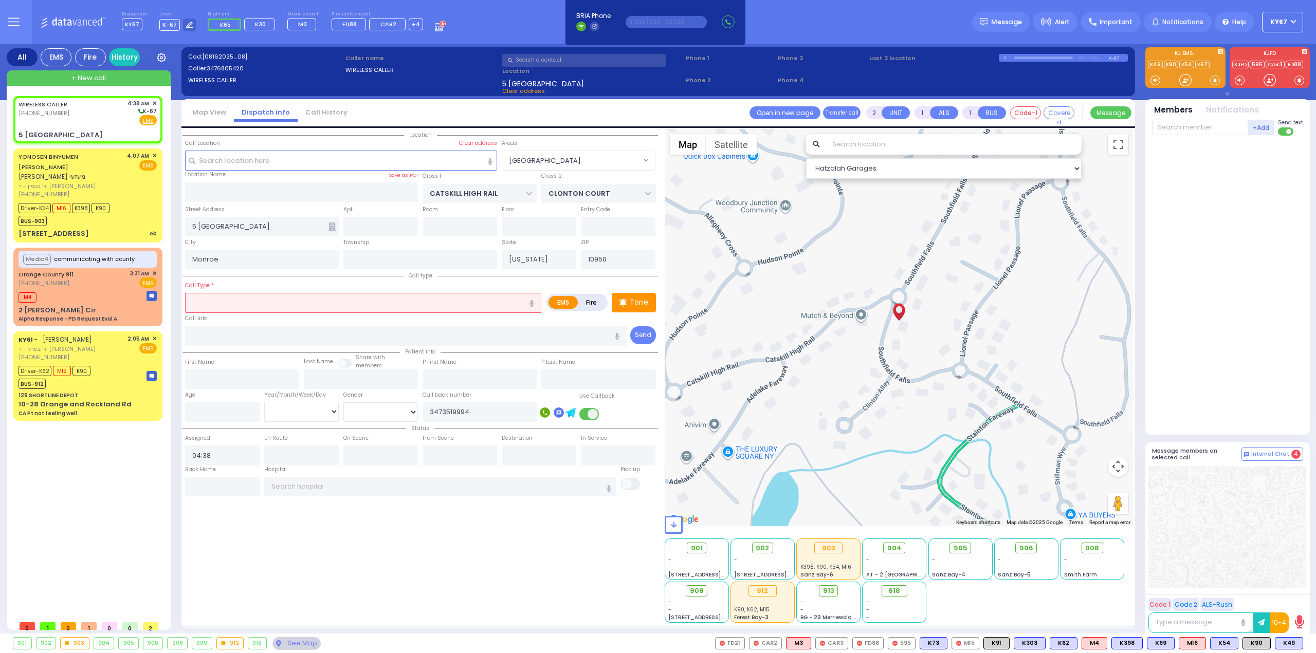
click at [533, 531] on div "Location" at bounding box center [419, 376] width 475 height 494
select select
radio input "true"
select select
select select "Hatzalah Garages"
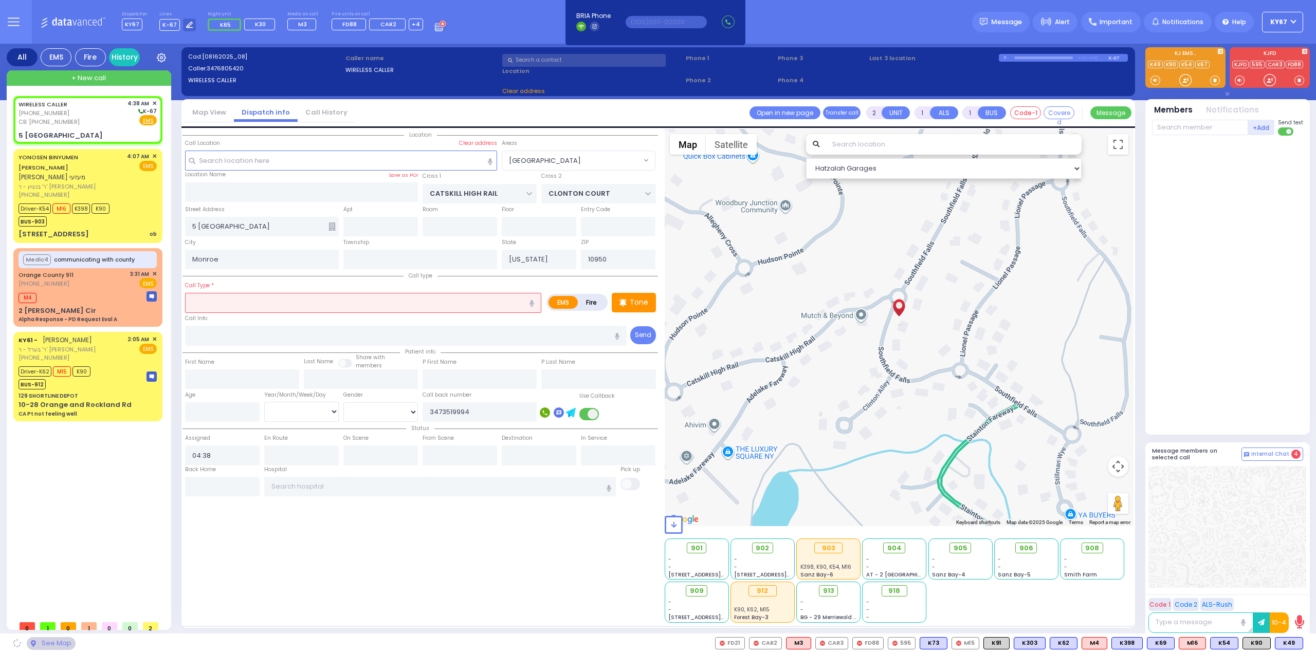
click at [255, 303] on input "text" at bounding box center [363, 303] width 356 height 20
select select "[GEOGRAPHIC_DATA]"
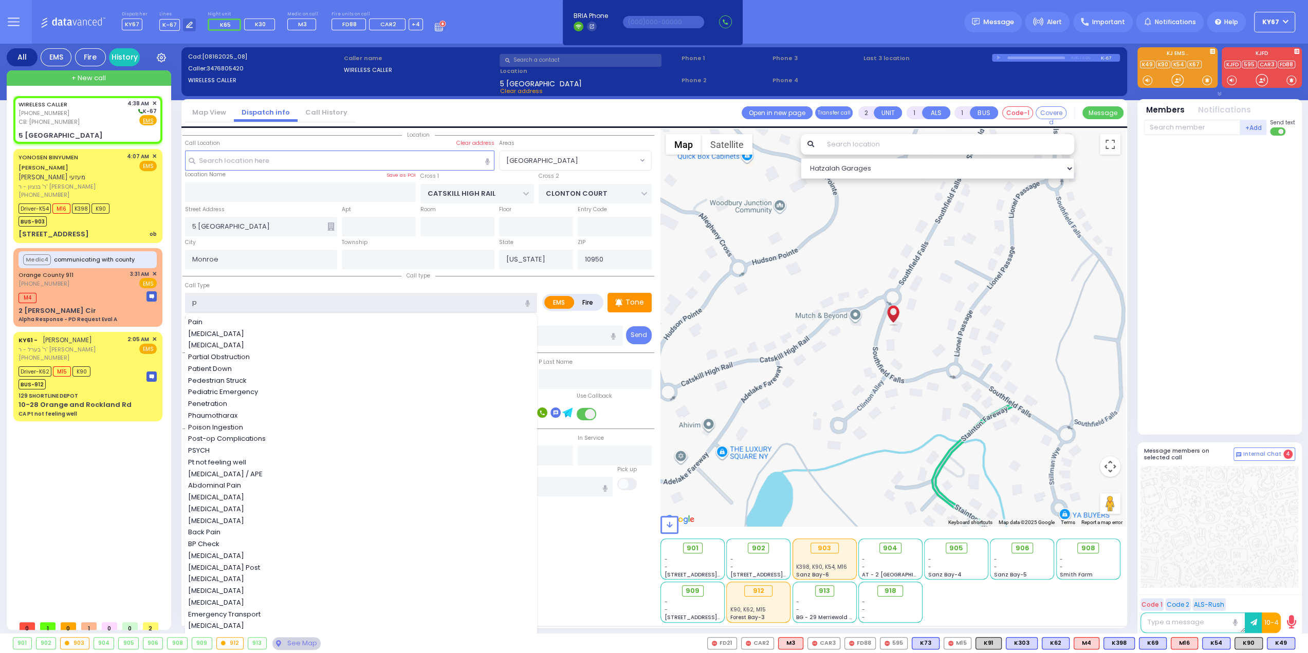
type input "pt"
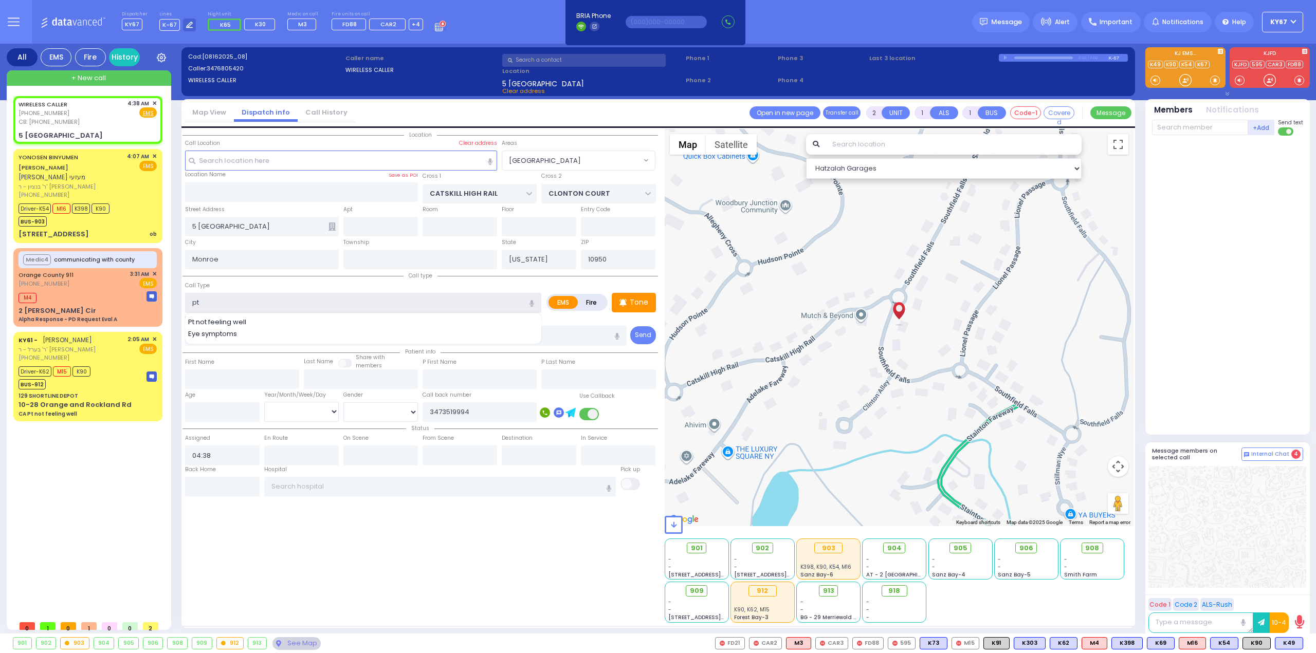
select select
radio input "true"
select select
select select "Hatzalah Garages"
type input "Pt not feeling well"
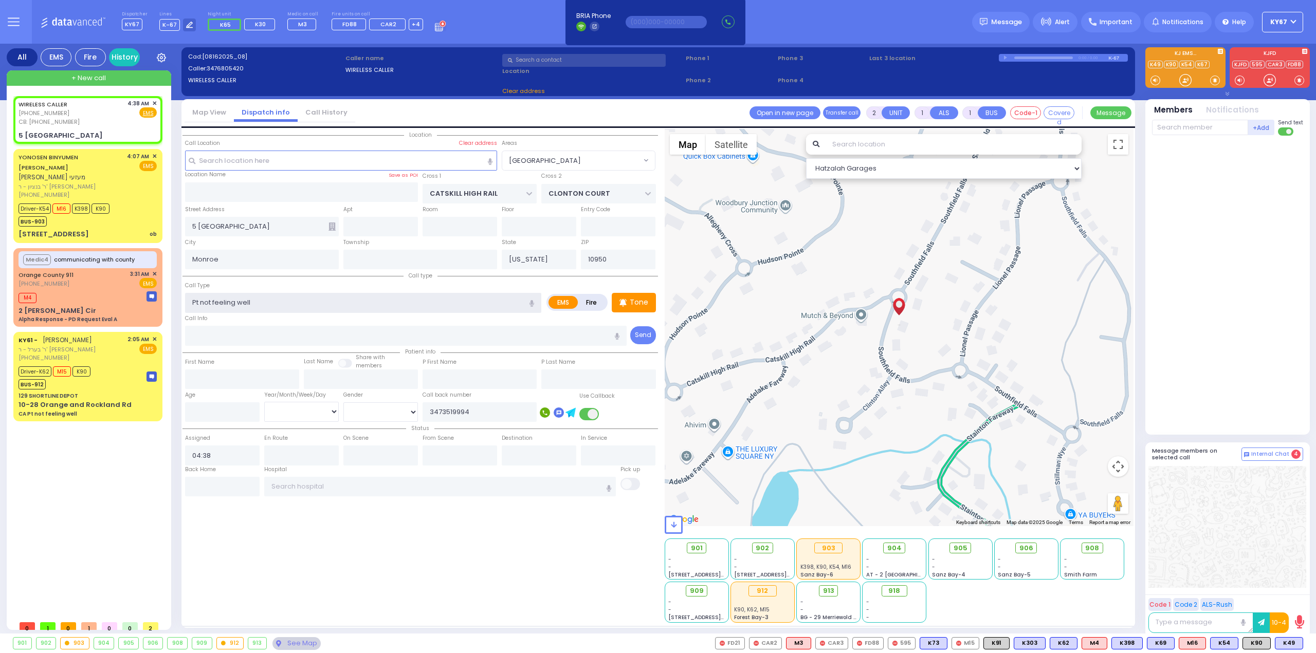
type input "1"
type input "0"
select select "[GEOGRAPHIC_DATA]"
select select
radio input "true"
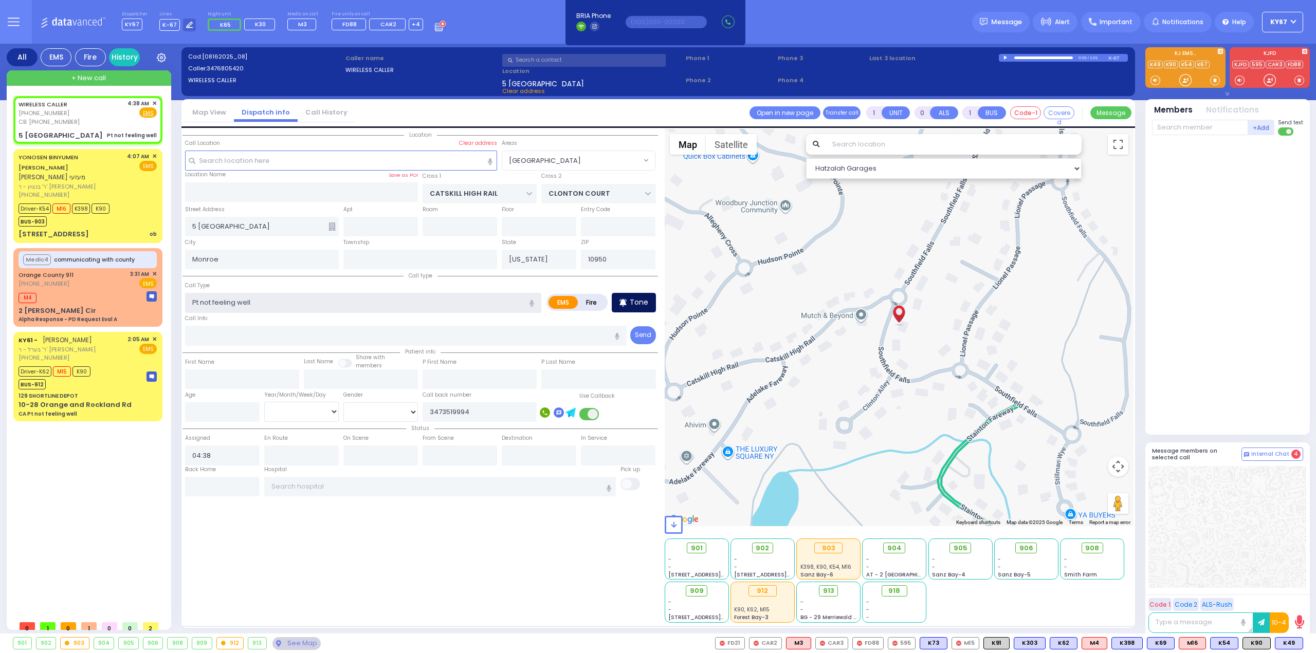
select select
select select "Hatzalah Garages"
select select "[GEOGRAPHIC_DATA]"
select select
radio input "true"
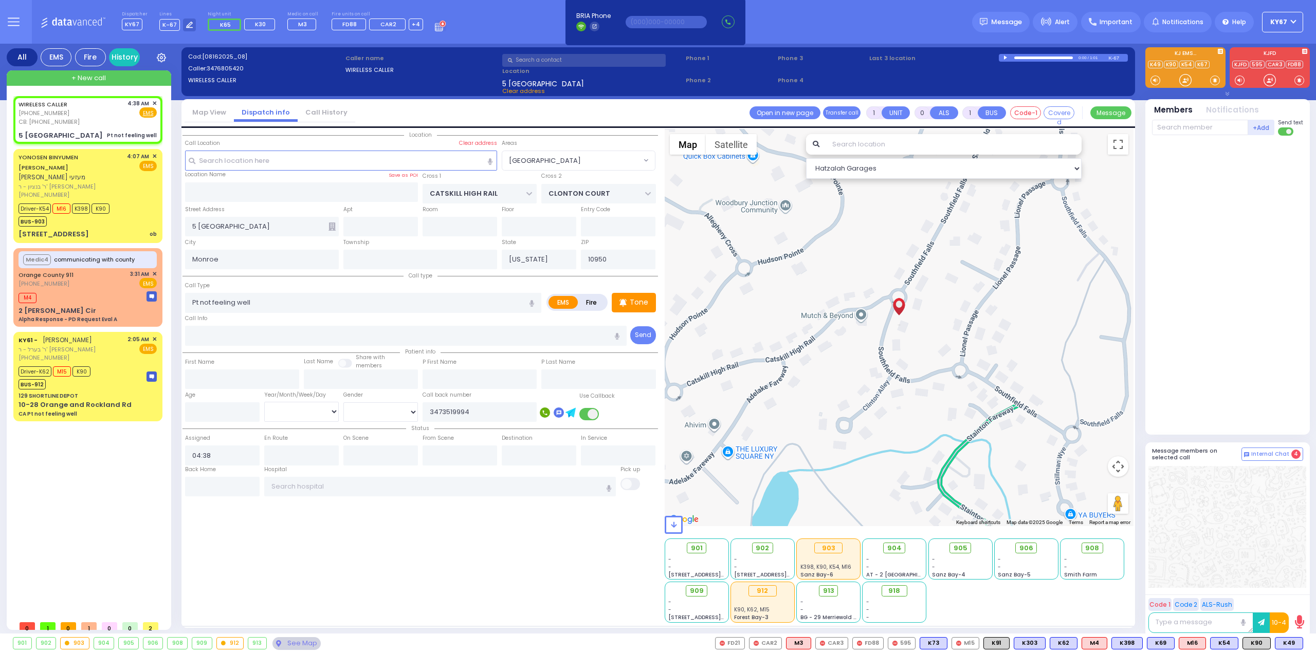
select select
select select "Hatzalah Garages"
select select "[GEOGRAPHIC_DATA]"
click at [619, 335] on icon "button" at bounding box center [617, 336] width 5 height 7
type input "child"
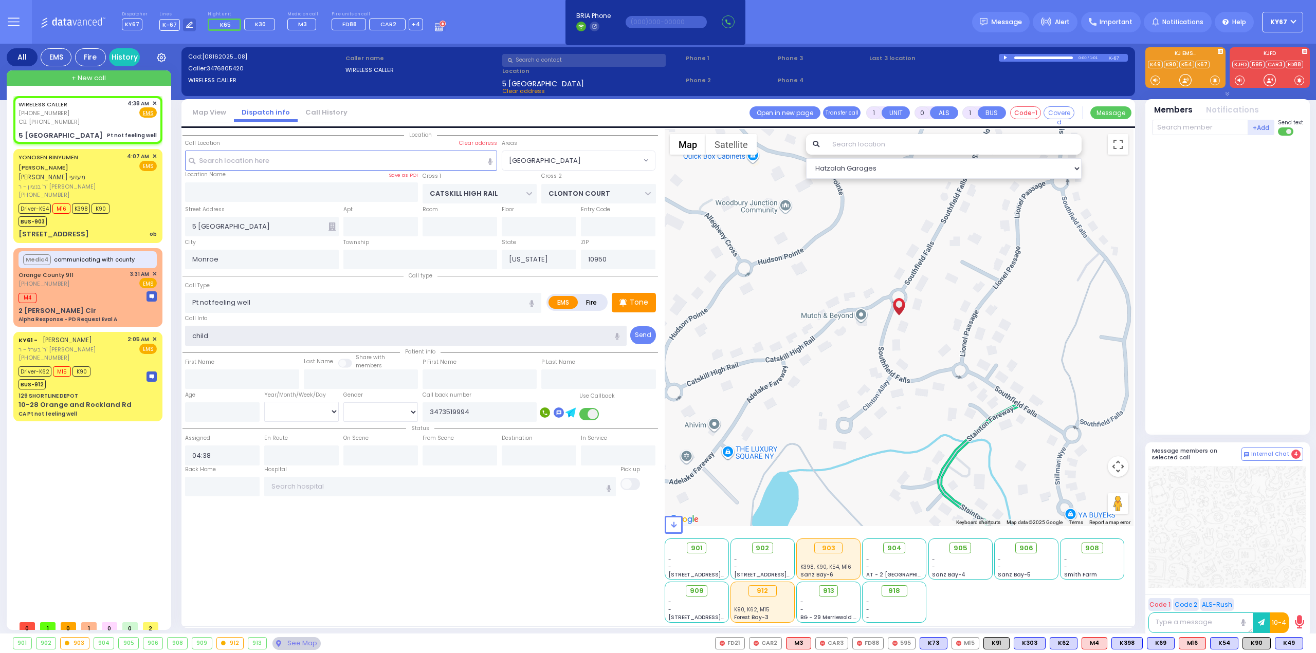
select select
radio input "true"
select select
drag, startPoint x: 204, startPoint y: 338, endPoint x: 106, endPoint y: 340, distance: 97.2
click at [106, 340] on div "All EMS Fire History Settings" at bounding box center [658, 341] width 1303 height 594
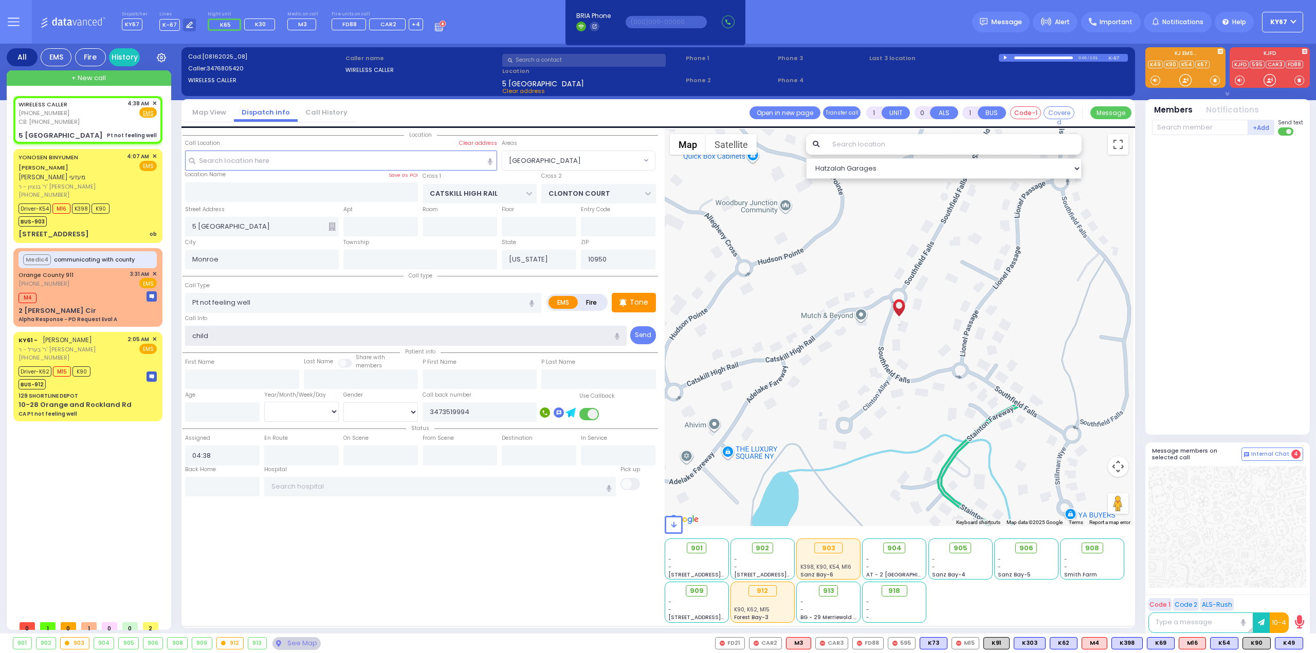
select select "Hatzalah Garages"
select select "[GEOGRAPHIC_DATA]"
drag, startPoint x: 198, startPoint y: 302, endPoint x: 163, endPoint y: 303, distance: 35.0
click at [166, 303] on div "All EMS Fire History Settings" at bounding box center [658, 341] width 1303 height 594
select select
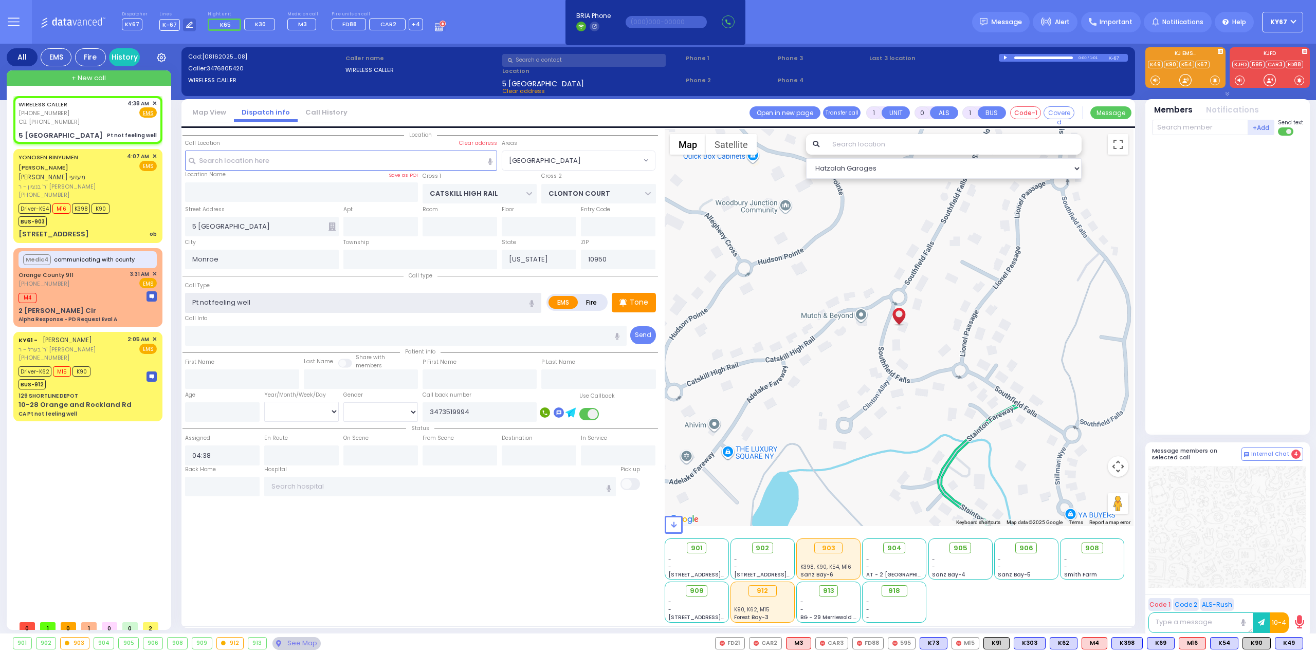
radio input "true"
select select
select select "Hatzalah Garages"
select select "[GEOGRAPHIC_DATA]"
paste input "child"
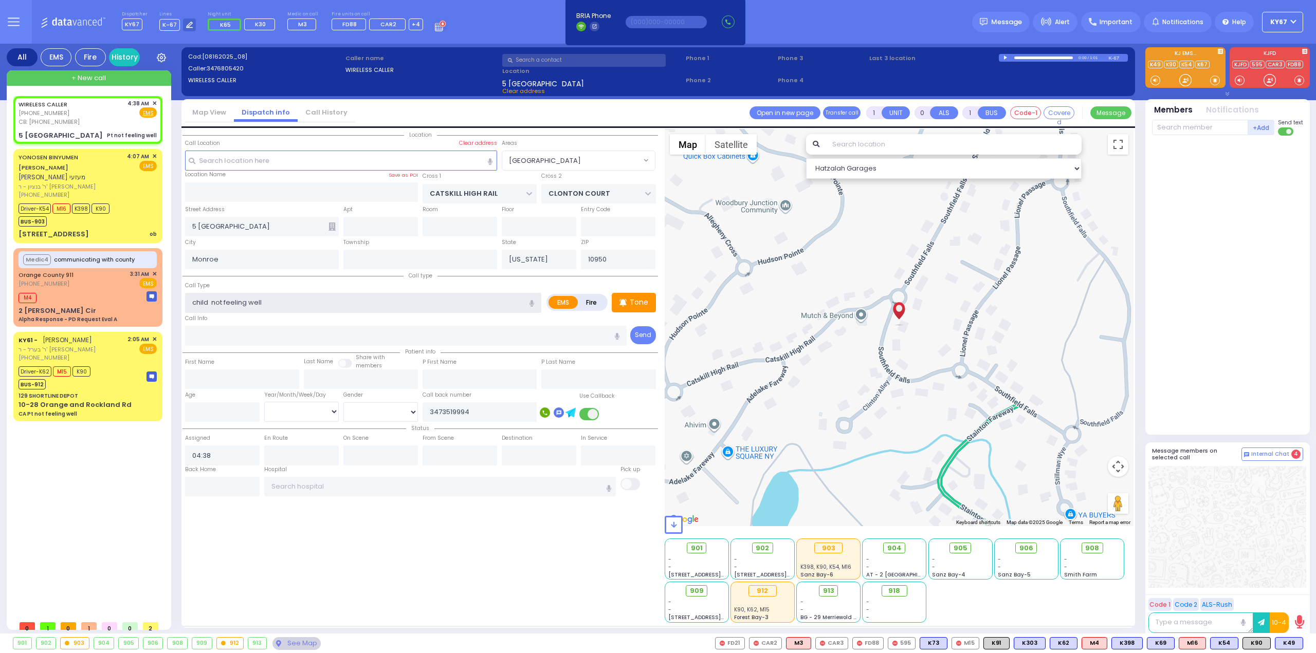
type input "child not feeling well"
click at [311, 532] on div "Location" at bounding box center [419, 376] width 475 height 494
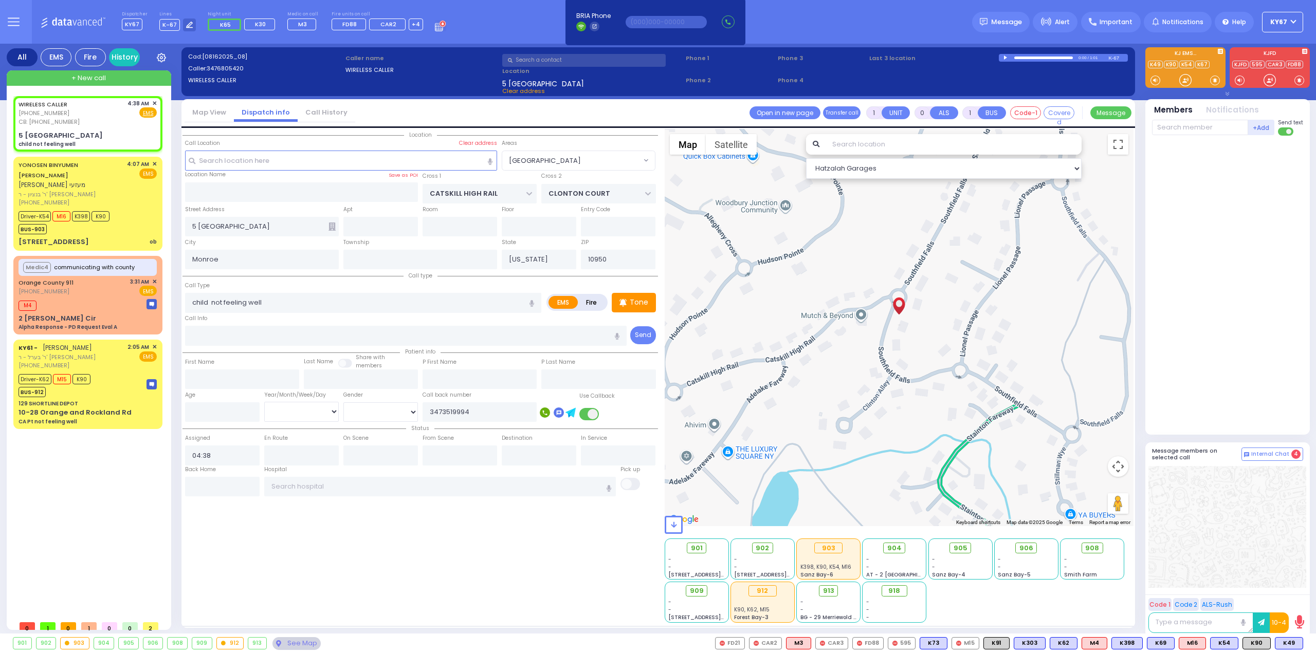
select select
radio input "true"
select select
select select "Hatzalah Garages"
select select "[GEOGRAPHIC_DATA]"
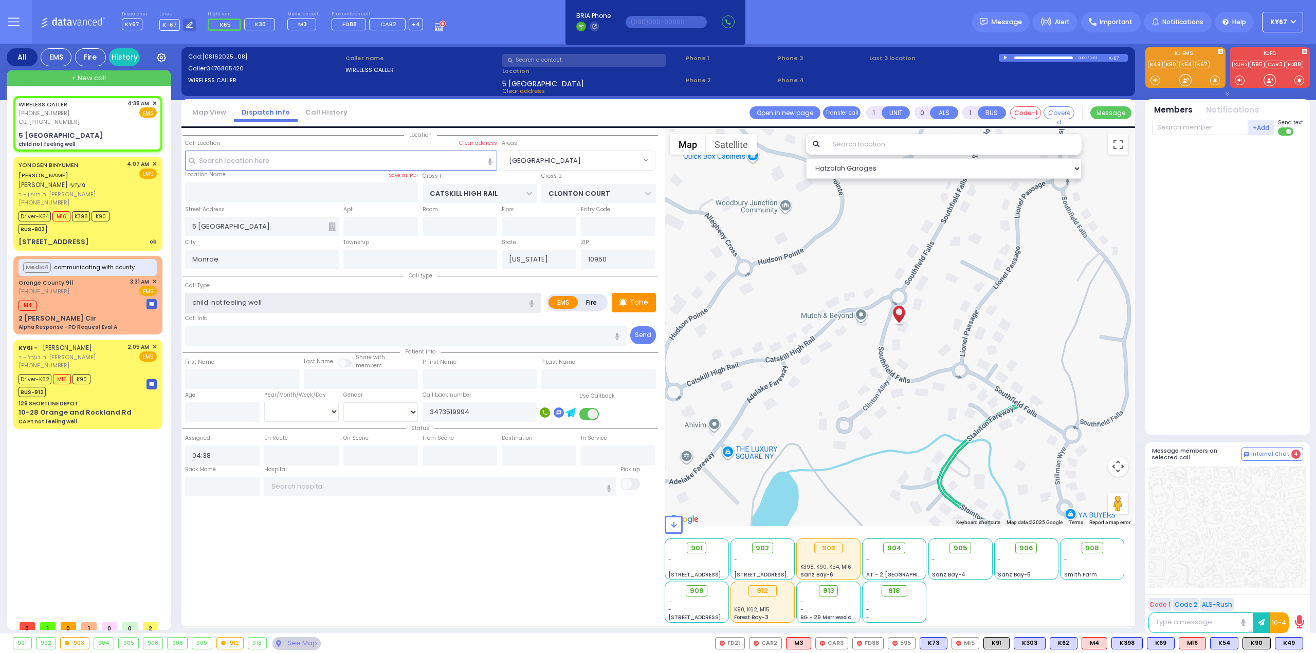
click at [207, 303] on input "child not feeling well" at bounding box center [363, 303] width 356 height 20
type input "child not feeling well"
click at [521, 573] on div "Location" at bounding box center [419, 376] width 475 height 494
select select
radio input "true"
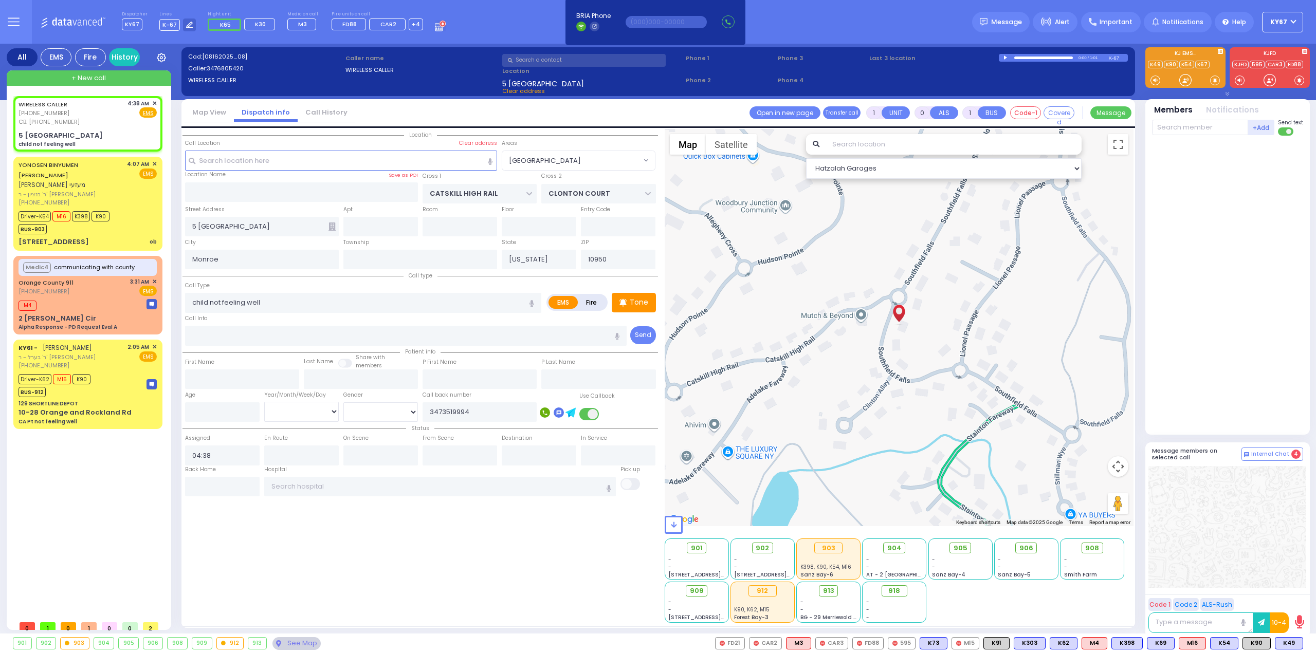
select select
select select "Hatzalah Garages"
select select "[GEOGRAPHIC_DATA]"
click at [638, 302] on p "Tone" at bounding box center [639, 302] width 19 height 11
click at [1289, 645] on span "K49" at bounding box center [1288, 643] width 27 height 11
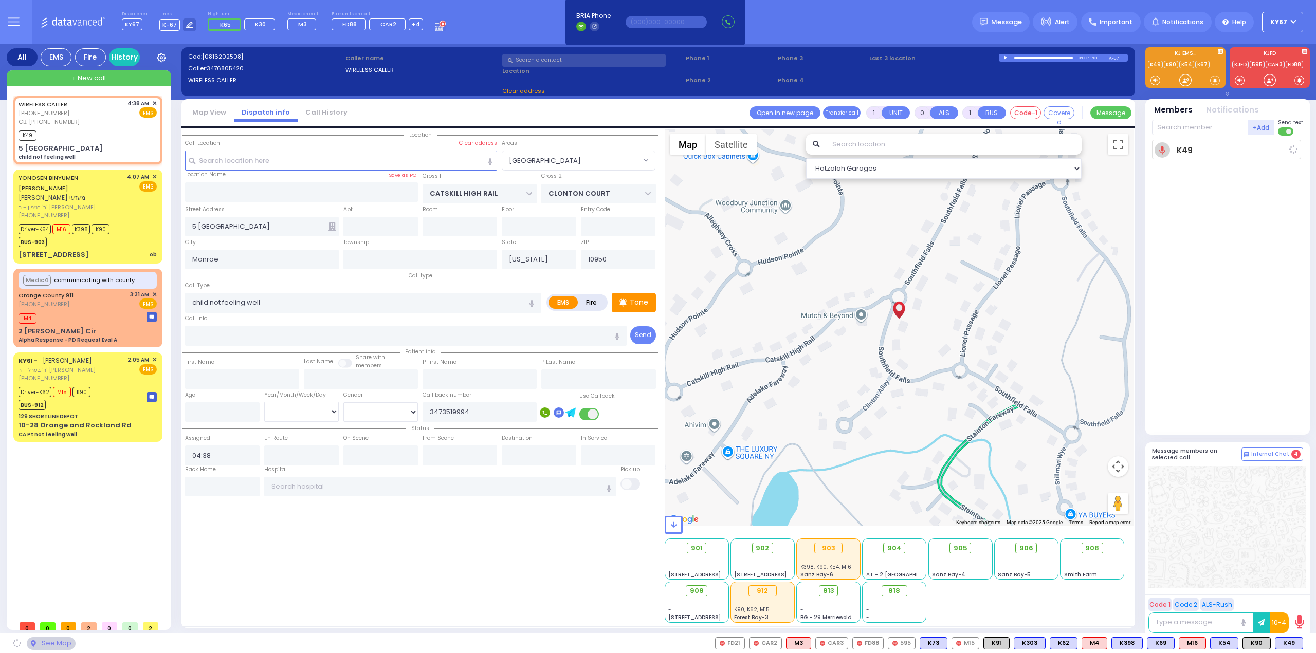
select select
radio input "true"
select select
type input "04:40"
select select "Hatzalah Garages"
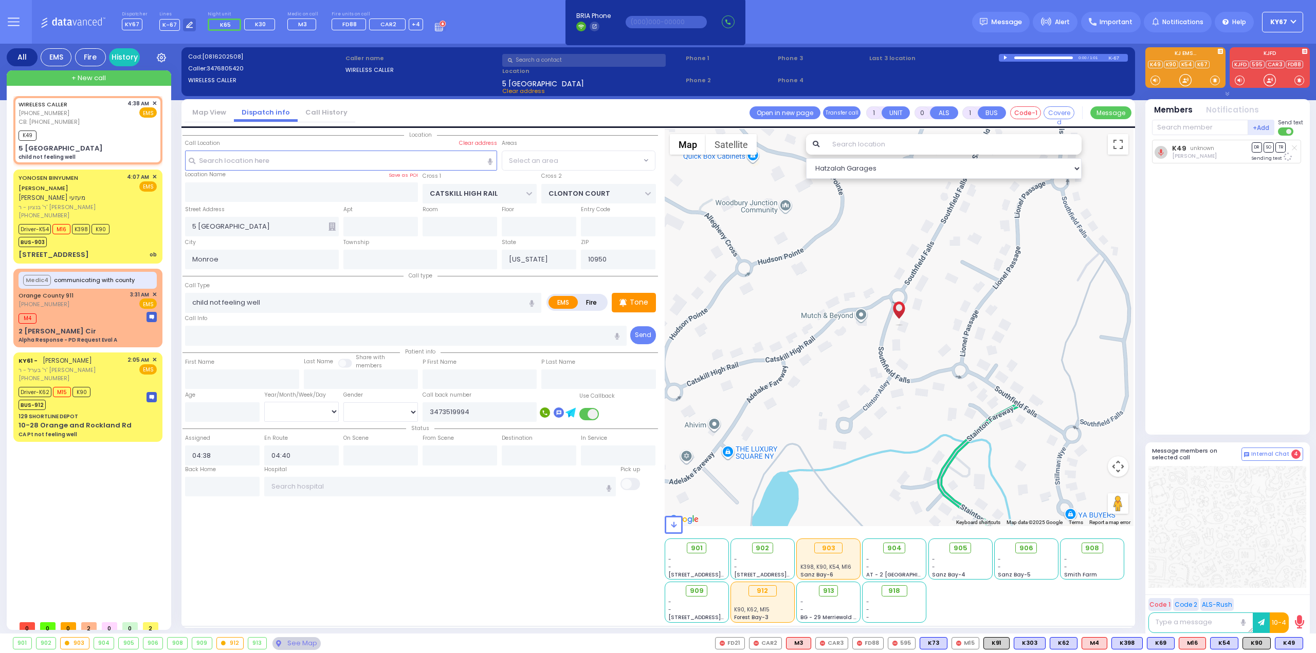
select select "[GEOGRAPHIC_DATA]"
click at [1260, 641] on span "K90" at bounding box center [1256, 643] width 27 height 11
select select
radio input "true"
select select
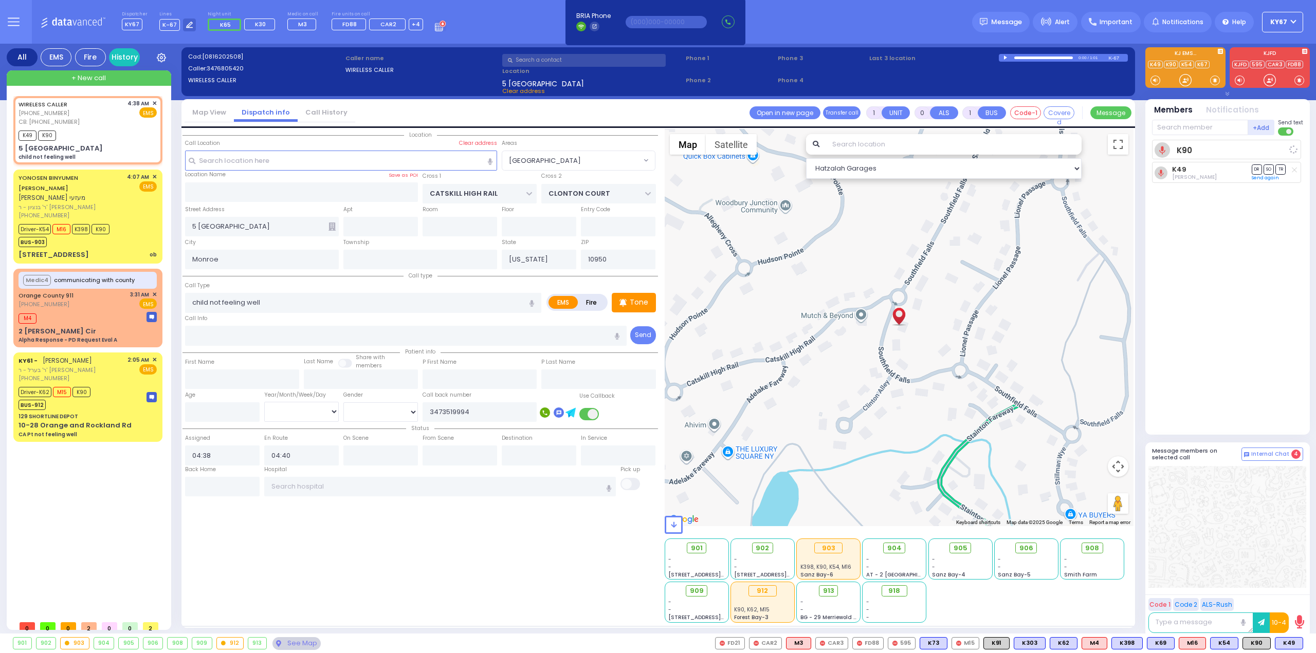
select select "Hatzalah Garages"
select select "[GEOGRAPHIC_DATA]"
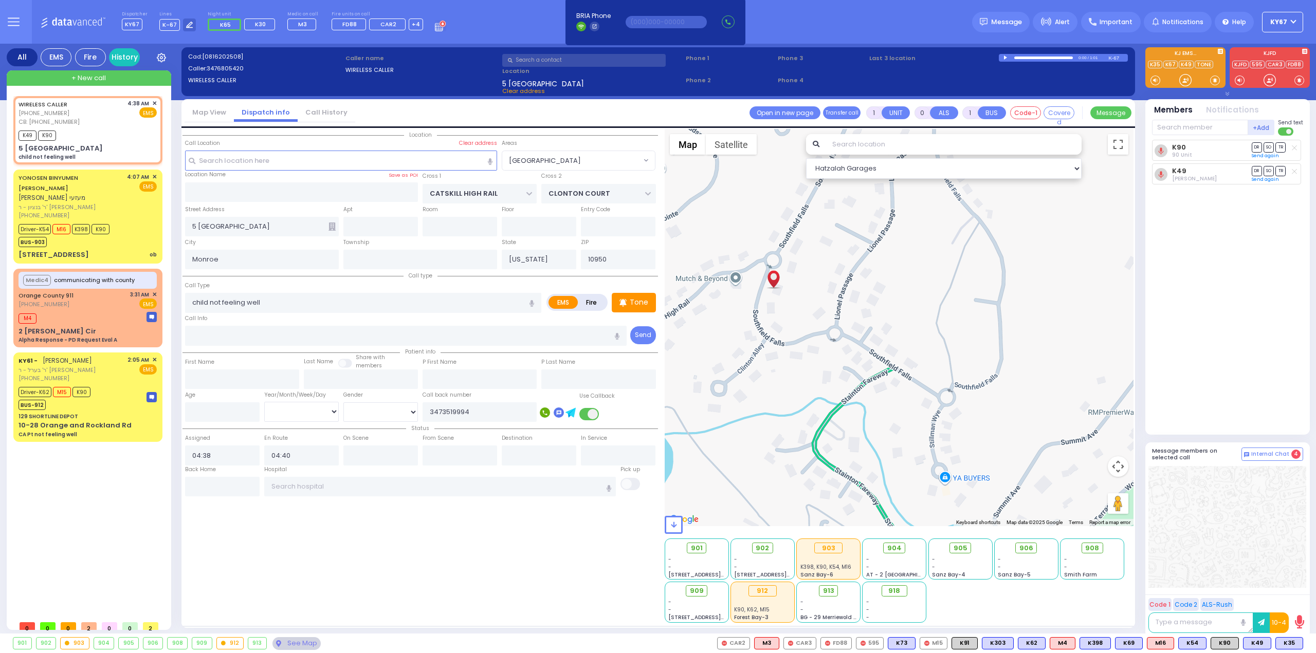
drag, startPoint x: 1023, startPoint y: 288, endPoint x: 896, endPoint y: 251, distance: 131.8
click at [896, 251] on div "Loading..." at bounding box center [899, 327] width 469 height 397
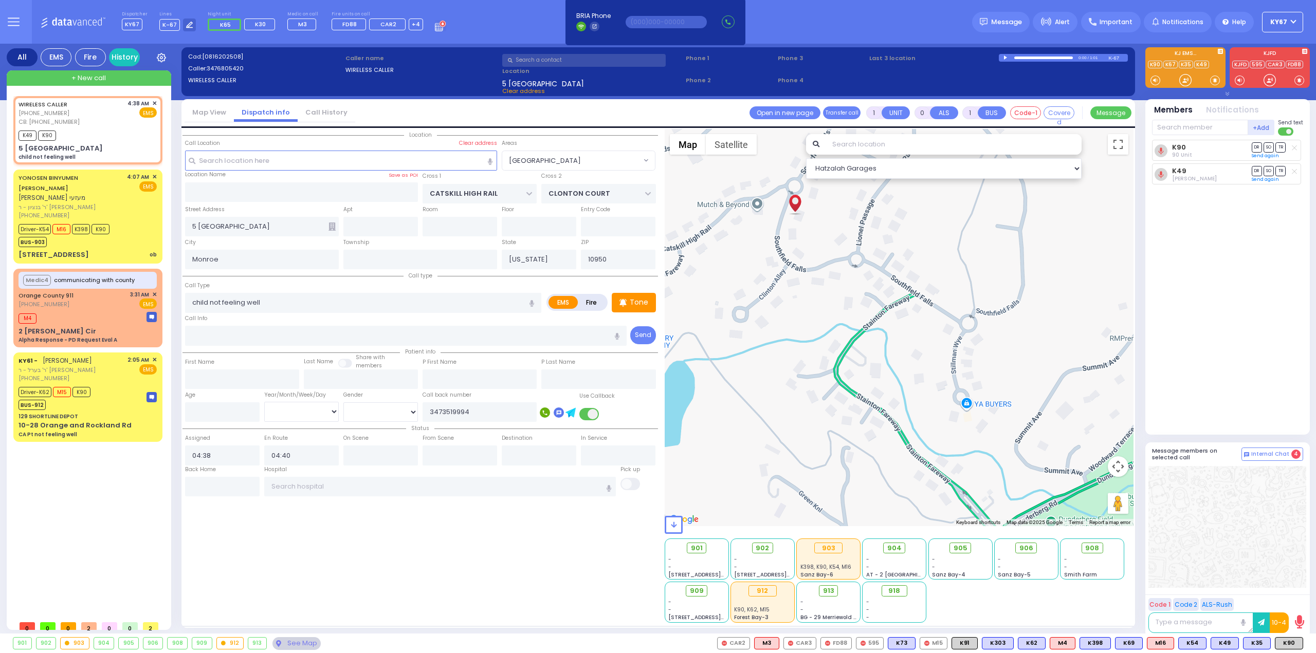
drag, startPoint x: 977, startPoint y: 434, endPoint x: 998, endPoint y: 360, distance: 77.1
click at [998, 360] on div "Loading..." at bounding box center [899, 327] width 469 height 397
click at [1269, 539] on div at bounding box center [1227, 527] width 158 height 122
click at [1259, 645] on span "K35" at bounding box center [1256, 643] width 27 height 11
select select
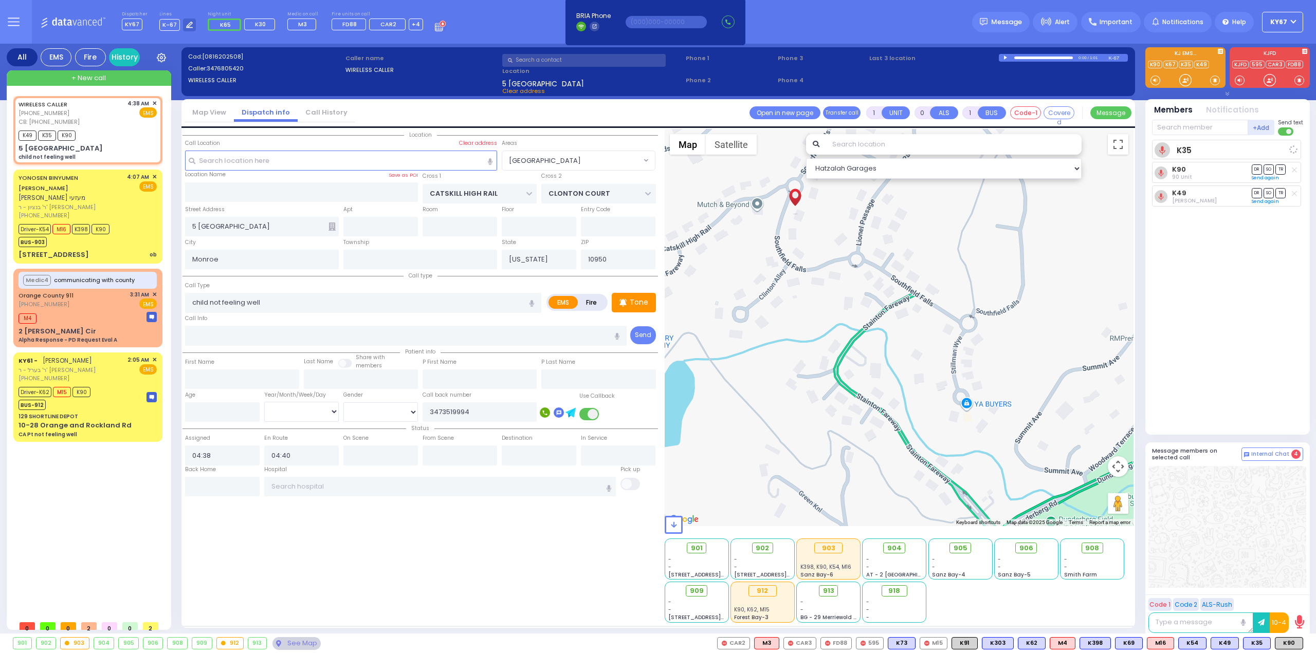
radio input "true"
select select
select select "Hatzalah Garages"
select select "[GEOGRAPHIC_DATA]"
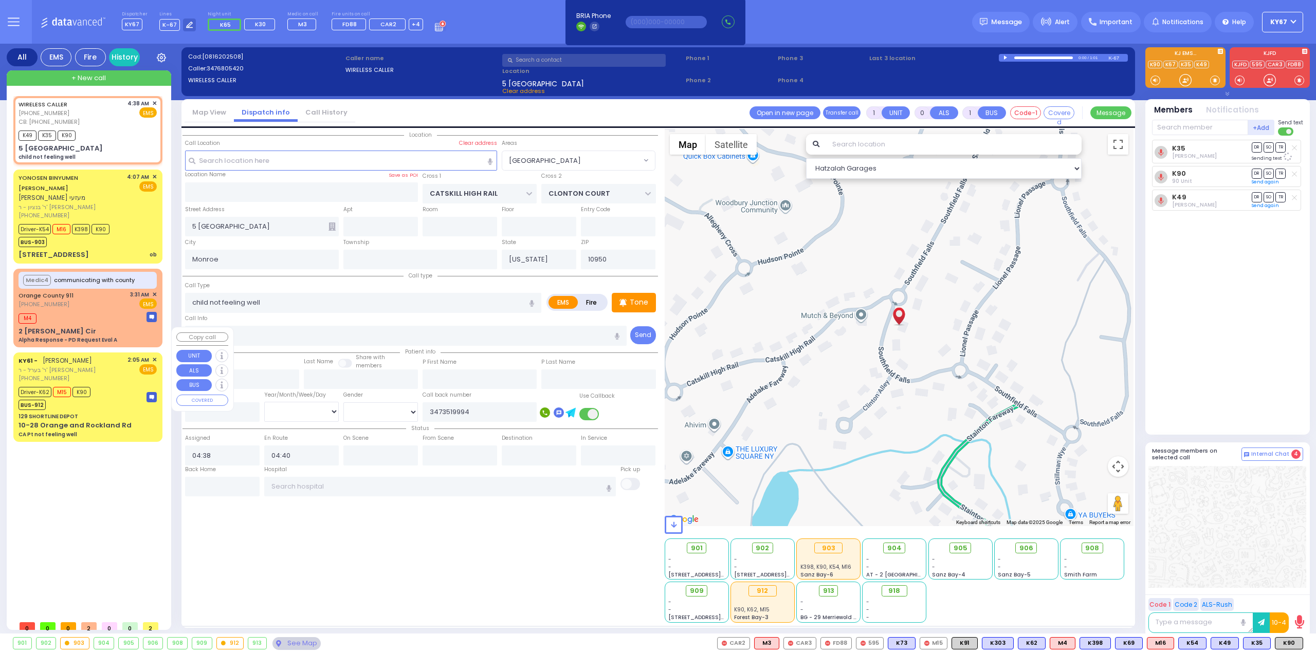
click at [121, 356] on div "KY61 - [PERSON_NAME] ר' בערל - ר' [PERSON_NAME] [PHONE_NUMBER] 2:05 AM ✕ EMS" at bounding box center [88, 369] width 138 height 27
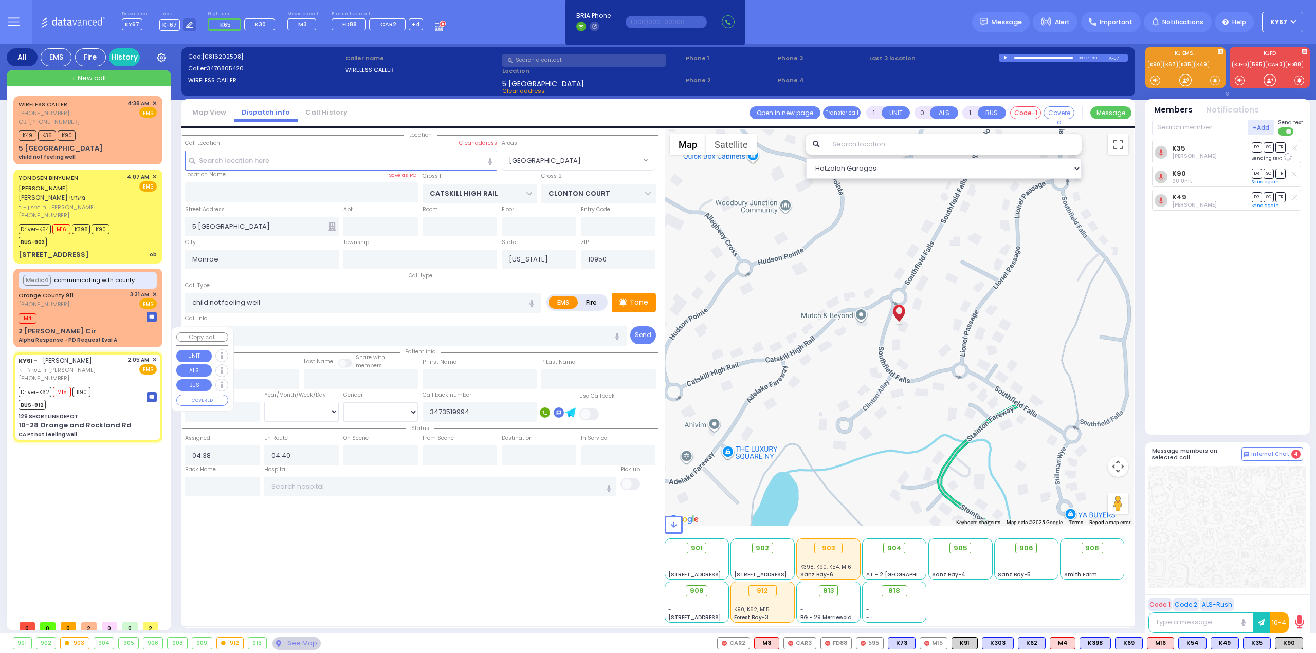
type input "6"
select select
type input "CA Pt not feeling well"
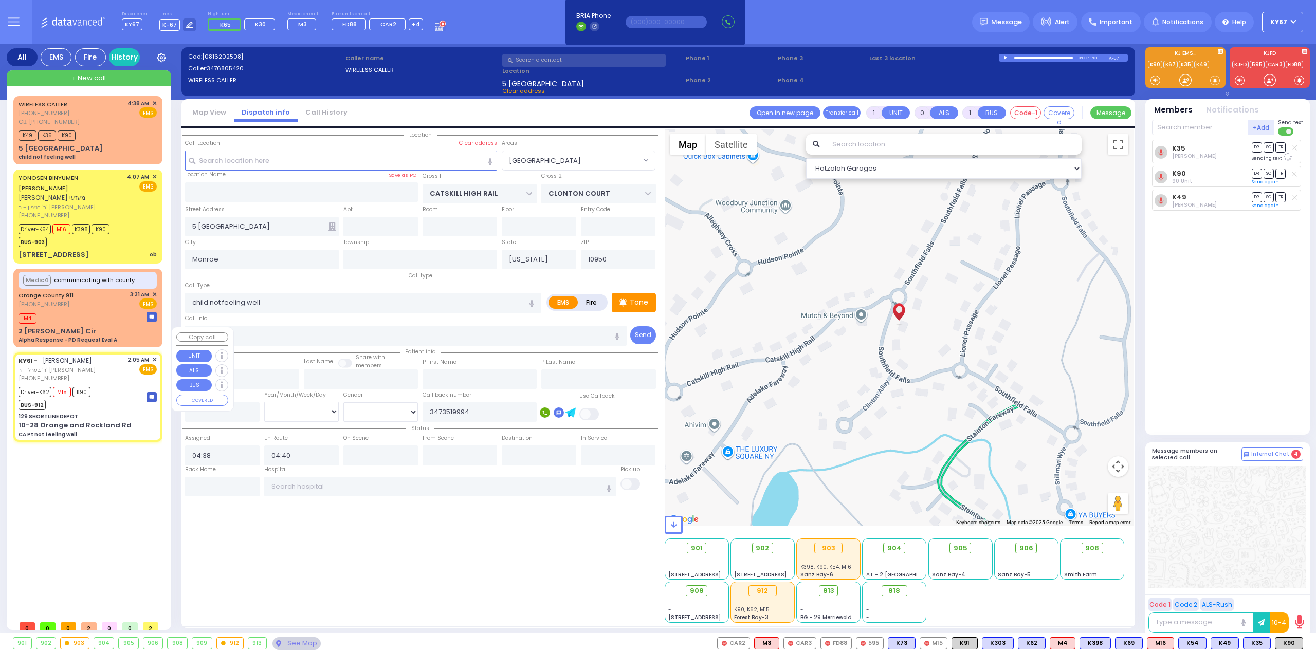
radio input "true"
type input "[PERSON_NAME]"
type input "18"
select select "Year"
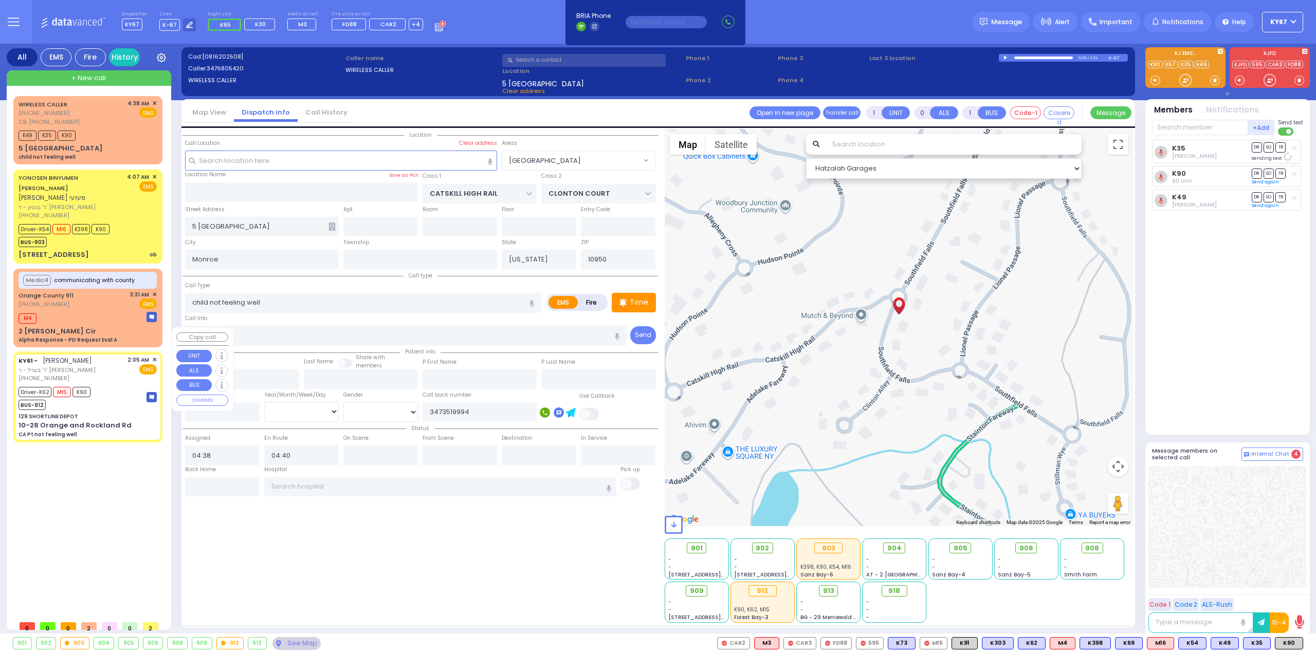
select select "[DEMOGRAPHIC_DATA]"
type input "02:05"
type input "02:07"
type input "02:38"
type input "02:44"
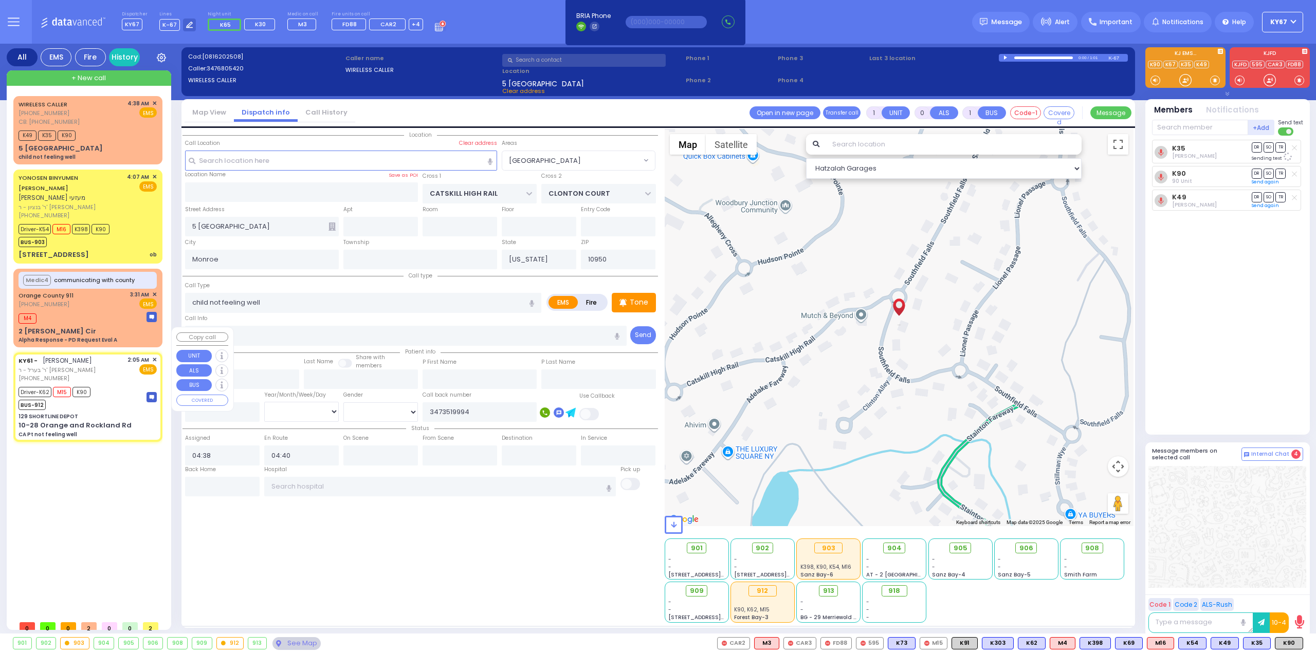
type input "[US_STATE] Presbyterian [PERSON_NAME][GEOGRAPHIC_DATA]"
select select "Hatzalah Garages"
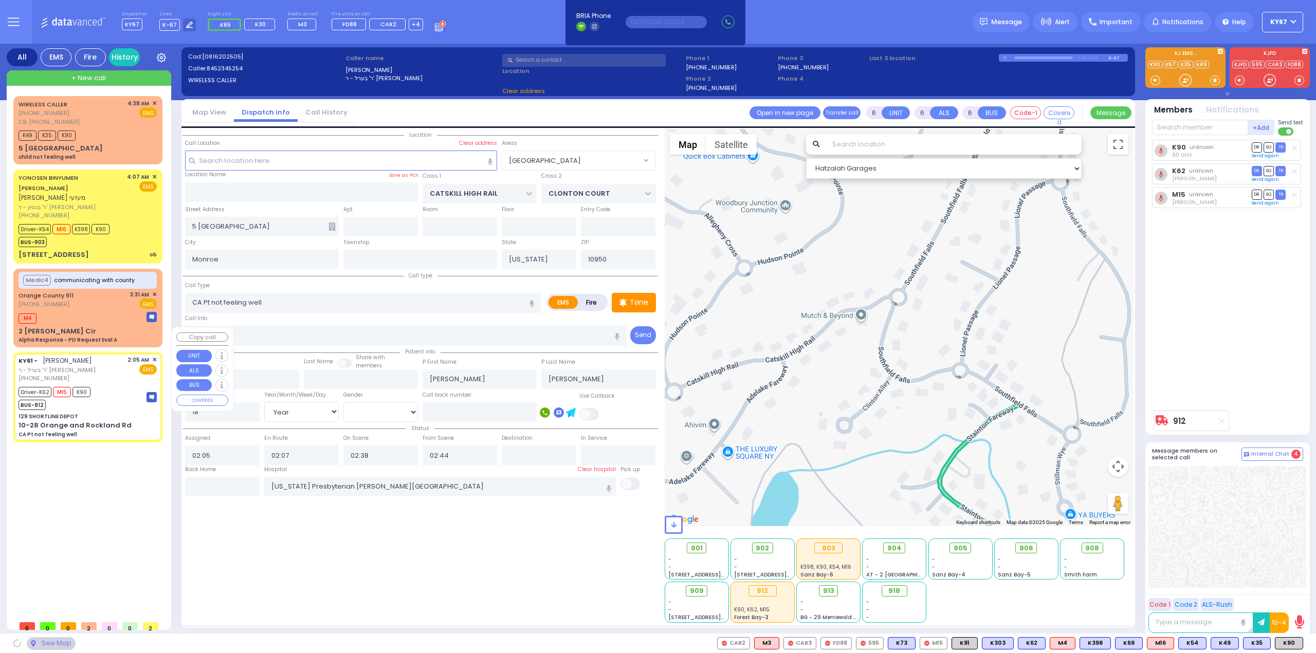
type input "129 SHORTLINE DEPOT"
type input "10-28 Orange and Rockland Rd"
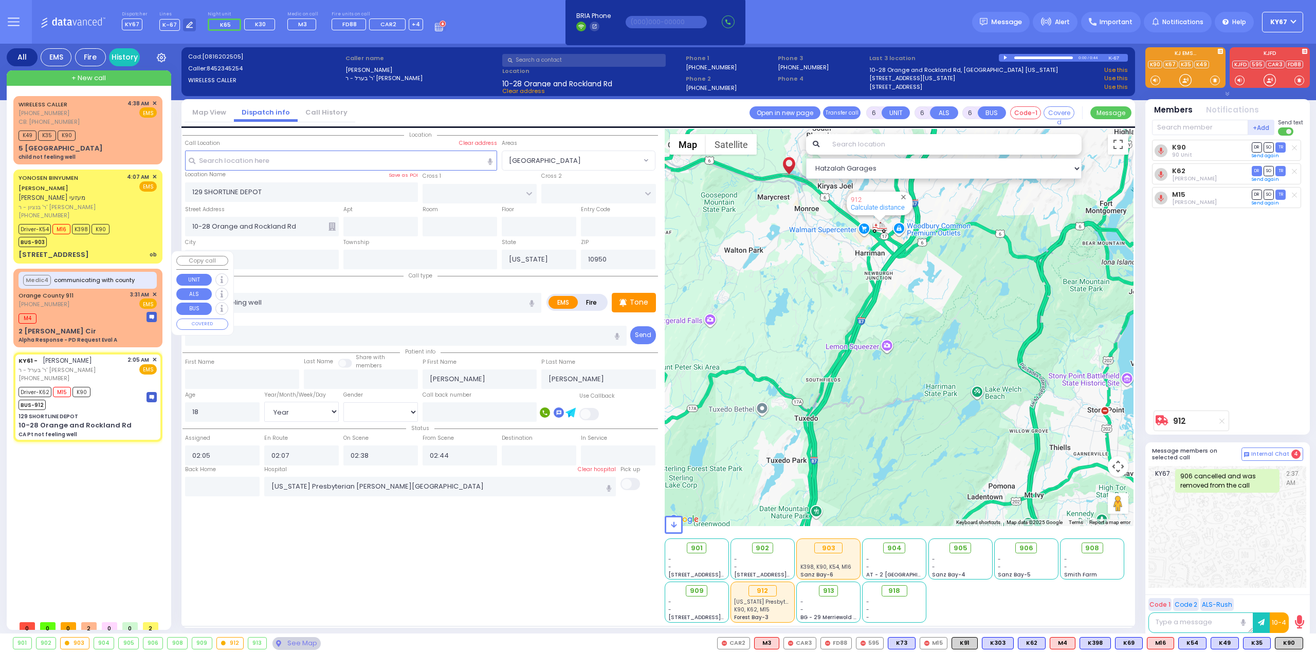
click at [155, 290] on span "✕" at bounding box center [154, 294] width 5 height 9
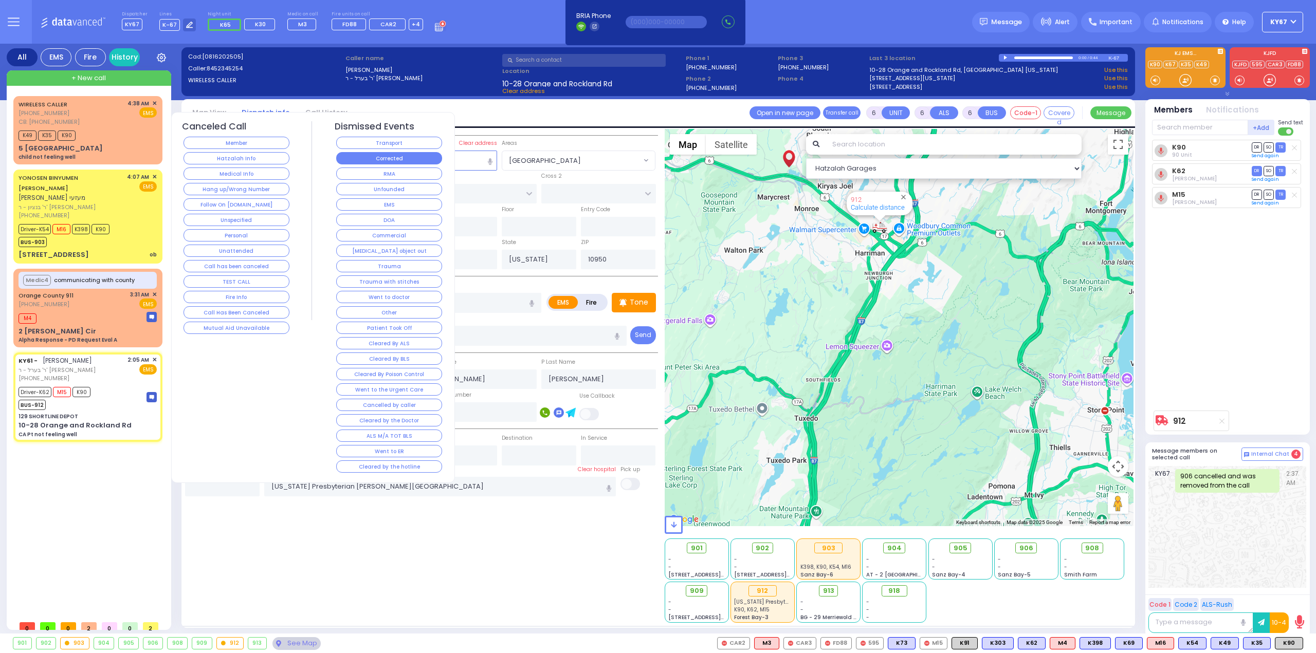
click at [420, 156] on button "Corrected" at bounding box center [389, 158] width 106 height 12
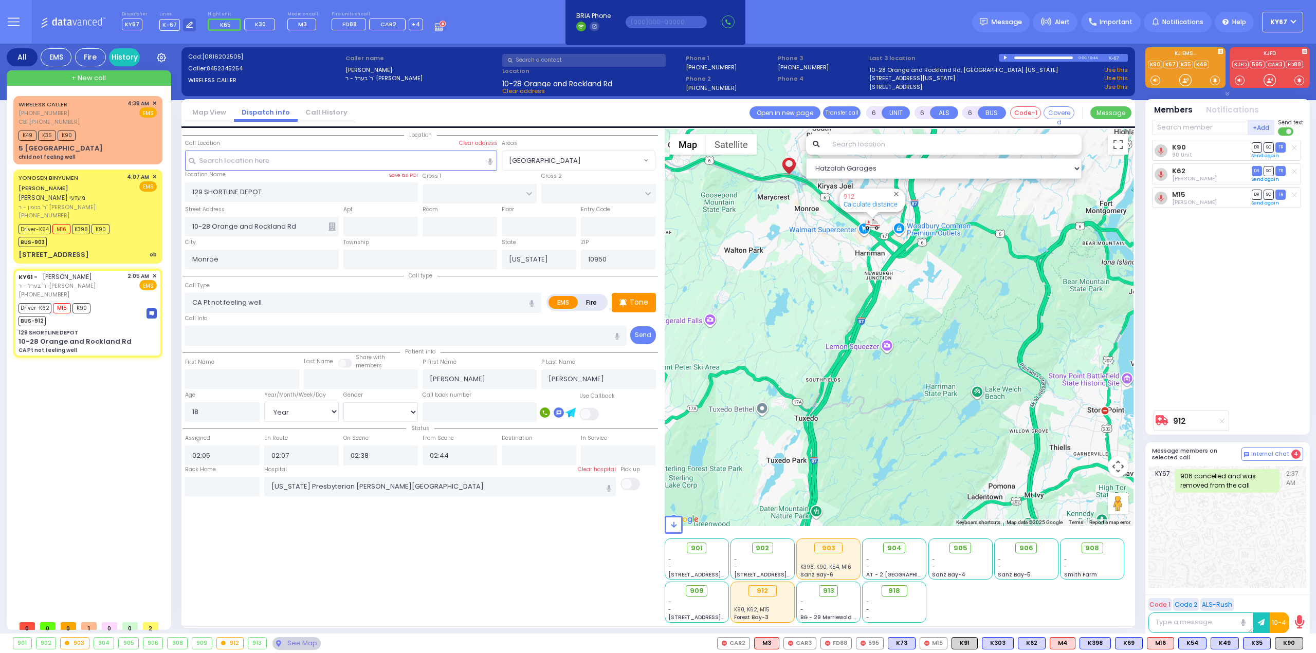
click at [129, 381] on div "WIRELESS CALLER [PHONE_NUMBER] CB: [PHONE_NUMBER] 4:38 AM ✕" at bounding box center [89, 356] width 153 height 520
